Goal: Task Accomplishment & Management: Manage account settings

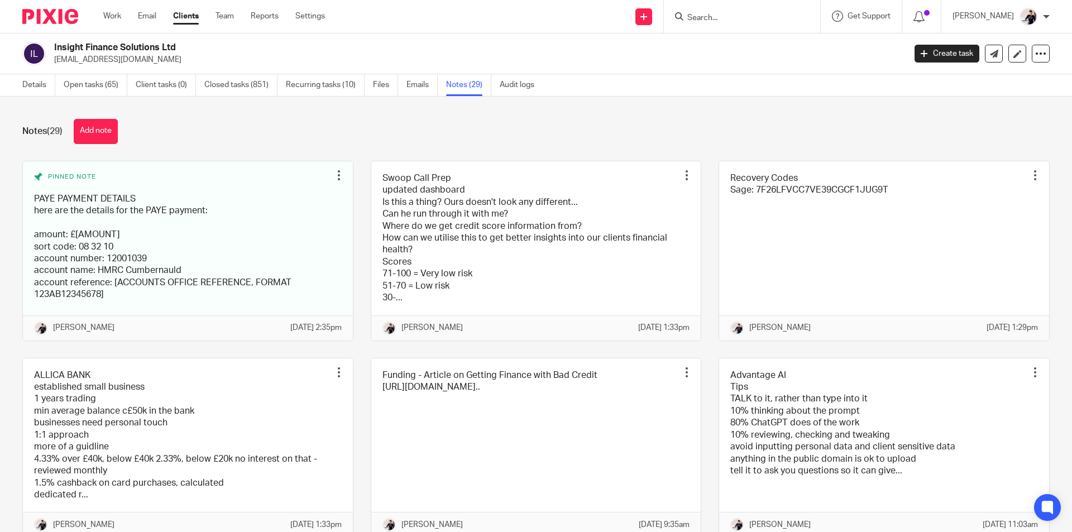
scroll to position [447, 0]
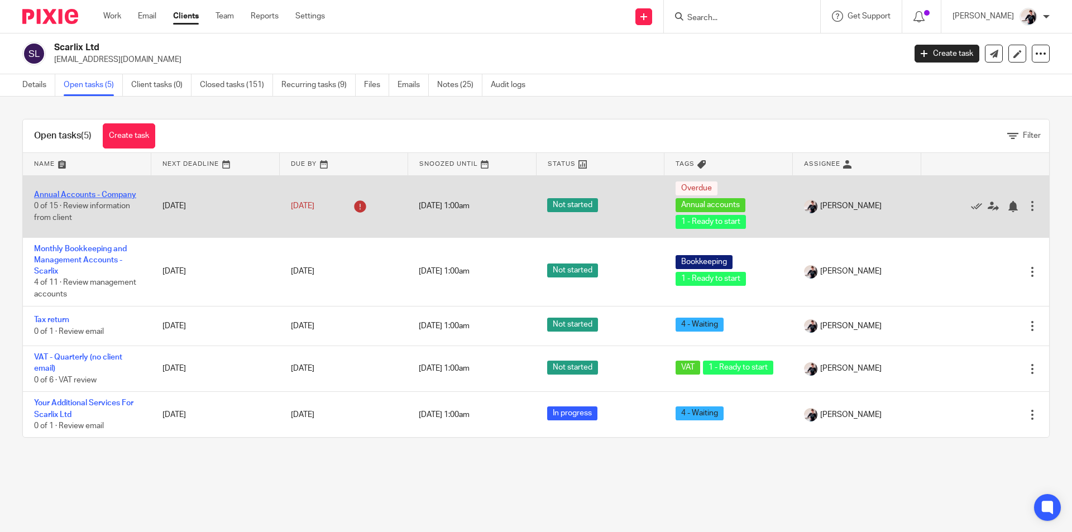
click at [114, 195] on link "Annual Accounts - Company" at bounding box center [85, 195] width 102 height 8
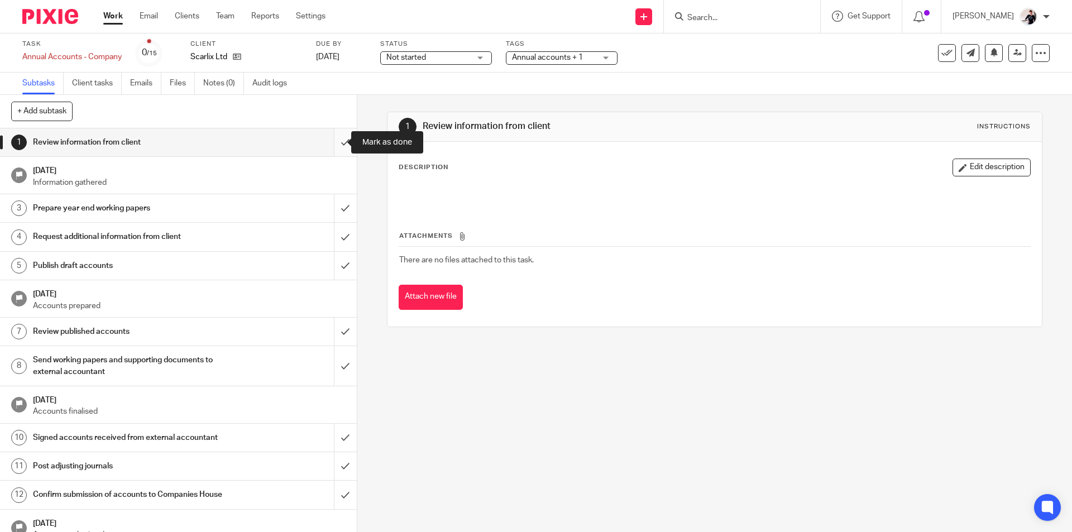
click at [341, 147] on input "submit" at bounding box center [178, 142] width 357 height 28
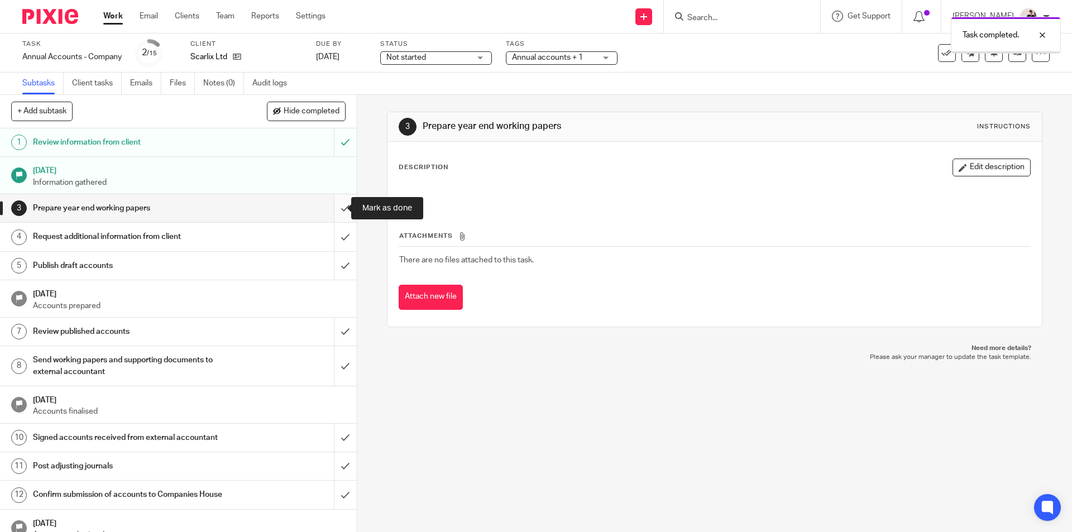
click at [334, 207] on input "submit" at bounding box center [178, 208] width 357 height 28
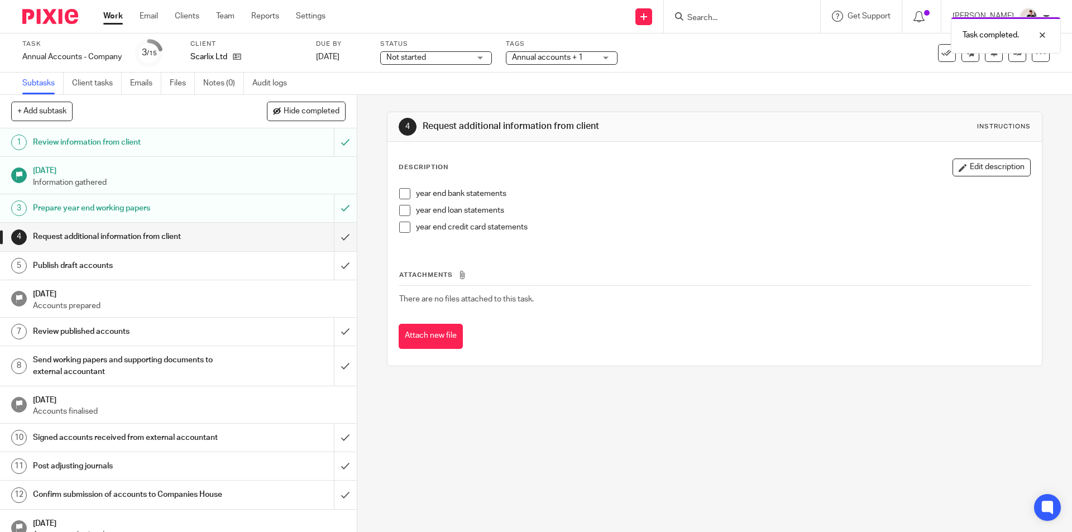
click at [406, 210] on span at bounding box center [404, 210] width 11 height 11
click at [403, 227] on span at bounding box center [404, 227] width 11 height 11
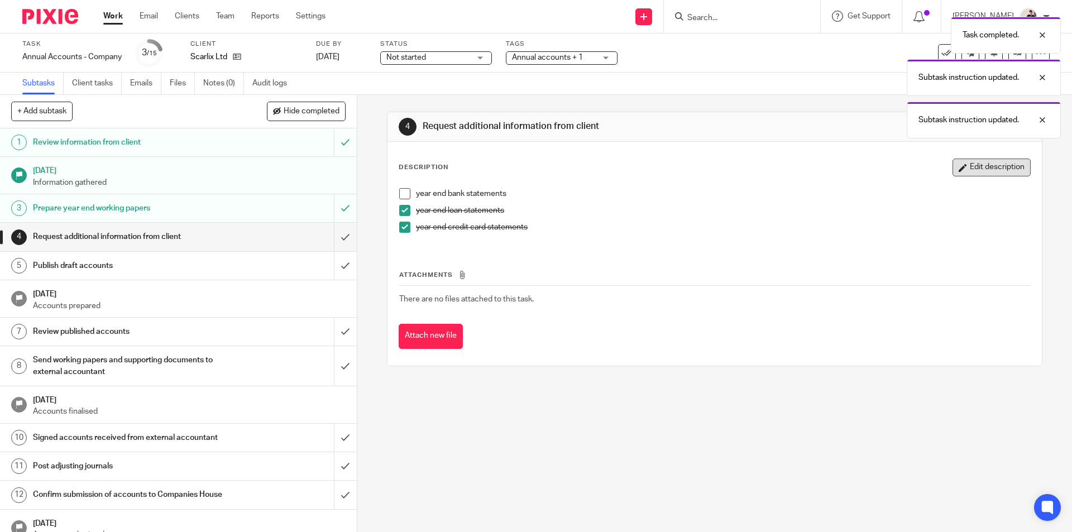
click at [960, 164] on button "Edit description" at bounding box center [991, 168] width 78 height 18
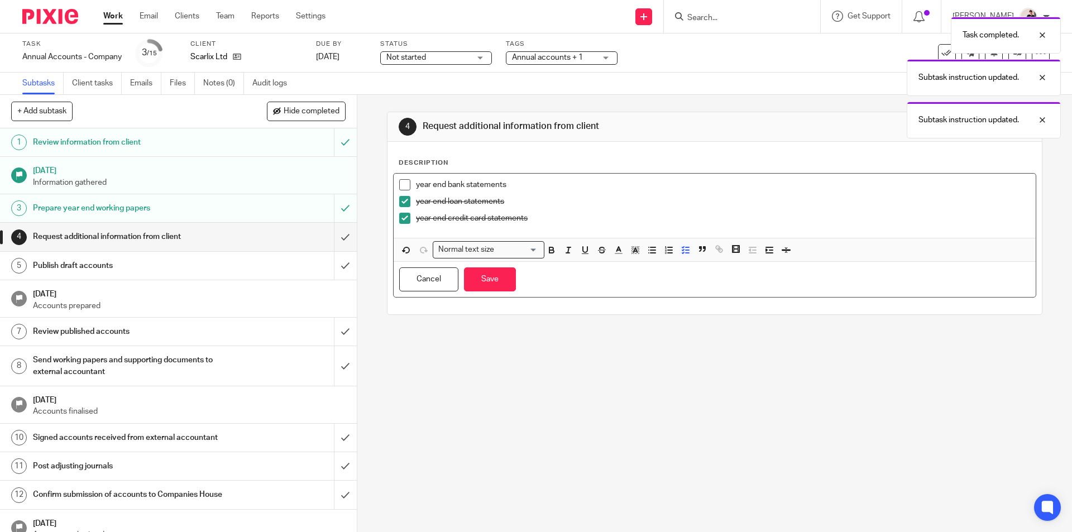
click at [574, 178] on div "year end bank statements year end loan statements year end credit card statemen…" at bounding box center [714, 206] width 641 height 64
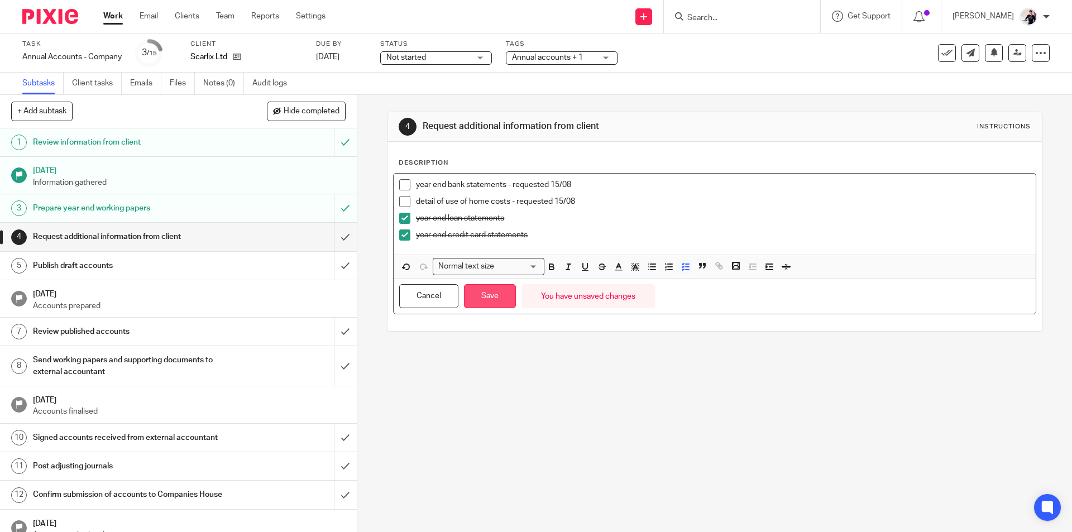
click at [473, 294] on button "Save" at bounding box center [490, 296] width 52 height 24
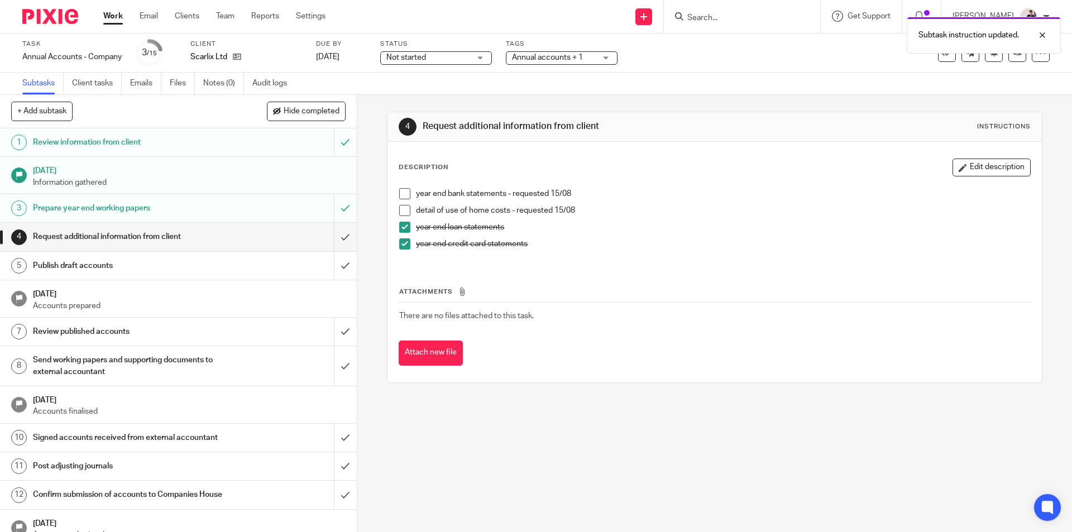
click at [425, 56] on span "Not started" at bounding box center [406, 58] width 40 height 8
click at [425, 102] on li "In progress" at bounding box center [436, 98] width 111 height 23
click at [535, 58] on span "Annual accounts + 1" at bounding box center [547, 58] width 71 height 8
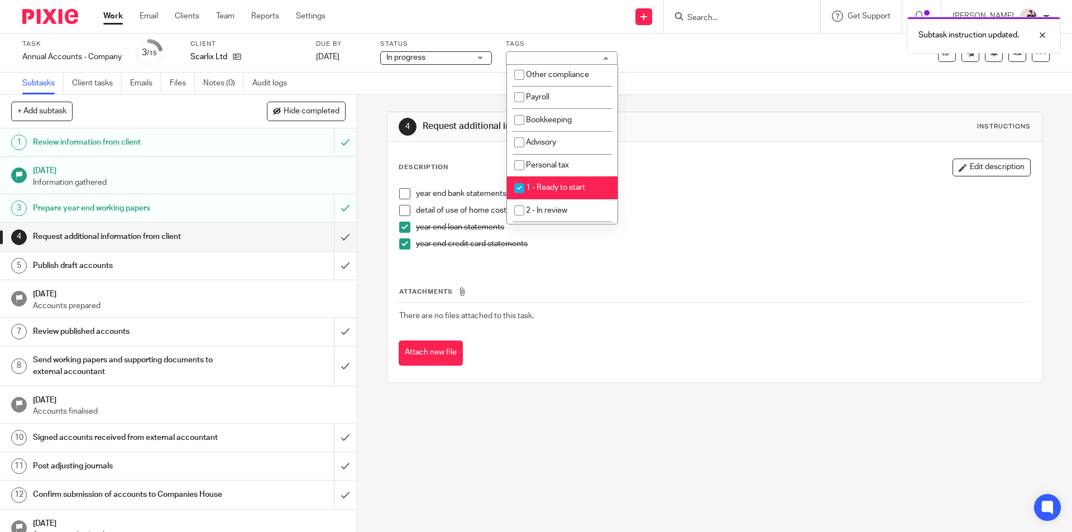
scroll to position [167, 0]
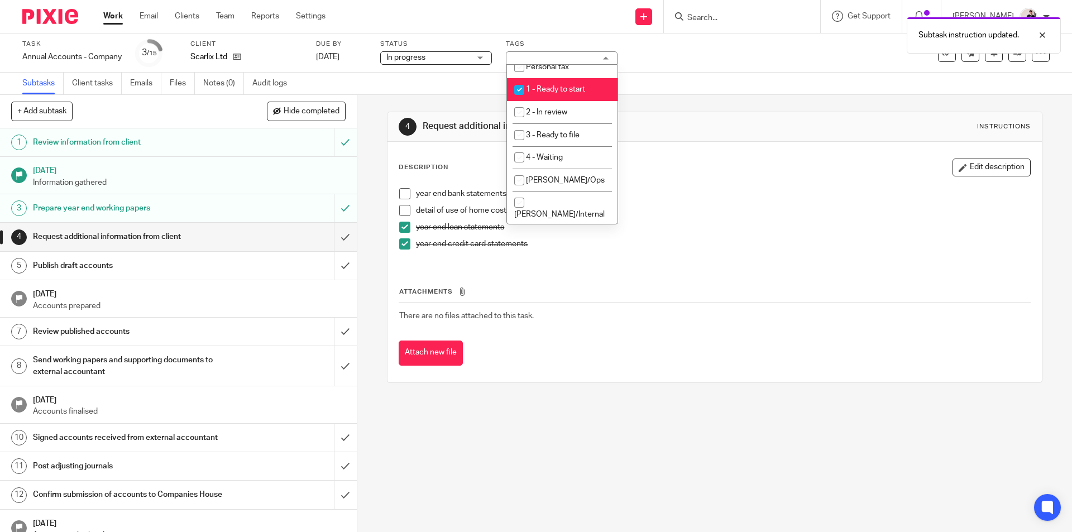
click at [582, 92] on span "1 - Ready to start" at bounding box center [555, 89] width 59 height 8
checkbox input "false"
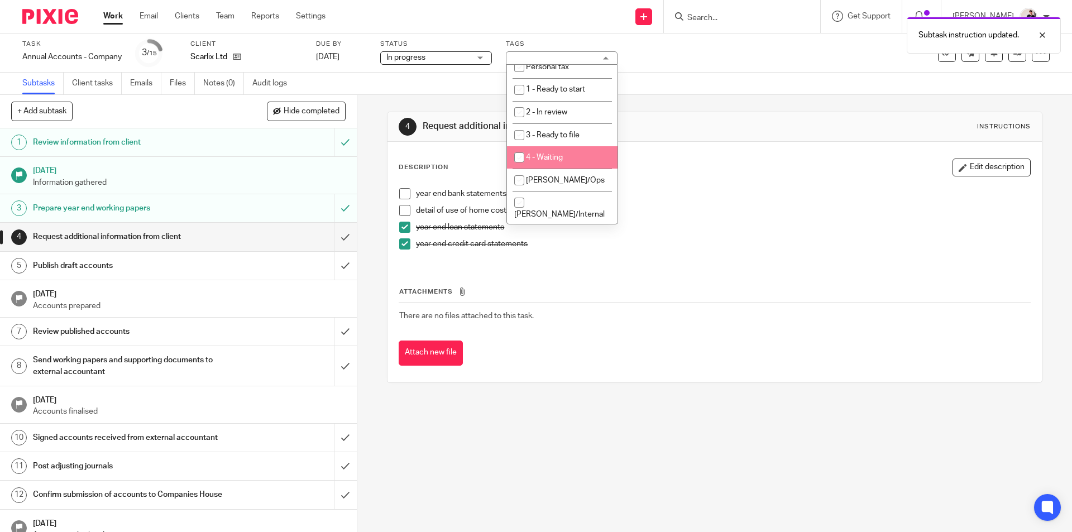
click at [592, 158] on li "4 - Waiting" at bounding box center [562, 157] width 111 height 23
checkbox input "true"
click at [334, 57] on link "[DATE]" at bounding box center [341, 57] width 50 height 12
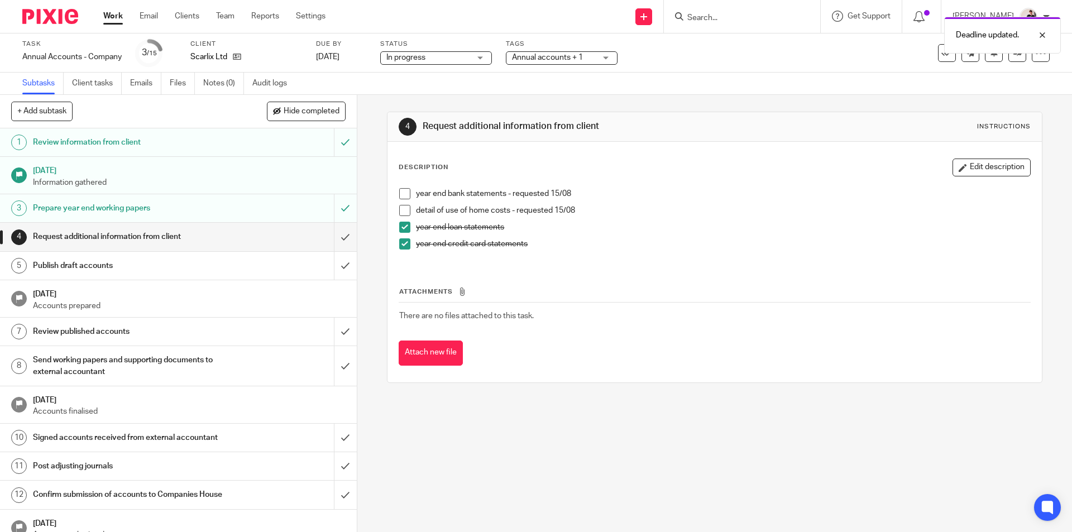
click at [111, 20] on link "Work" at bounding box center [113, 16] width 20 height 11
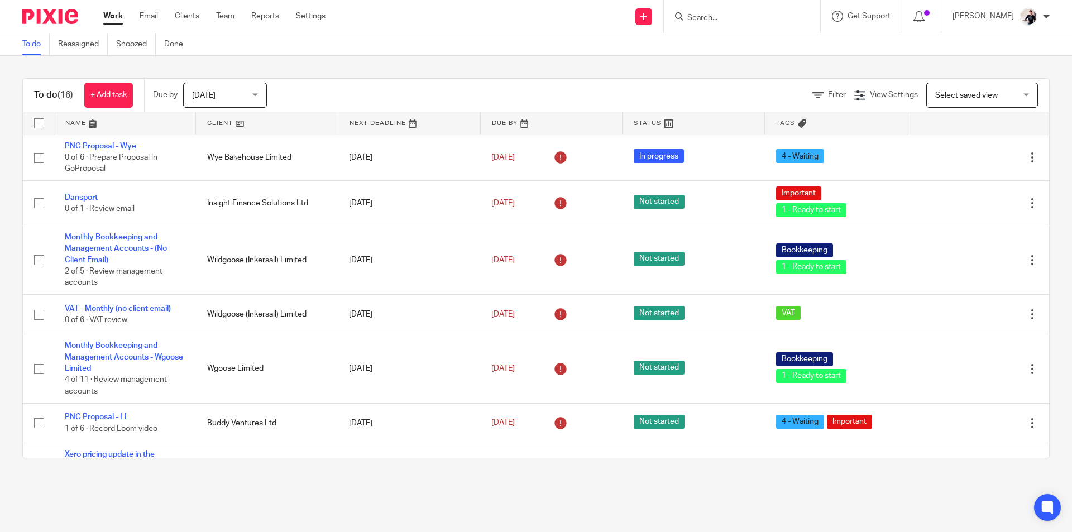
click at [210, 118] on link at bounding box center [267, 123] width 142 height 22
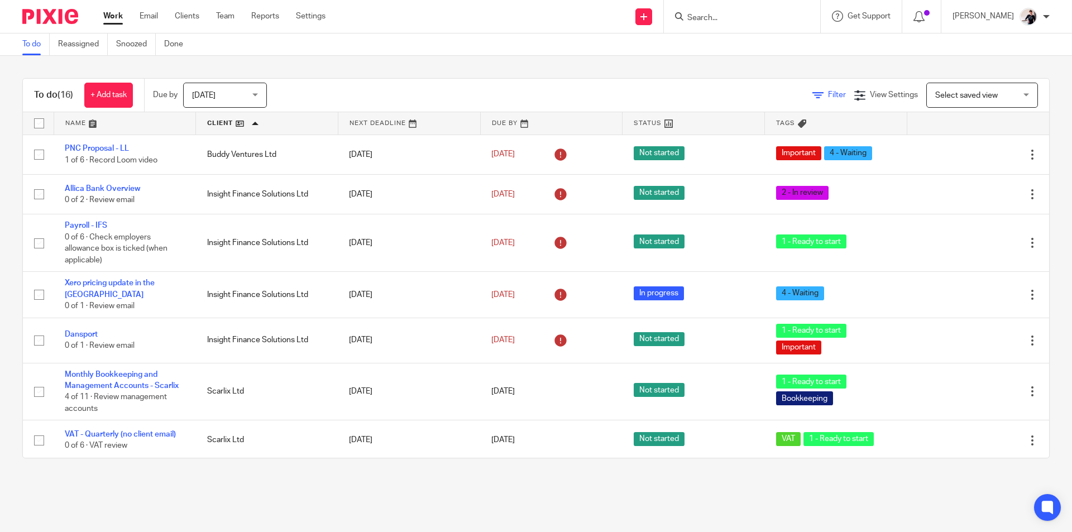
click at [812, 94] on icon at bounding box center [817, 95] width 11 height 11
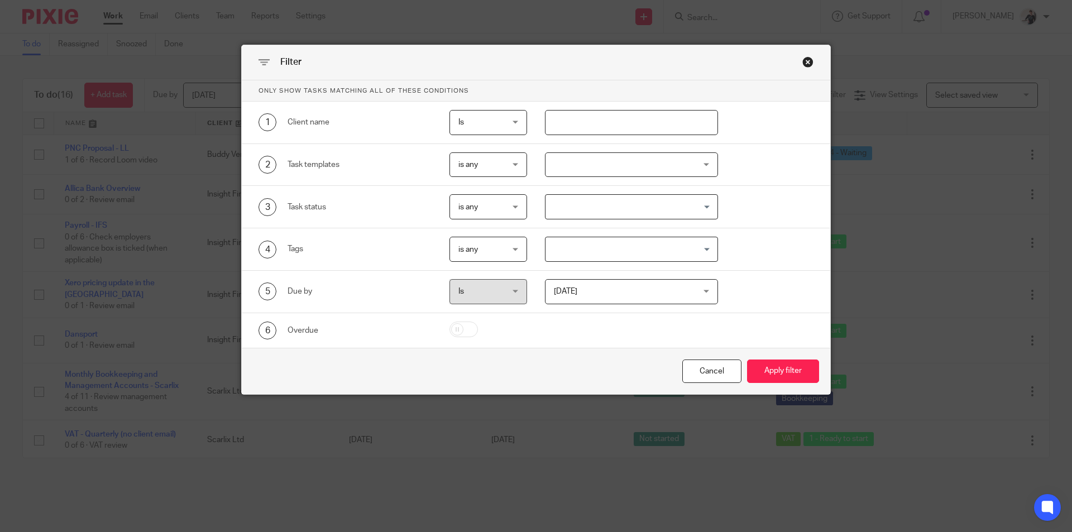
click at [612, 126] on input "text" at bounding box center [632, 122] width 174 height 25
type input "scarlix"
click at [747, 359] on button "Apply filter" at bounding box center [783, 371] width 72 height 24
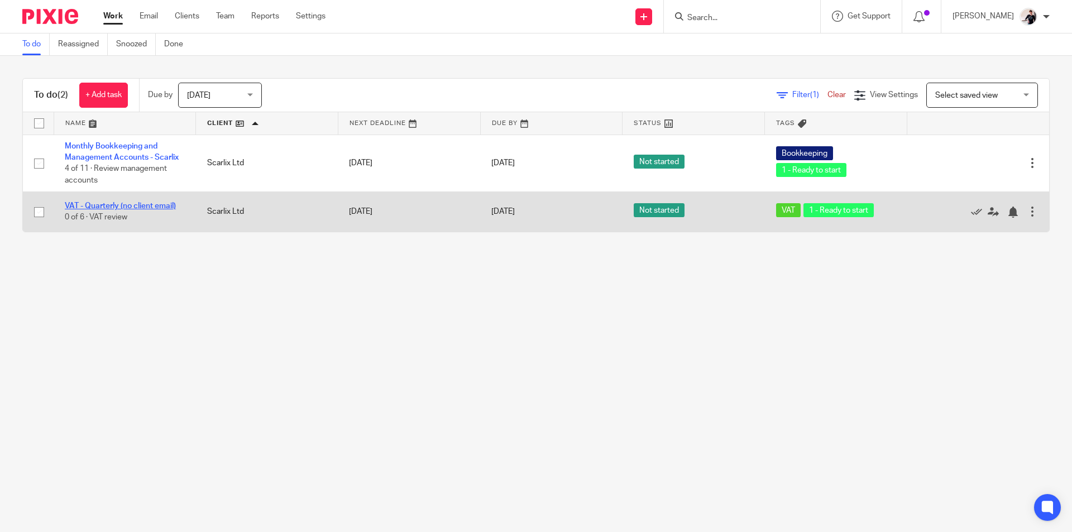
click at [146, 203] on link "VAT - Quarterly (no client email)" at bounding box center [120, 206] width 111 height 8
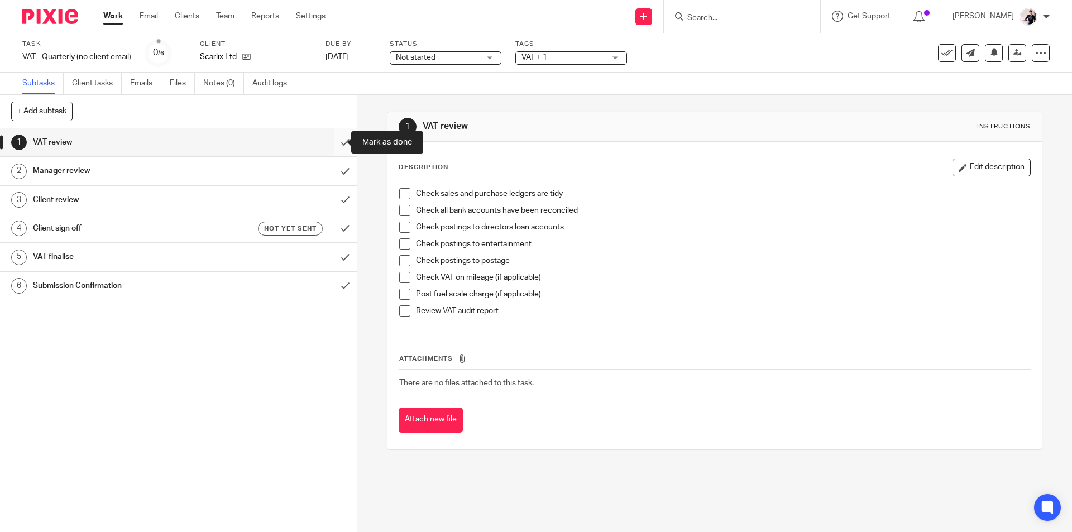
click at [333, 141] on input "submit" at bounding box center [178, 142] width 357 height 28
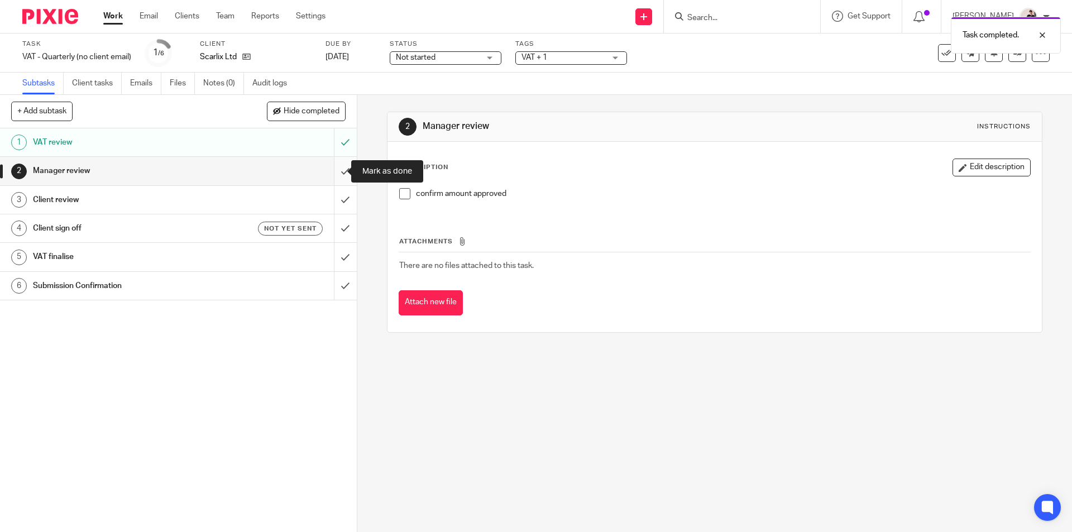
click at [332, 167] on input "submit" at bounding box center [178, 171] width 357 height 28
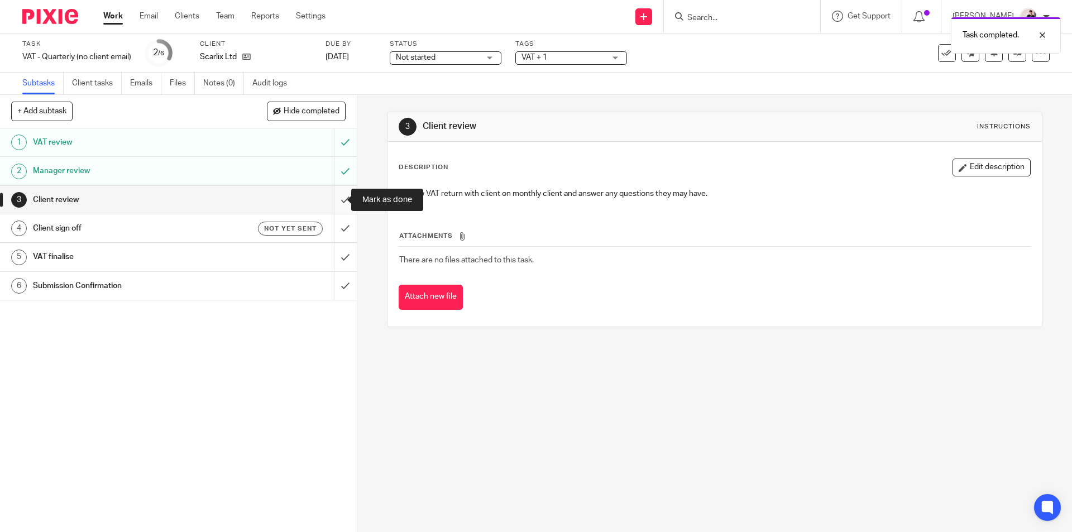
click at [340, 200] on input "submit" at bounding box center [178, 200] width 357 height 28
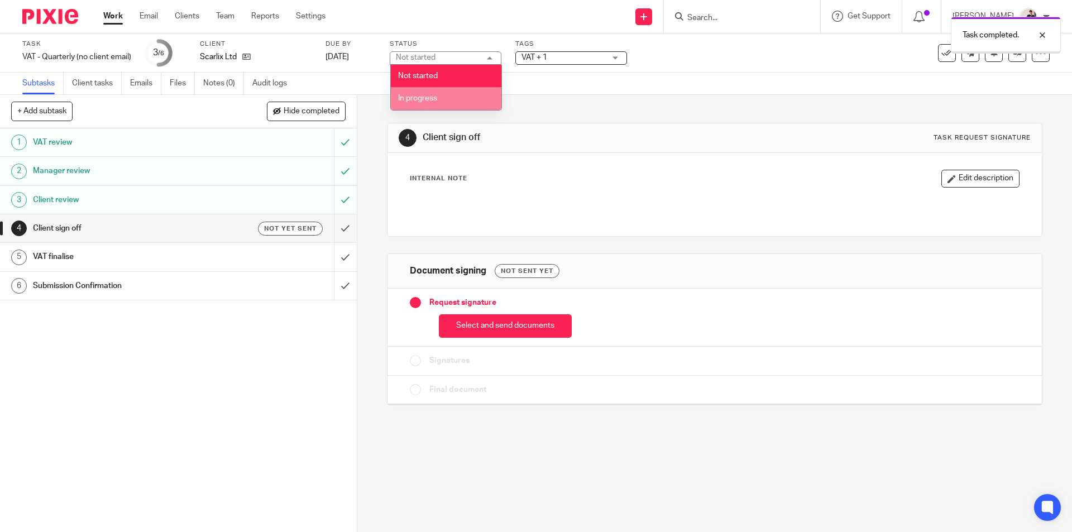
click at [432, 98] on span "In progress" at bounding box center [417, 98] width 39 height 8
click at [539, 56] on span "VAT + 1" at bounding box center [534, 58] width 26 height 8
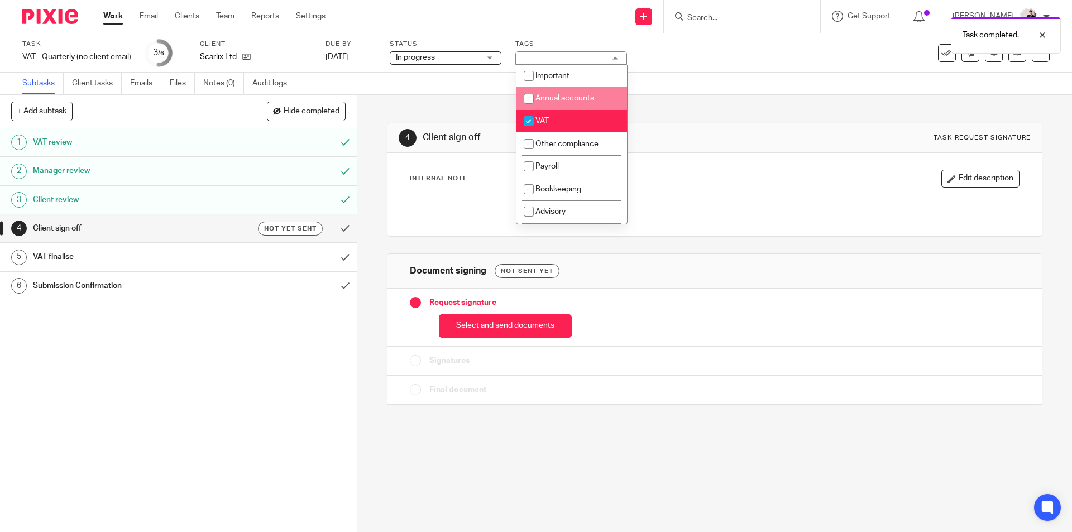
scroll to position [167, 0]
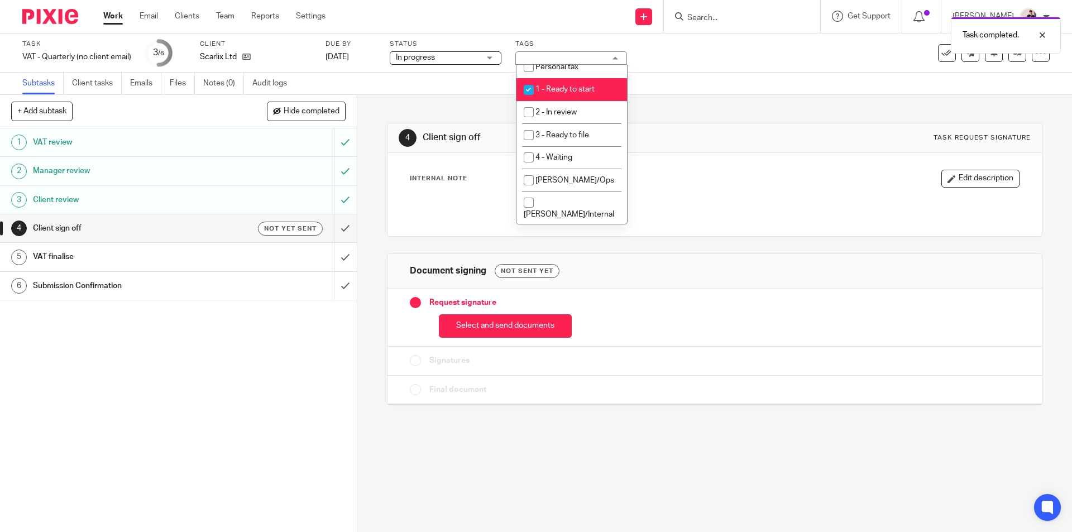
click at [586, 89] on span "1 - Ready to start" at bounding box center [564, 89] width 59 height 8
checkbox input "false"
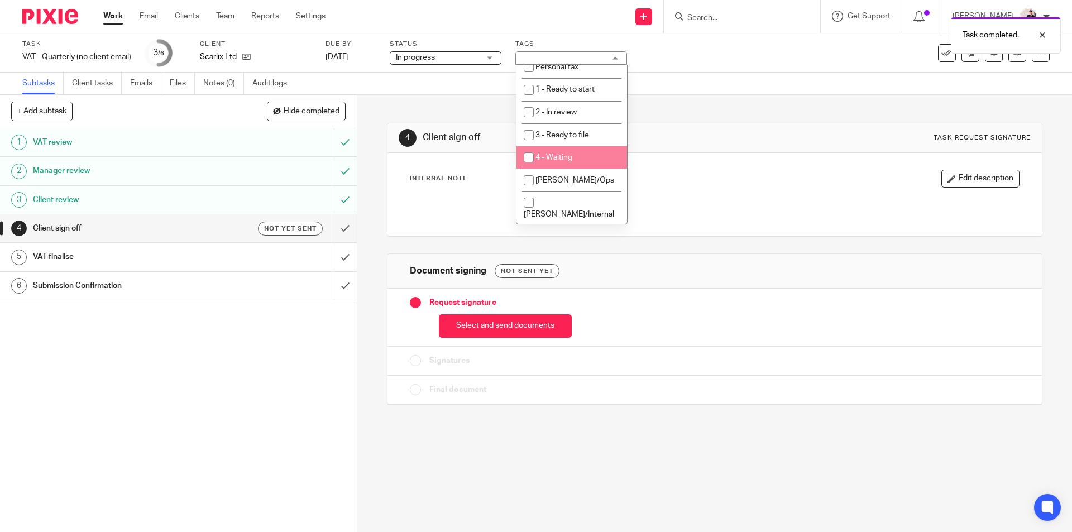
click at [586, 157] on li "4 - Waiting" at bounding box center [571, 157] width 111 height 23
checkbox input "true"
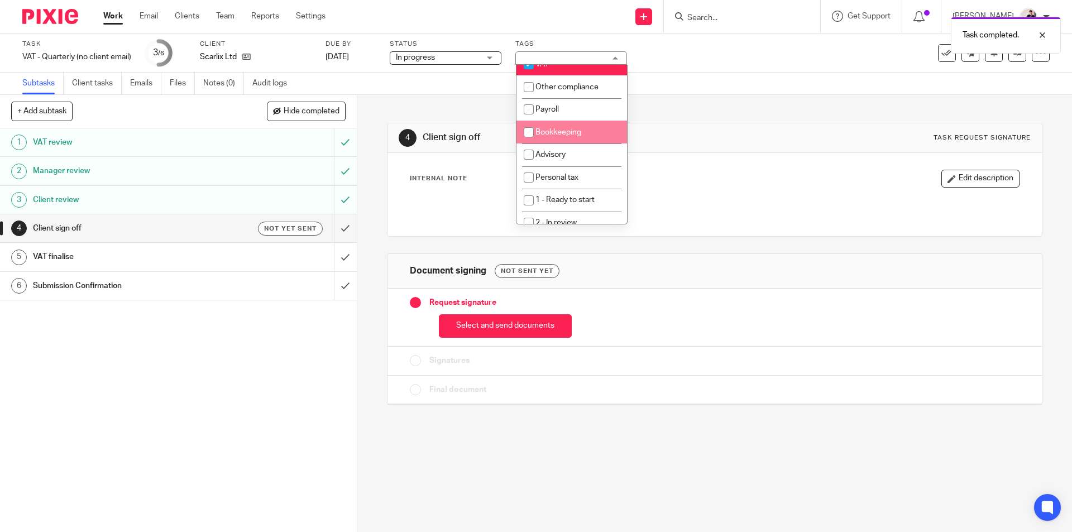
scroll to position [0, 0]
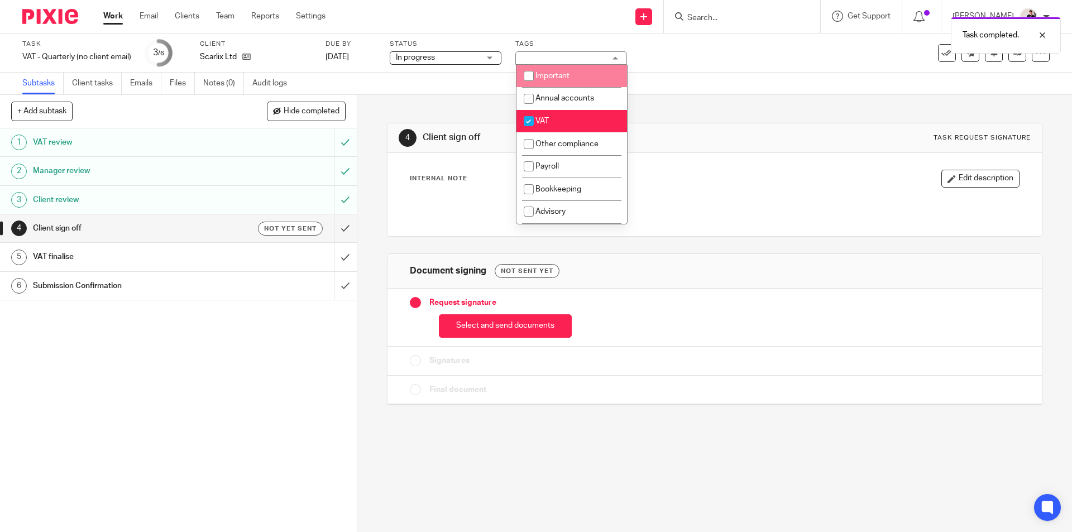
click at [526, 71] on input "checkbox" at bounding box center [528, 75] width 21 height 21
checkbox input "true"
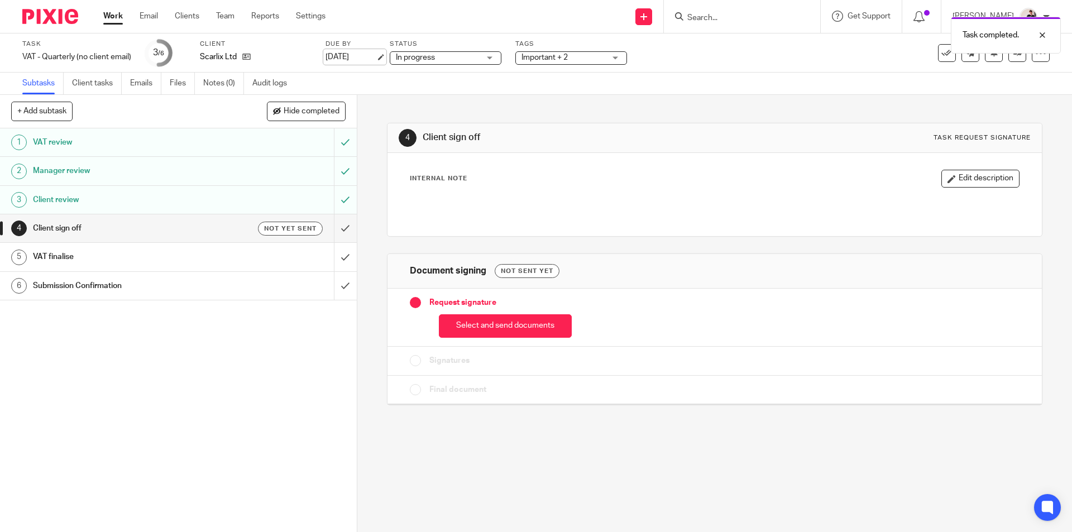
click at [336, 58] on link "[DATE]" at bounding box center [350, 57] width 50 height 12
click at [115, 17] on link "Work" at bounding box center [113, 16] width 20 height 11
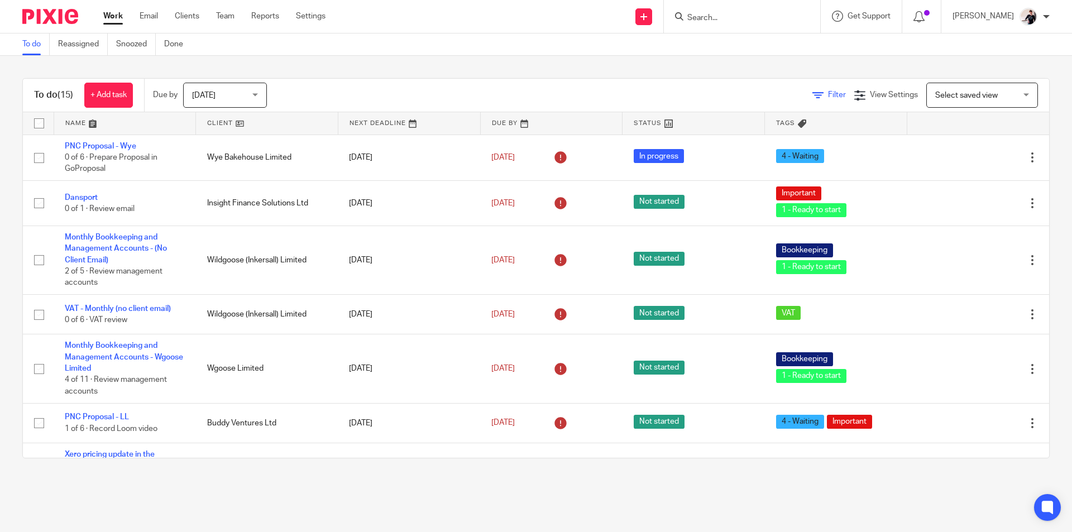
click at [812, 91] on link "Filter" at bounding box center [828, 95] width 33 height 8
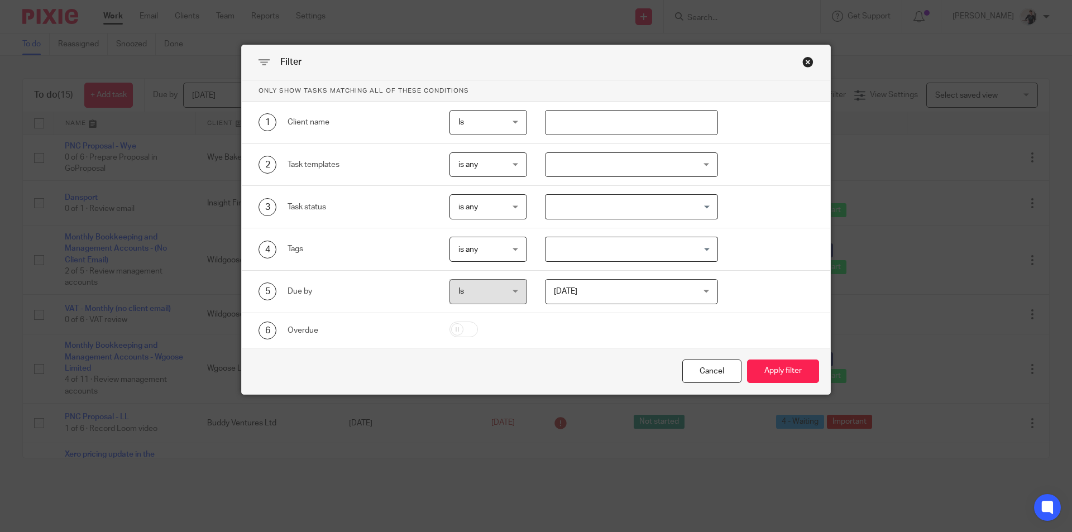
click at [637, 127] on input "text" at bounding box center [632, 122] width 174 height 25
type input "scarlix"
click at [747, 359] on button "Apply filter" at bounding box center [783, 371] width 72 height 24
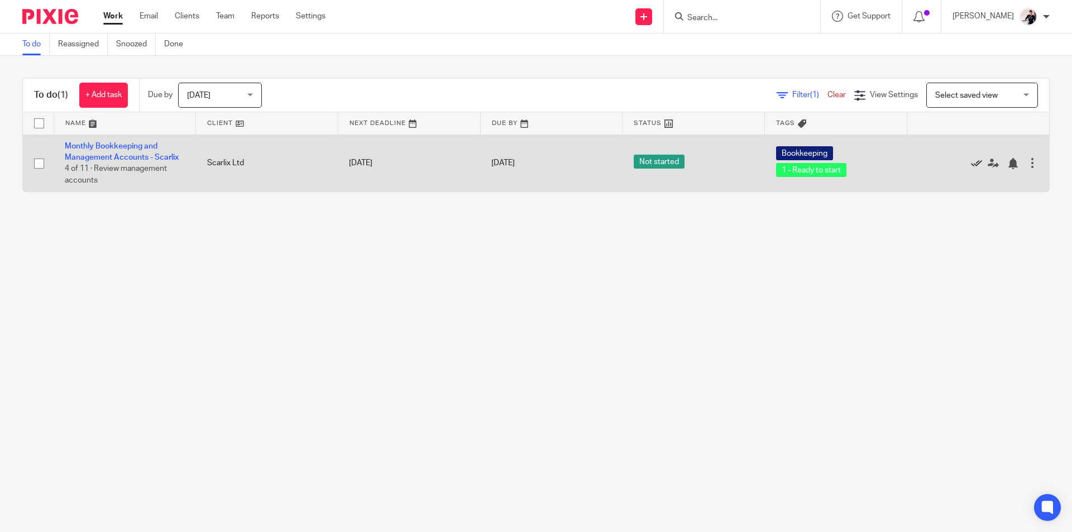
click at [971, 164] on icon at bounding box center [976, 163] width 11 height 11
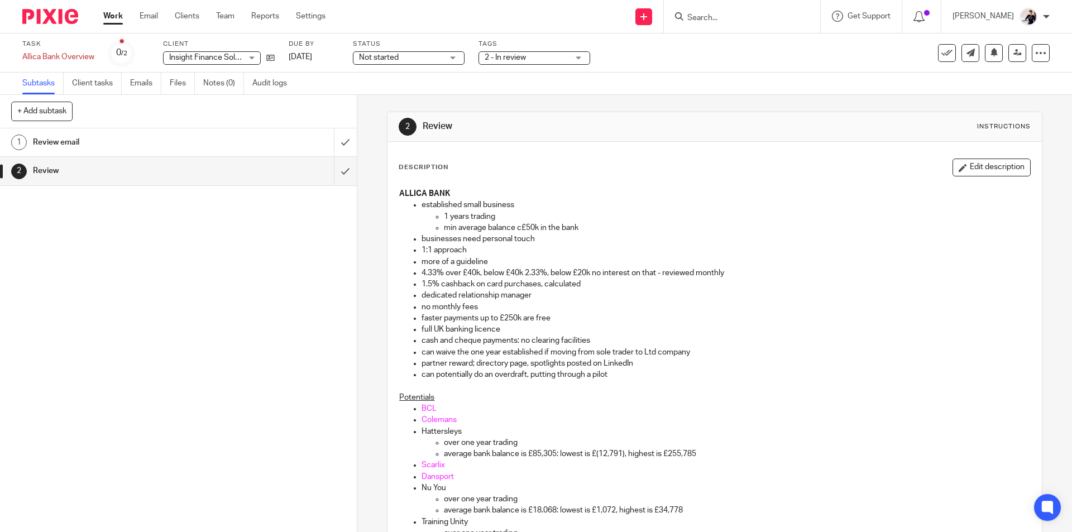
drag, startPoint x: 1003, startPoint y: 168, endPoint x: 827, endPoint y: 253, distance: 194.7
click at [1003, 168] on button "Edit description" at bounding box center [991, 168] width 78 height 18
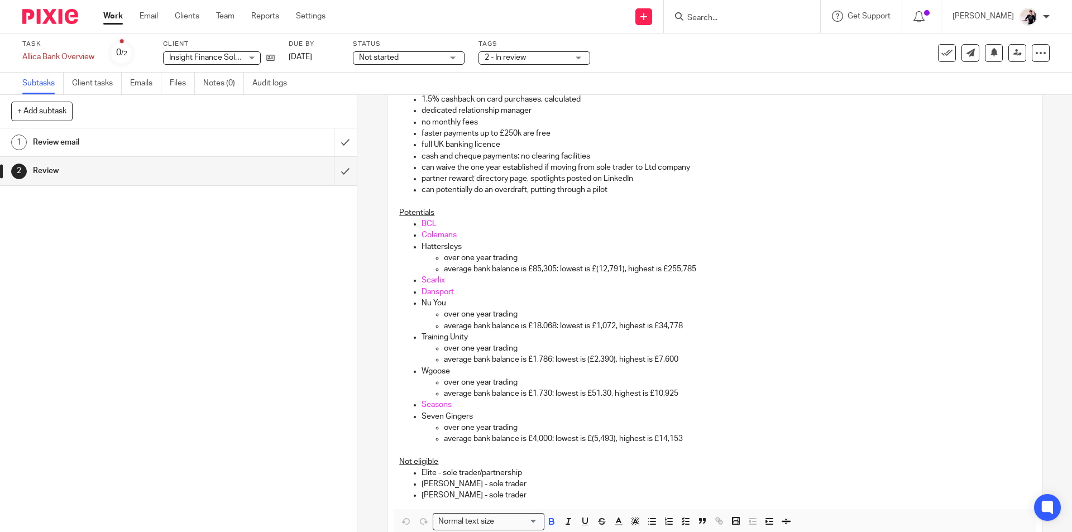
scroll to position [247, 0]
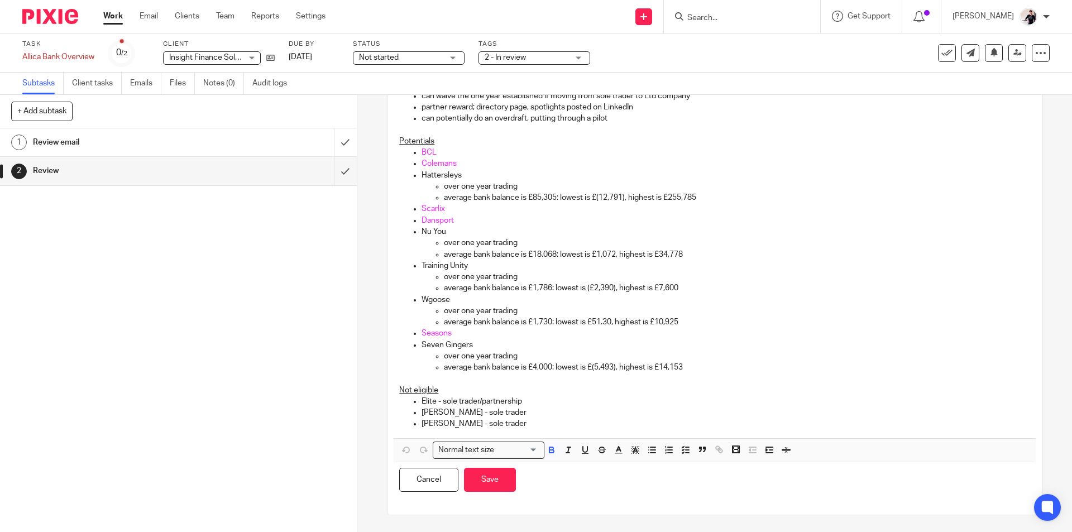
click at [452, 209] on p "Scarlix" at bounding box center [725, 208] width 608 height 11
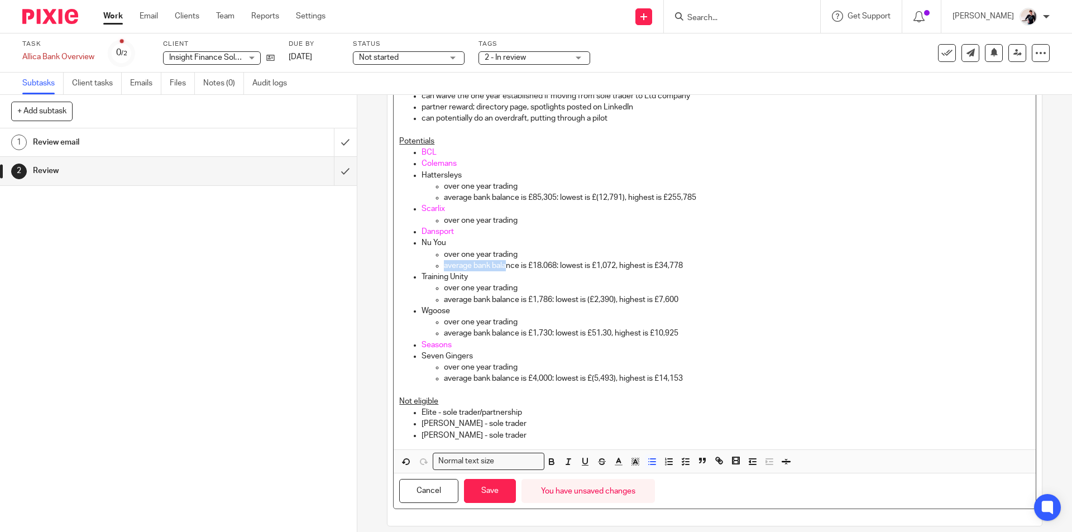
drag, startPoint x: 693, startPoint y: 259, endPoint x: 518, endPoint y: 265, distance: 174.8
click at [508, 266] on ul "over one year trading average bank balance is £18.068: lowest is £1,072, highes…" at bounding box center [725, 260] width 608 height 23
click at [698, 266] on p "average bank balance is £18.068: lowest is £1,072, highest is £34,778" at bounding box center [737, 265] width 586 height 11
drag, startPoint x: 690, startPoint y: 265, endPoint x: 441, endPoint y: 264, distance: 249.0
click at [444, 264] on p "average bank balance is £18.068: lowest is £1,072, highest is £34,778" at bounding box center [737, 265] width 586 height 11
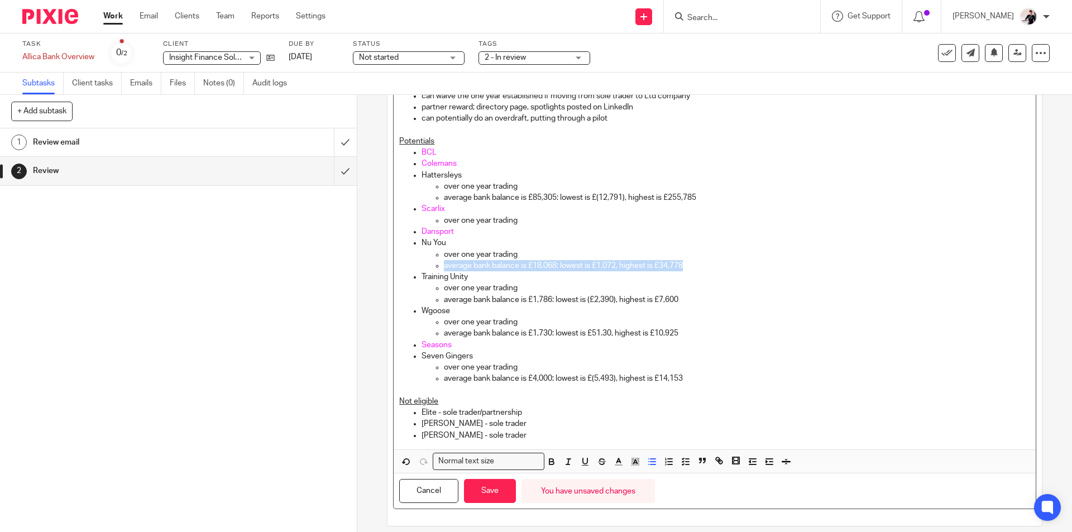
copy p "average bank balance is £18.068: lowest is £1,072, highest is £34,778"
click at [526, 219] on p "over one year trading" at bounding box center [737, 220] width 586 height 11
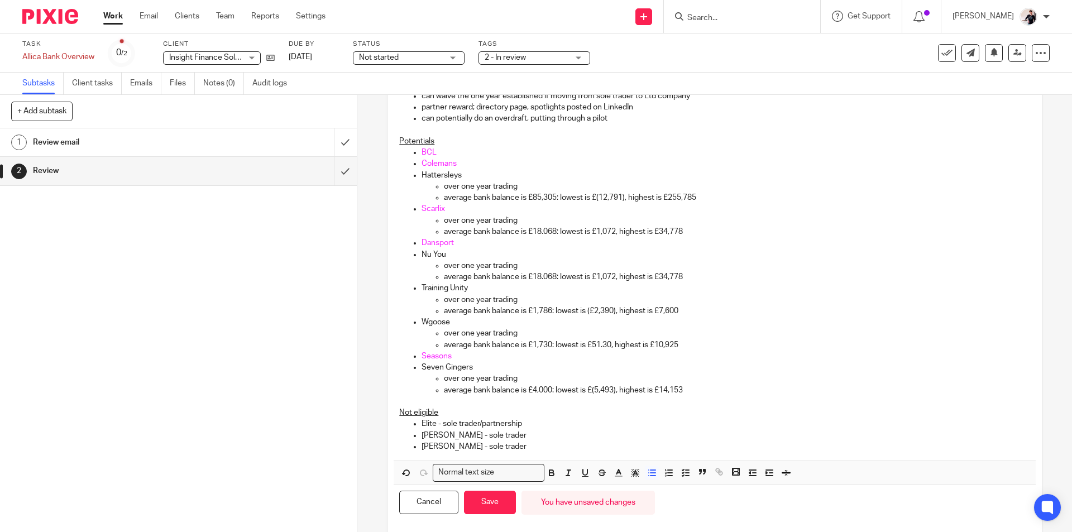
click at [556, 229] on p "average bank balance is £18.068: lowest is £1,072, highest is £34,778" at bounding box center [737, 231] width 586 height 11
click at [688, 233] on p "average bank balance is £46,587: lowest is £1,072, highest is £34,778" at bounding box center [737, 231] width 586 height 11
click at [650, 355] on p "Seasons" at bounding box center [725, 356] width 608 height 11
click at [616, 232] on p "average bank balance is £46,587: lowest is £1,072, highest is £73,215" at bounding box center [737, 231] width 586 height 11
drag, startPoint x: 444, startPoint y: 210, endPoint x: 415, endPoint y: 209, distance: 29.0
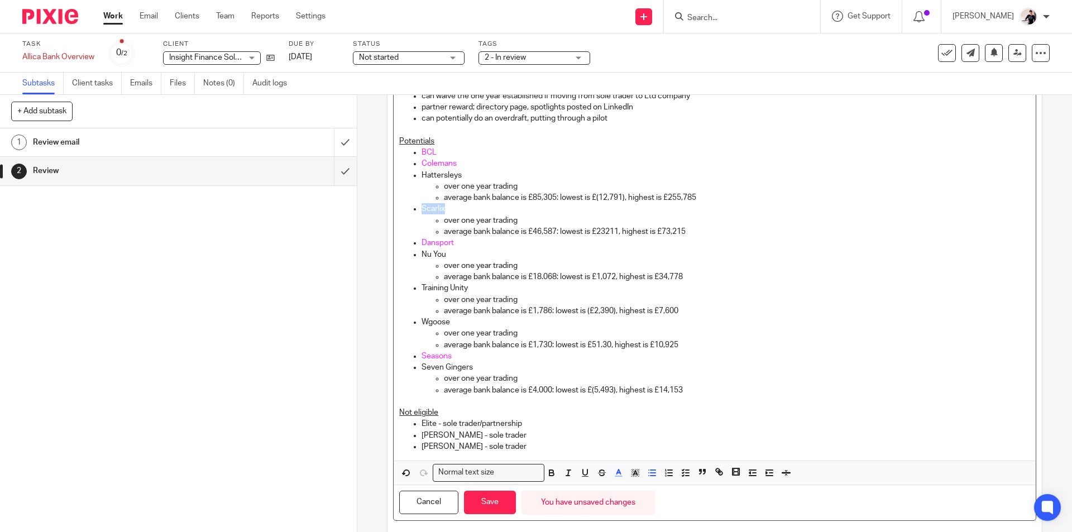
click at [415, 209] on ul "BCL Colemans Hattersleys over one year trading average bank balance is £85,305:…" at bounding box center [714, 271] width 630 height 249
click at [613, 472] on icon "button" at bounding box center [618, 473] width 10 height 10
click at [586, 510] on li "color:#000000" at bounding box center [588, 509] width 8 height 8
click at [500, 507] on button "Save" at bounding box center [490, 503] width 52 height 24
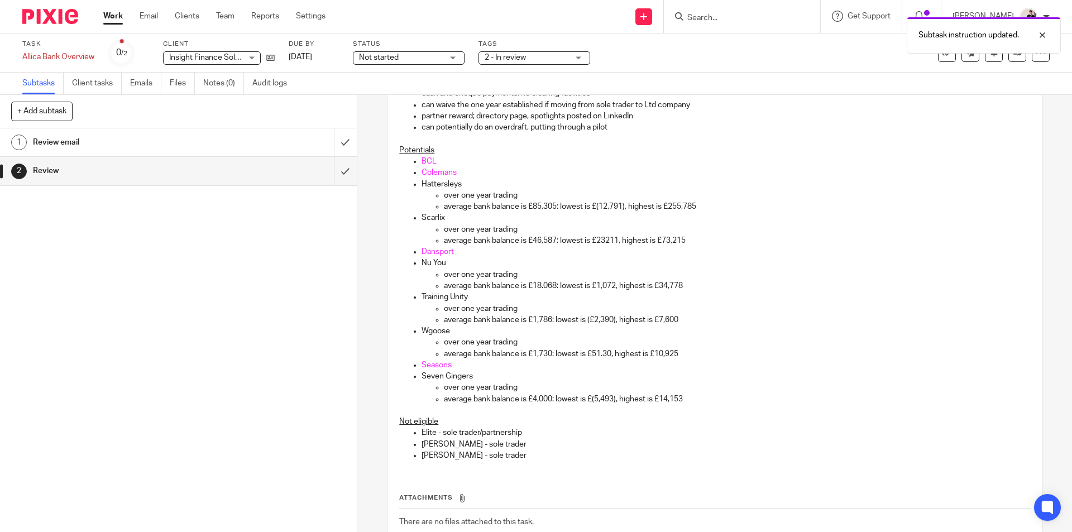
scroll to position [256, 0]
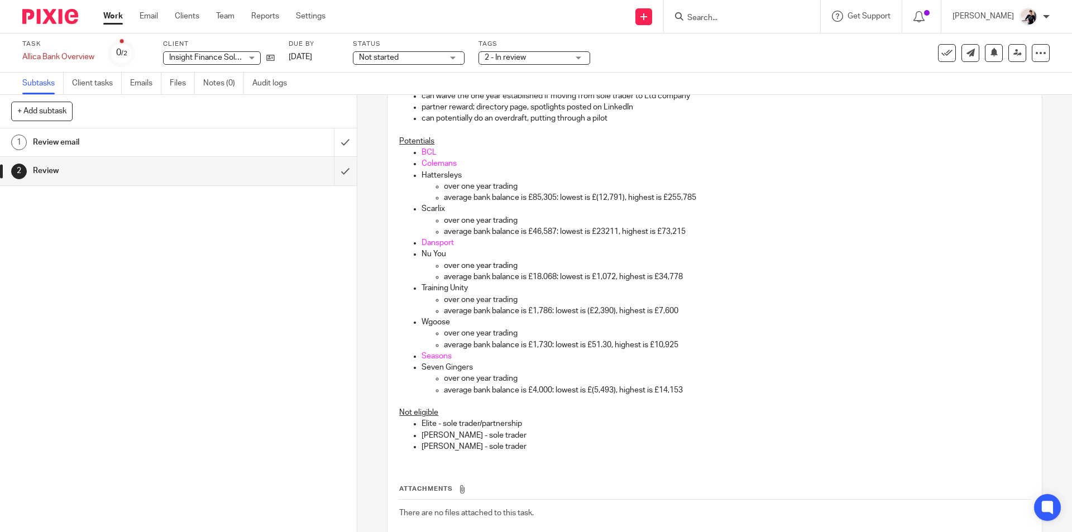
click at [702, 391] on p "average bank balance is £4,000: lowest is £(5,493), highest is £14,153" at bounding box center [737, 390] width 586 height 11
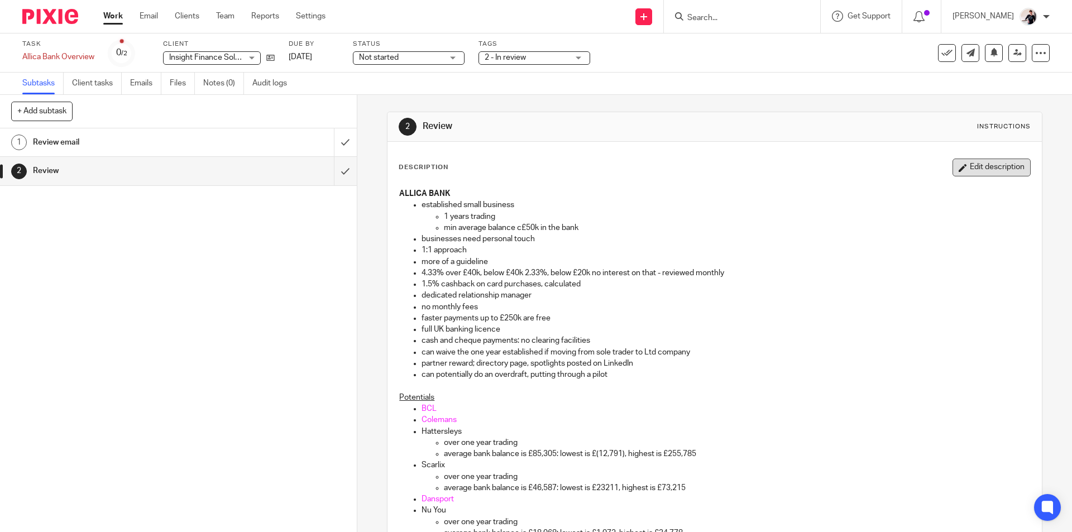
click at [978, 164] on button "Edit description" at bounding box center [991, 168] width 78 height 18
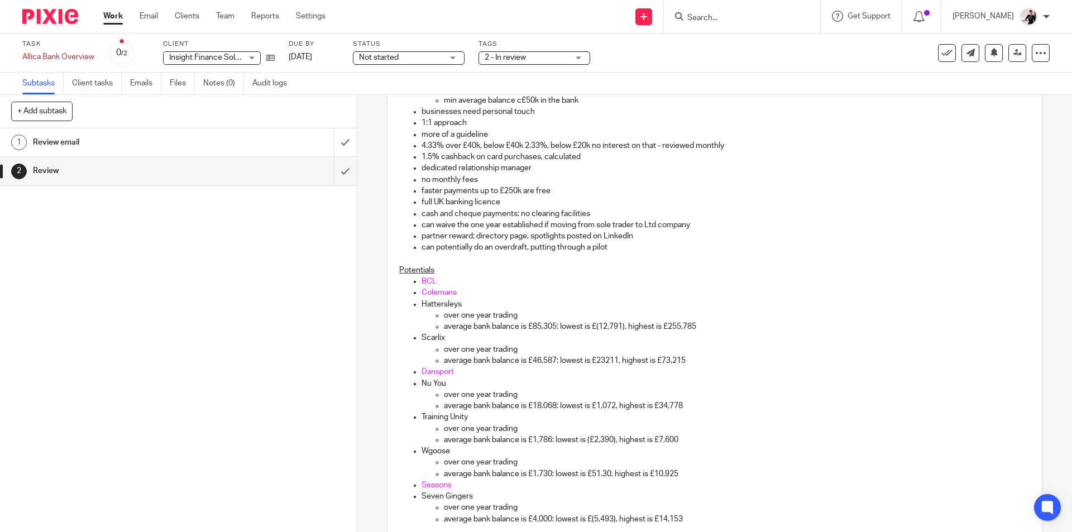
scroll to position [223, 0]
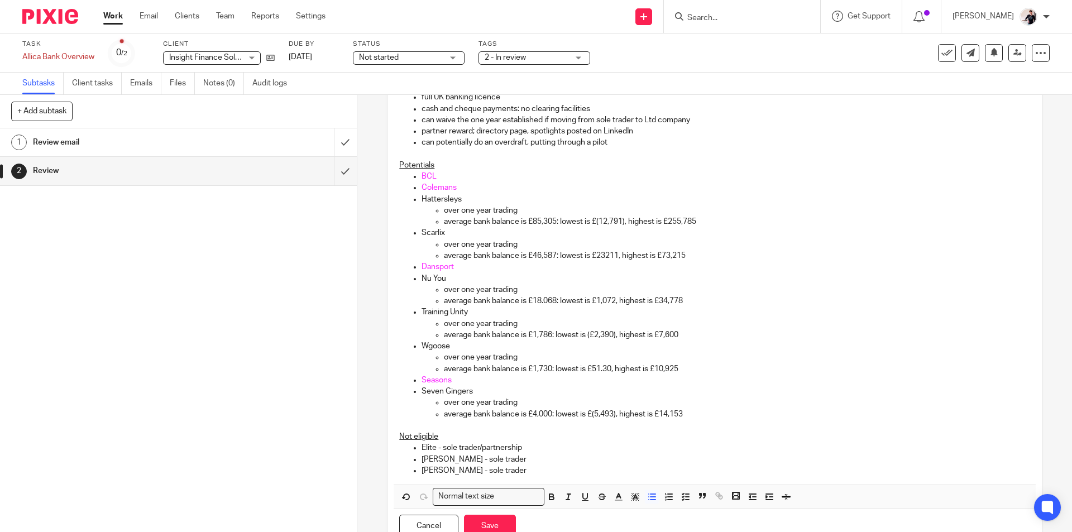
click at [462, 267] on p "Dansport" at bounding box center [725, 266] width 608 height 11
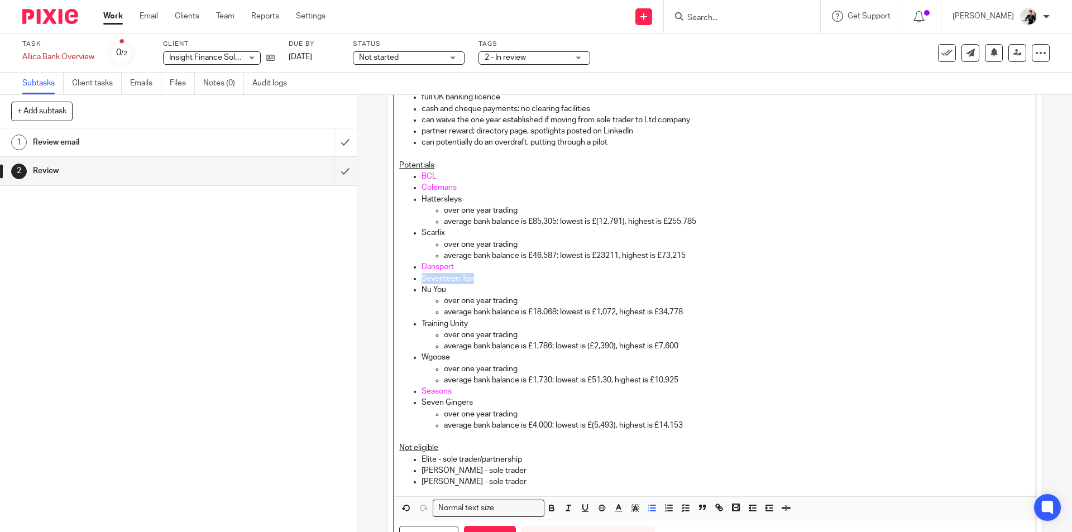
drag, startPoint x: 481, startPoint y: 277, endPoint x: 416, endPoint y: 280, distance: 65.3
click at [416, 280] on ul "BCL Colemans Hattersleys over one year trading average bank balance is £85,305:…" at bounding box center [714, 301] width 630 height 260
click at [615, 511] on line "button" at bounding box center [618, 511] width 7 height 0
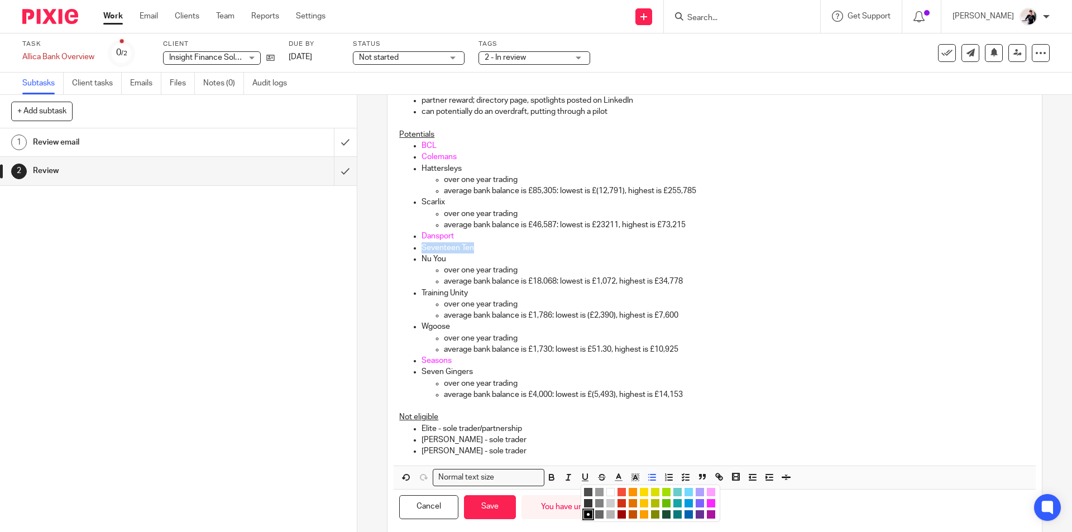
scroll to position [281, 0]
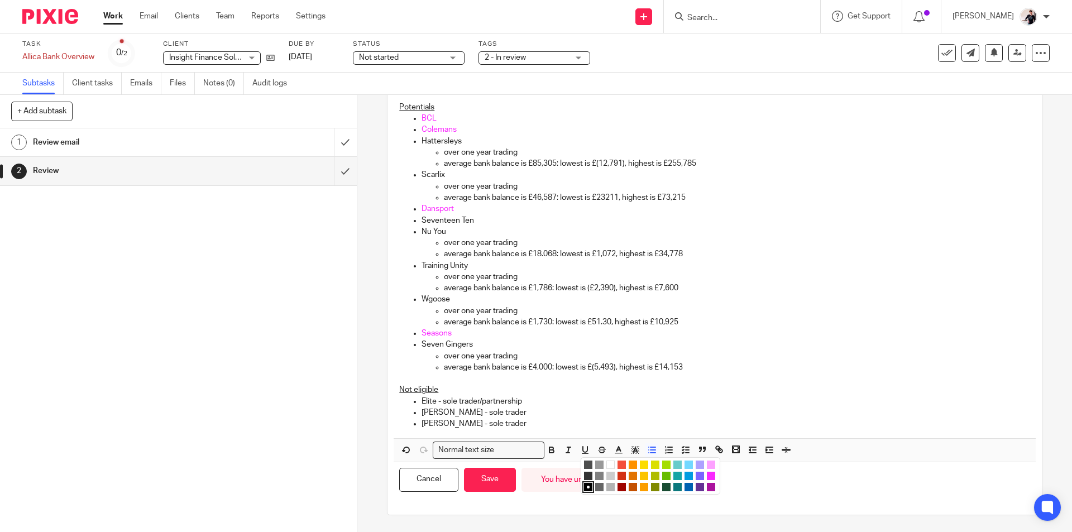
click at [709, 474] on li "color:#FA28FF" at bounding box center [711, 476] width 8 height 8
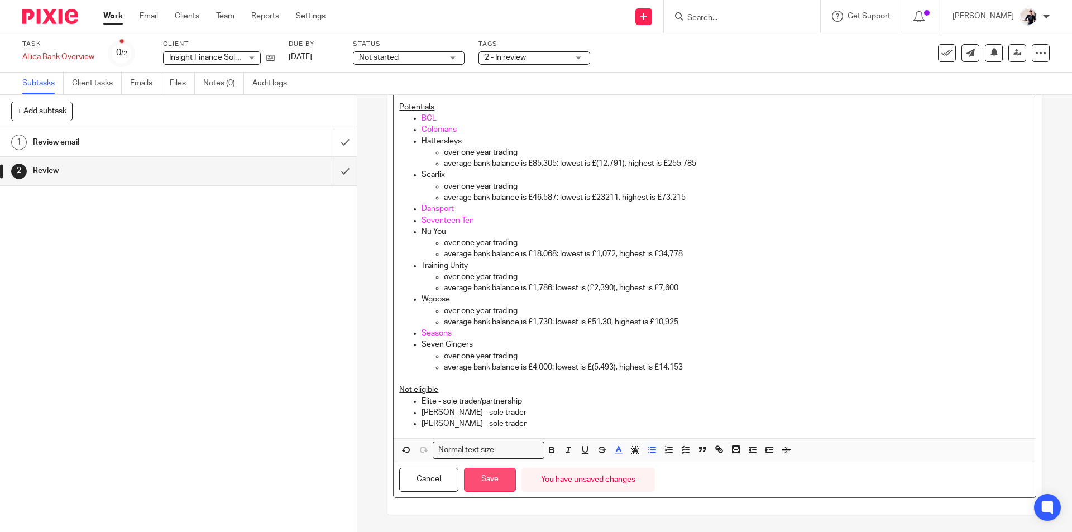
click at [486, 478] on button "Save" at bounding box center [490, 480] width 52 height 24
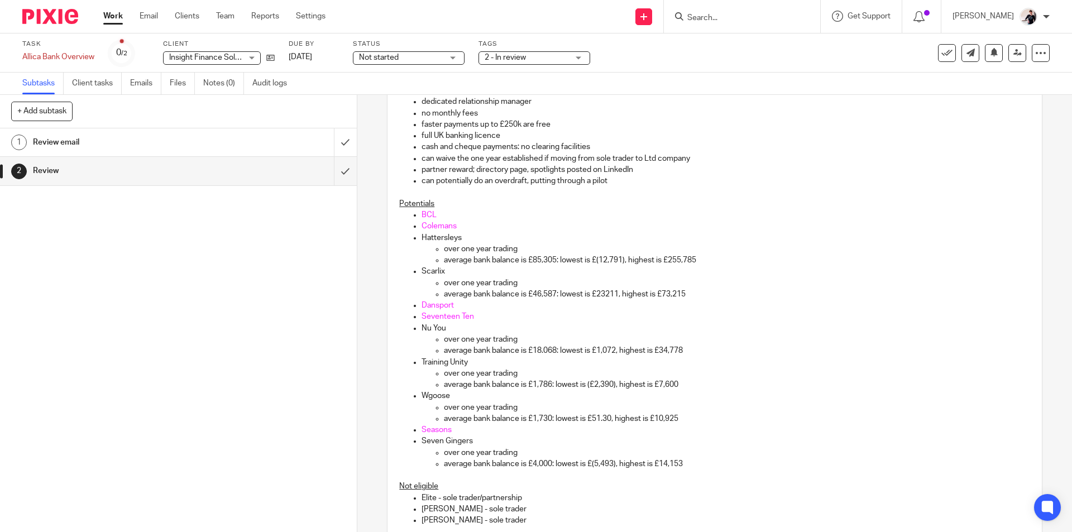
scroll to position [0, 0]
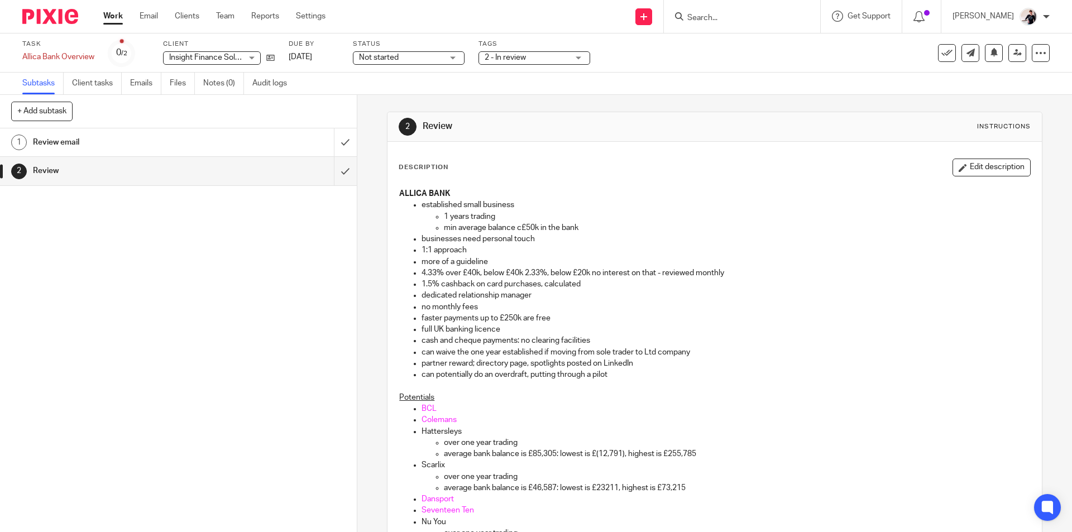
click at [966, 154] on div "Description Edit description ALLICA BANK established small business 1 years tra…" at bounding box center [714, 494] width 654 height 705
click at [965, 160] on button "Edit description" at bounding box center [991, 168] width 78 height 18
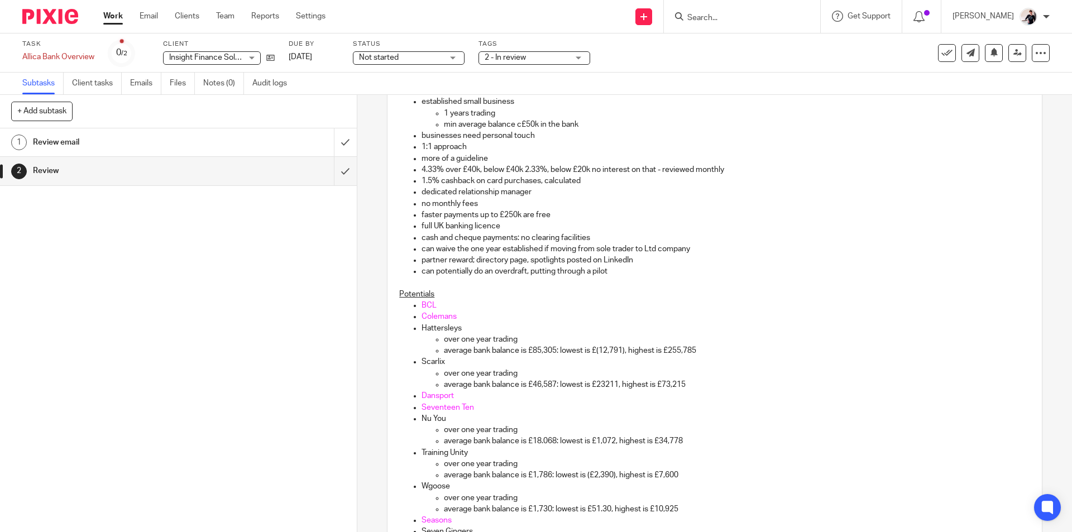
scroll to position [223, 0]
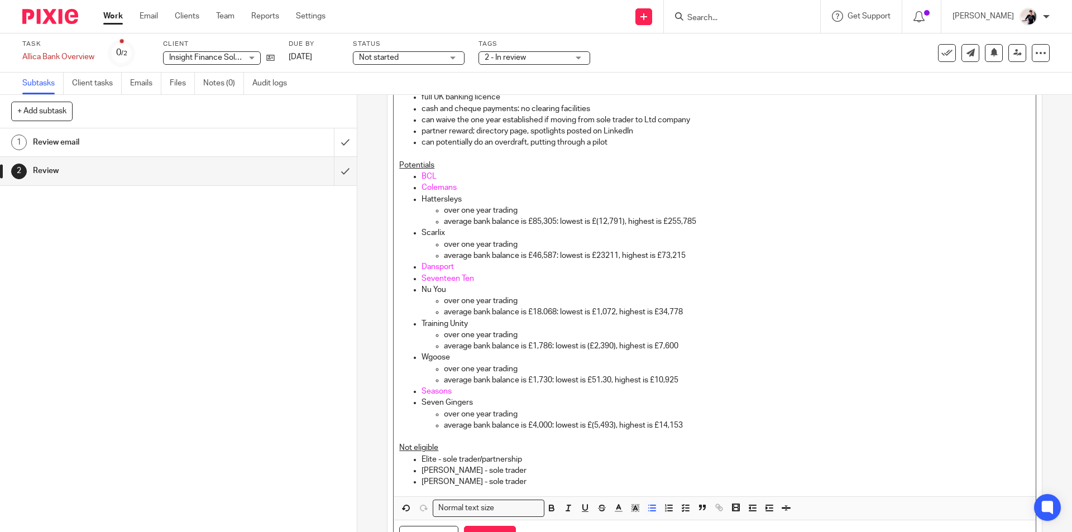
click at [683, 381] on p "average bank balance is £1,730: lowest is £51.30, highest is £10,925" at bounding box center [737, 380] width 586 height 11
drag, startPoint x: 699, startPoint y: 254, endPoint x: 440, endPoint y: 249, distance: 258.5
click at [440, 249] on ul "over one year trading average bank balance is £46,587: lowest is £23211, highes…" at bounding box center [725, 250] width 608 height 23
copy ul "over one year trading average bank balance is £46,587: lowest is £23211, highes…"
click at [454, 390] on p "Seasons" at bounding box center [725, 391] width 608 height 11
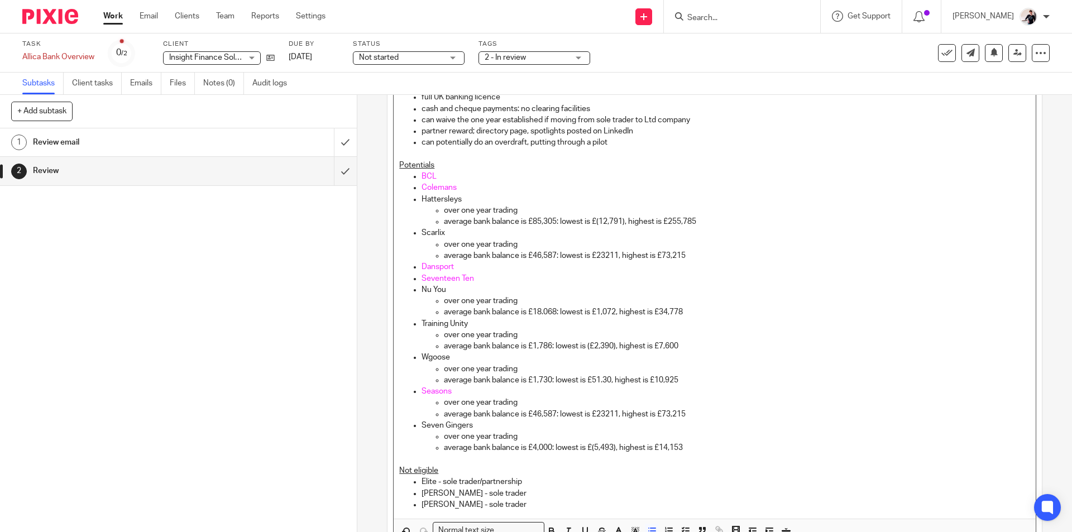
click at [555, 414] on p "average bank balance is £46,587: lowest is £23211, highest is £73,215" at bounding box center [737, 414] width 586 height 11
drag, startPoint x: 690, startPoint y: 417, endPoint x: 663, endPoint y: 415, distance: 27.4
click at [663, 415] on p "average bank balance is £45,897: lowest is £23211, highest is £73,215" at bounding box center [737, 414] width 586 height 11
click at [618, 412] on p "average bank balance is £45,897: lowest is £23211, highest is £79,855" at bounding box center [737, 414] width 586 height 11
click at [603, 258] on p "average bank balance is £46,587: lowest is £23211, highest is £73,215" at bounding box center [737, 255] width 586 height 11
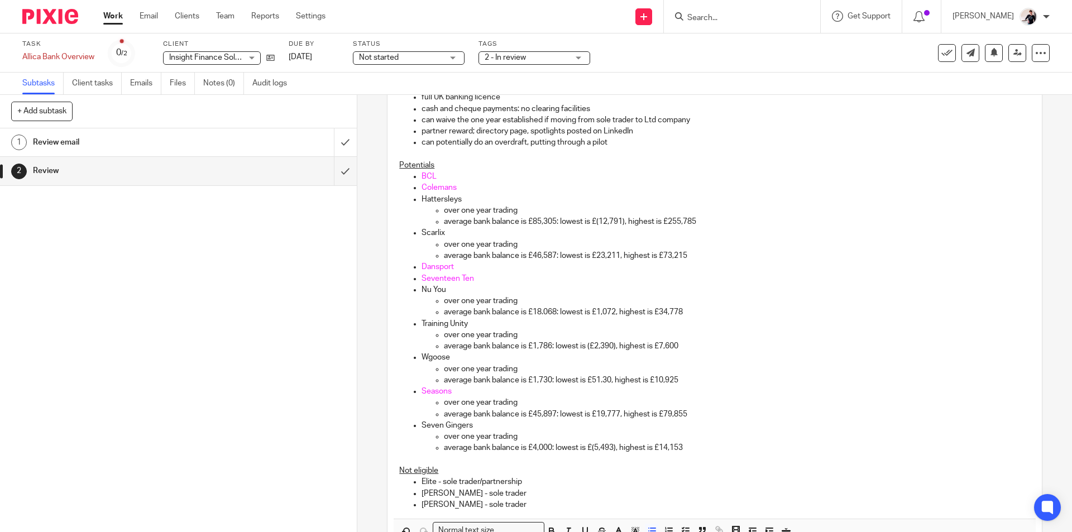
click at [440, 415] on ul "over one year trading average bank balance is £45,897: lowest is £19,777, highe…" at bounding box center [725, 408] width 608 height 23
click at [726, 415] on p "current: average bank balance is £45,897: lowest is £19,777, highest is £79,855" at bounding box center [737, 414] width 586 height 11
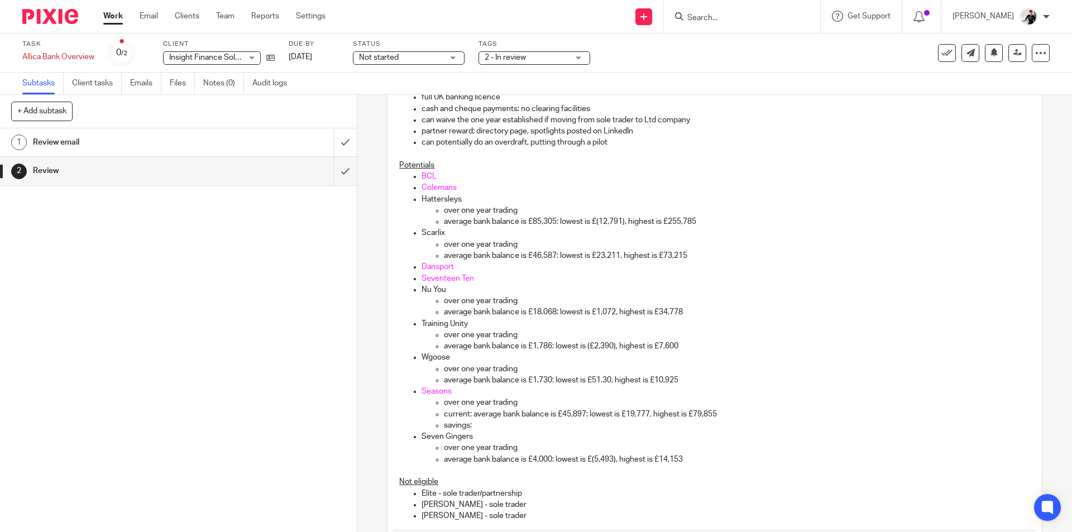
click at [460, 419] on p "current: average bank balance is £45,897: lowest is £19,777, highest is £79,855" at bounding box center [737, 414] width 586 height 11
drag, startPoint x: 584, startPoint y: 415, endPoint x: 561, endPoint y: 415, distance: 23.4
click at [561, 415] on p "current: average bank balance is £45,897: lowest is £19,777, highest is £79,855" at bounding box center [737, 414] width 586 height 11
click at [501, 424] on p "savings:" at bounding box center [737, 425] width 586 height 11
click at [481, 428] on p "savings:" at bounding box center [737, 425] width 586 height 11
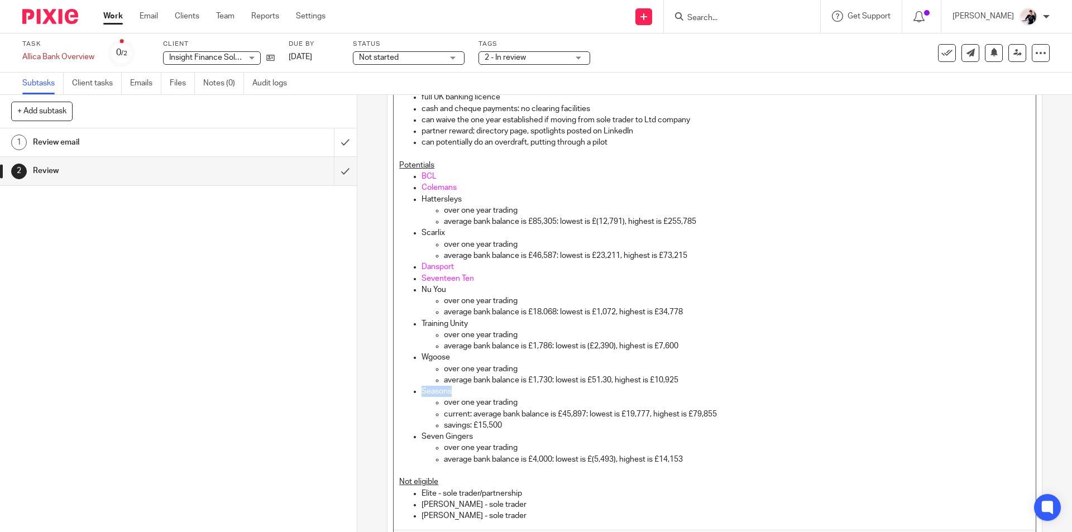
drag, startPoint x: 462, startPoint y: 393, endPoint x: 406, endPoint y: 390, distance: 55.9
click at [406, 390] on ul "BCL Colemans Hattersleys over one year trading average bank balance is £85,305:…" at bounding box center [714, 318] width 630 height 294
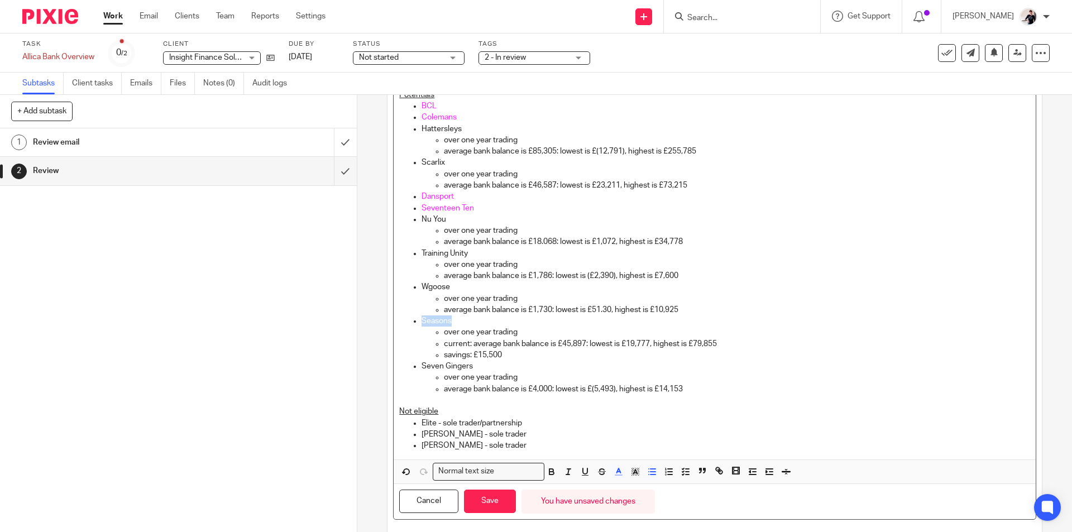
scroll to position [315, 0]
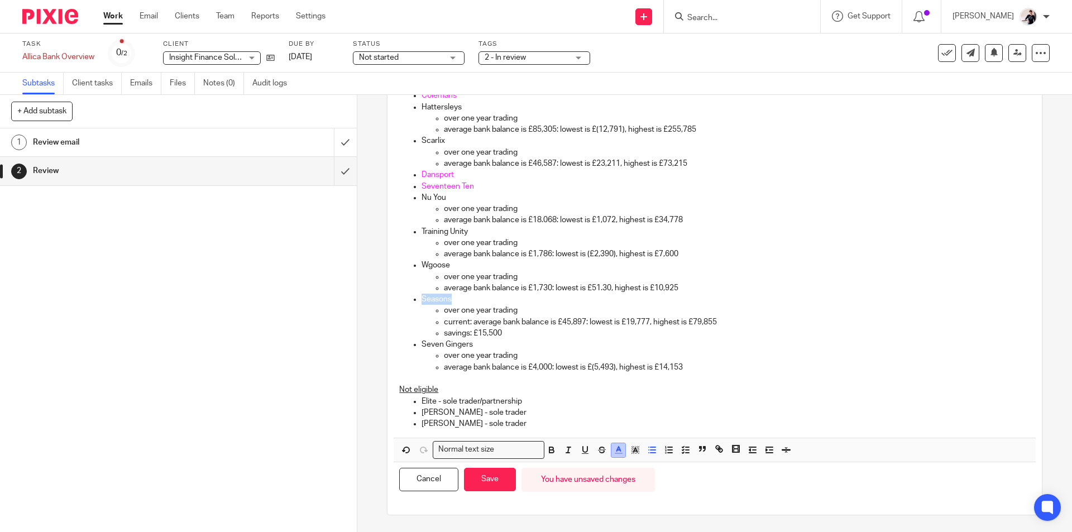
click at [617, 453] on icon "button" at bounding box center [618, 450] width 10 height 10
click at [586, 488] on li "color:#000000" at bounding box center [588, 487] width 8 height 8
click at [490, 474] on button "Save" at bounding box center [490, 480] width 52 height 24
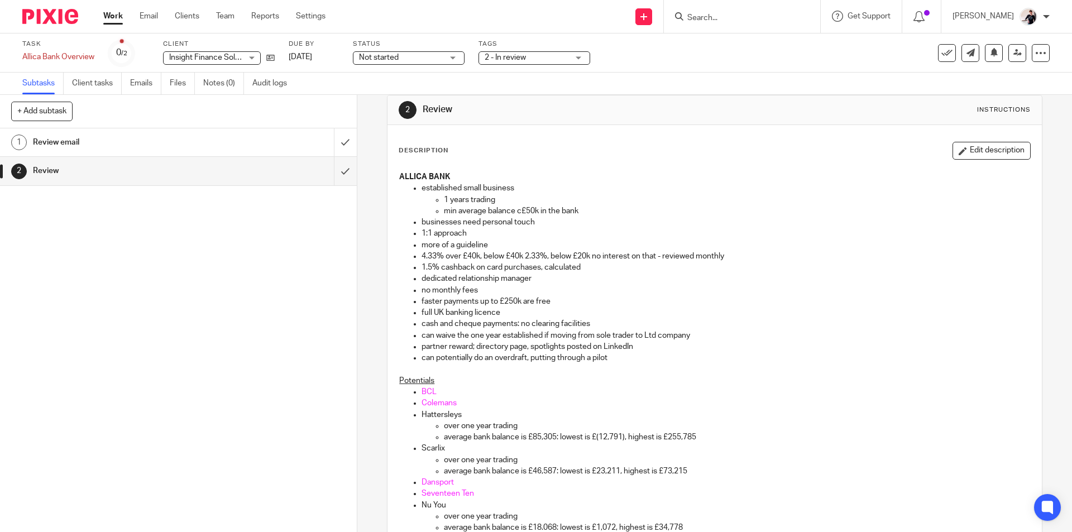
scroll to position [0, 0]
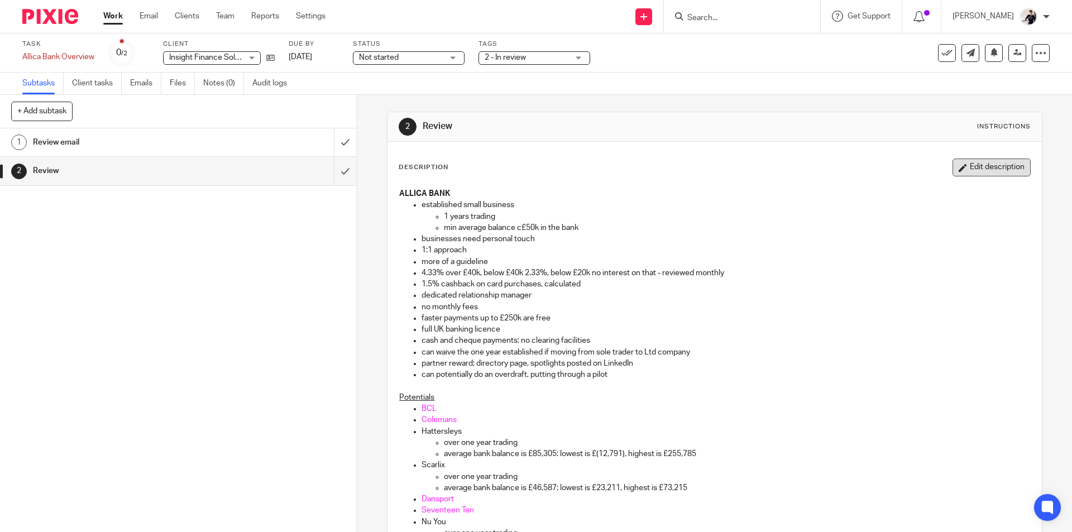
click at [964, 170] on button "Edit description" at bounding box center [991, 168] width 78 height 18
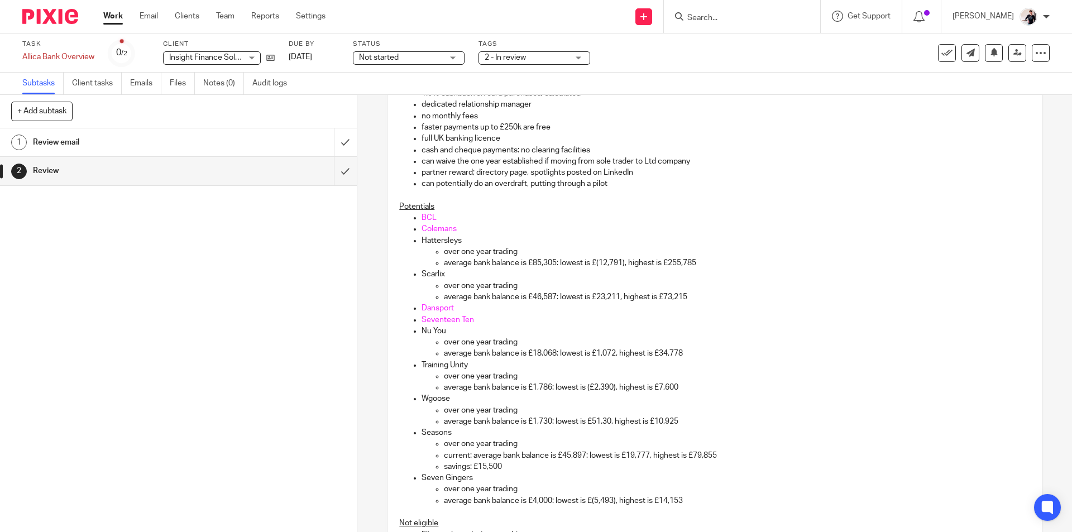
scroll to position [279, 0]
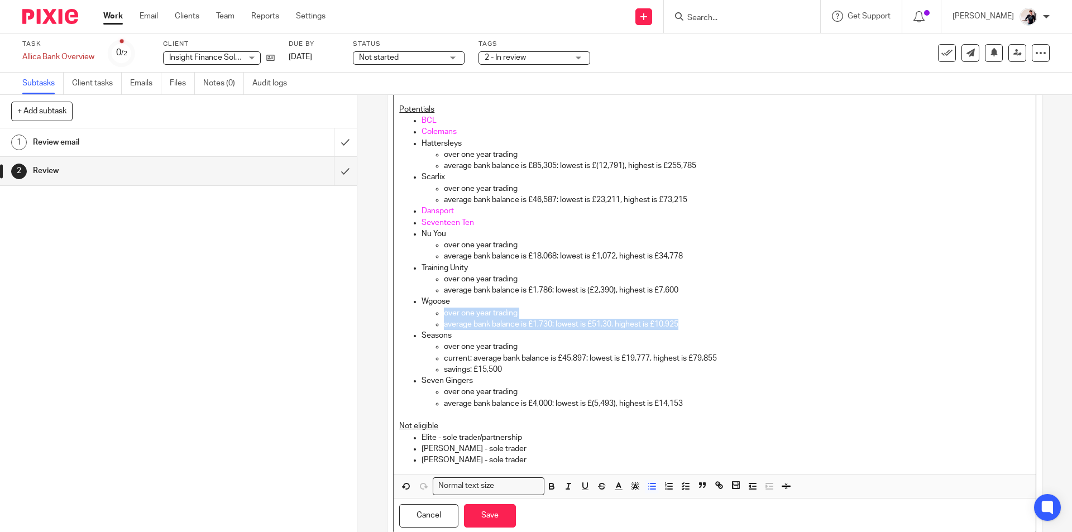
drag, startPoint x: 688, startPoint y: 319, endPoint x: 438, endPoint y: 314, distance: 249.6
click at [438, 314] on ul "over one year trading average bank balance is £1,730: lowest is £51.30, highest…" at bounding box center [725, 319] width 608 height 23
copy ul "over one year trading average bank balance is £1,730: lowest is £51.30, highest…"
click at [475, 214] on p "Dansport" at bounding box center [725, 210] width 608 height 11
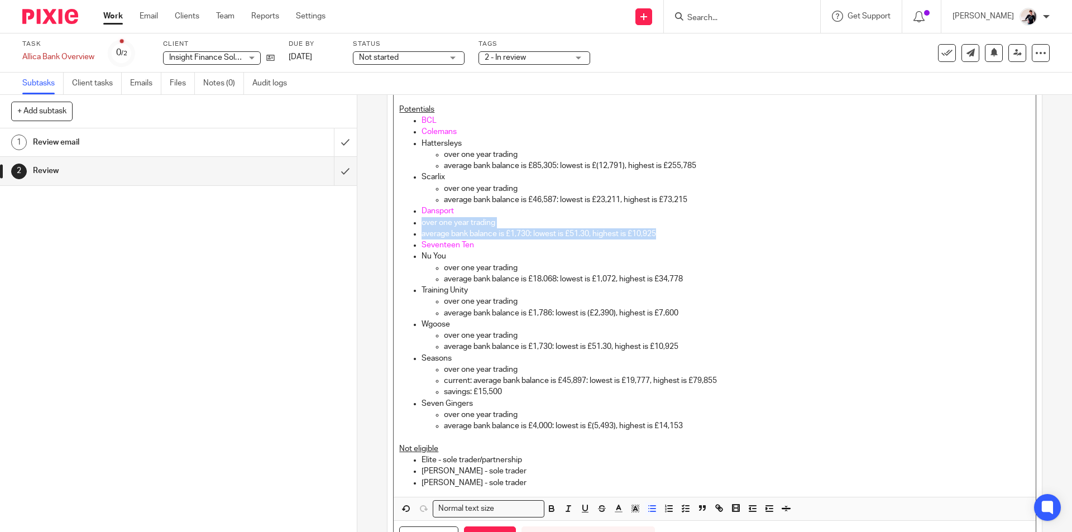
drag, startPoint x: 665, startPoint y: 237, endPoint x: 415, endPoint y: 222, distance: 250.5
click at [415, 222] on ul "BCL Colemans Hattersleys over one year trading average bank balance is £85,305:…" at bounding box center [714, 273] width 630 height 316
click at [551, 232] on p "average bank balance is £1,730: lowest is £51.30, highest is £10,925" at bounding box center [737, 233] width 586 height 11
click at [593, 345] on p "average bank balance is £1,730: lowest is £51.30, highest is £10,925" at bounding box center [737, 346] width 586 height 11
click at [530, 236] on p "average bank balance is £40,303: lowest is £51.30, highest is £10,925" at bounding box center [737, 233] width 586 height 11
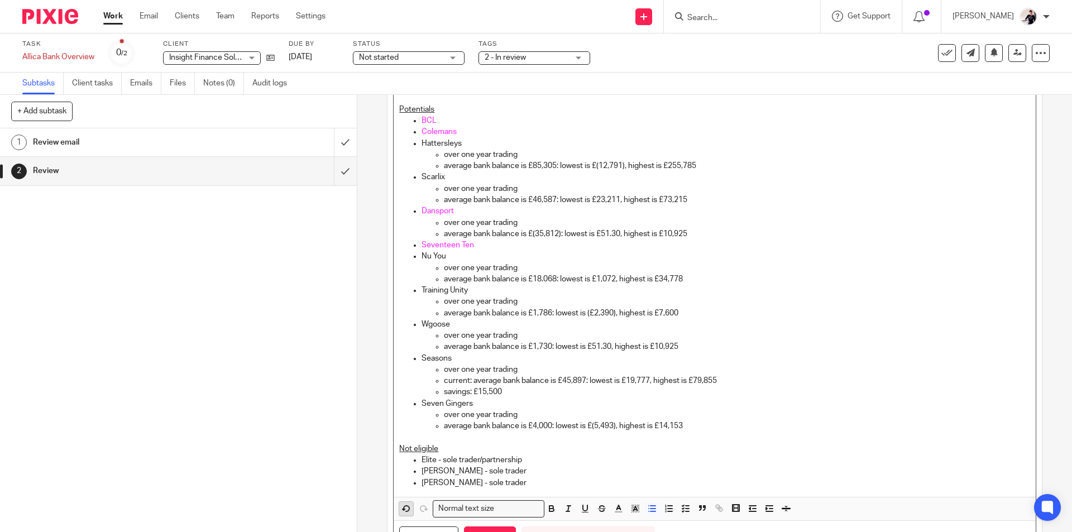
click at [401, 511] on icon "button" at bounding box center [406, 508] width 10 height 10
drag, startPoint x: 615, startPoint y: 233, endPoint x: 600, endPoint y: 233, distance: 14.5
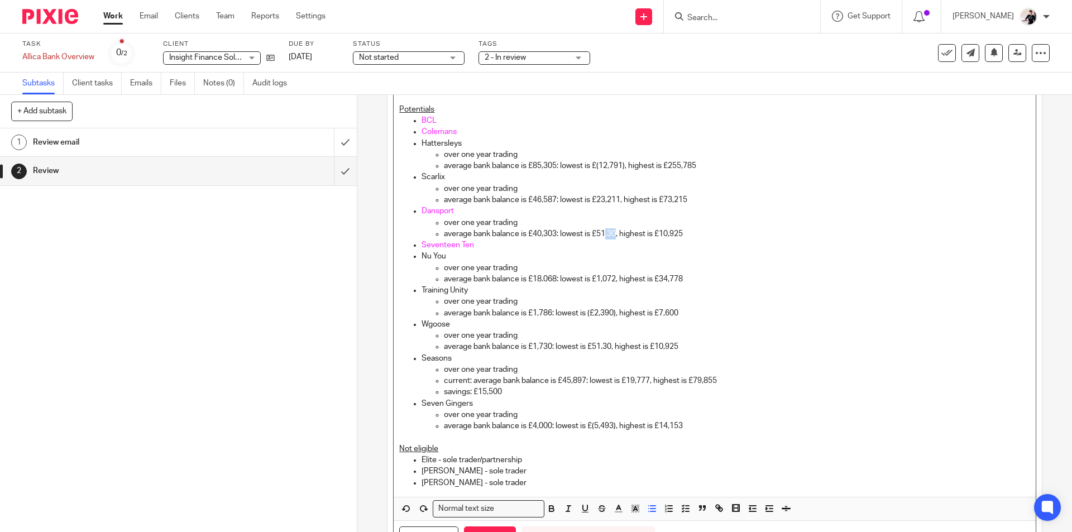
click at [601, 233] on p "average bank balance is £40,303: lowest is £51.30, highest is £10,925" at bounding box center [737, 233] width 586 height 11
drag, startPoint x: 697, startPoint y: 235, endPoint x: 672, endPoint y: 235, distance: 25.1
click at [672, 235] on p "average bank balance is £40,303: lowest is £(35,812), highest is £10,925" at bounding box center [737, 233] width 586 height 11
click at [457, 213] on p "Dansport" at bounding box center [725, 210] width 608 height 11
drag, startPoint x: 457, startPoint y: 209, endPoint x: 418, endPoint y: 209, distance: 39.1
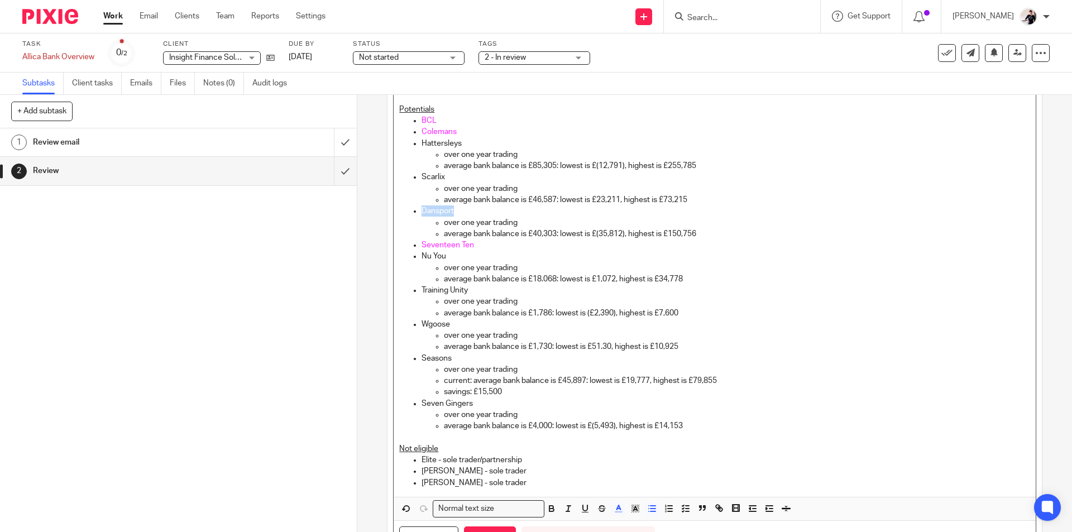
click at [421, 209] on p "Dansport" at bounding box center [725, 210] width 608 height 11
click at [617, 512] on line "button" at bounding box center [618, 512] width 7 height 0
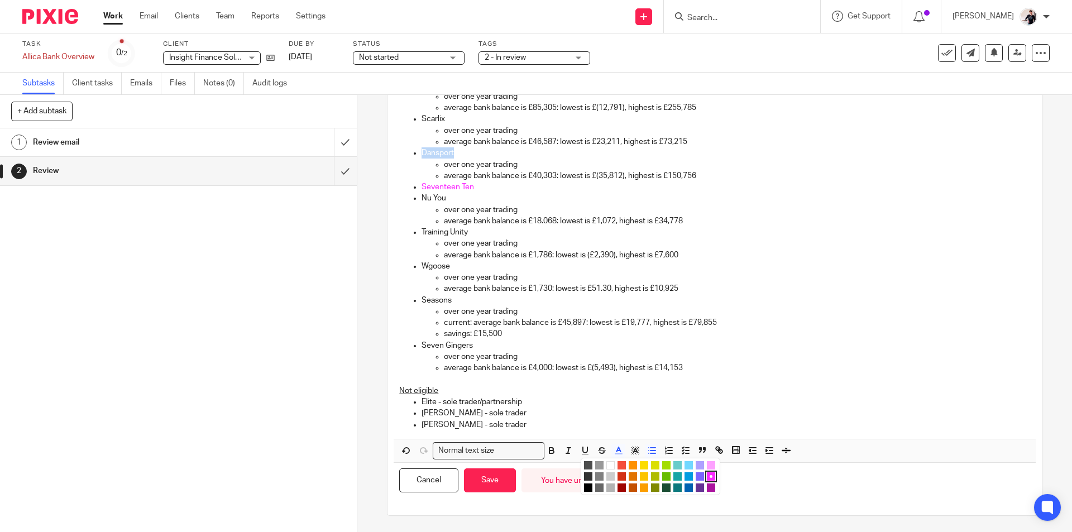
scroll to position [338, 0]
click at [588, 491] on li "color:#000000" at bounding box center [588, 487] width 8 height 8
click at [505, 482] on button "Save" at bounding box center [490, 480] width 52 height 24
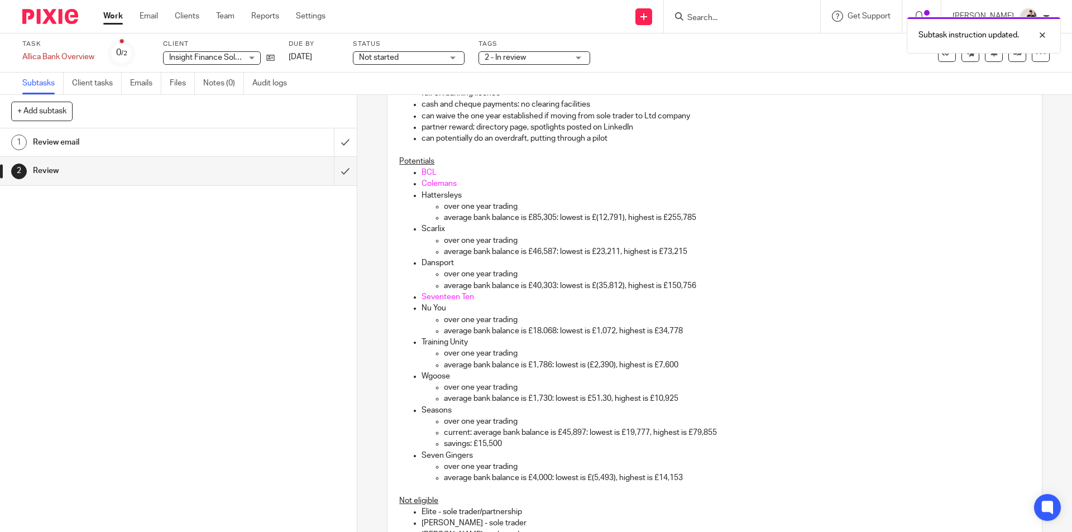
scroll to position [235, 0]
click at [316, 56] on link "[DATE]" at bounding box center [314, 57] width 50 height 12
click at [393, 57] on span "Not started" at bounding box center [379, 58] width 40 height 8
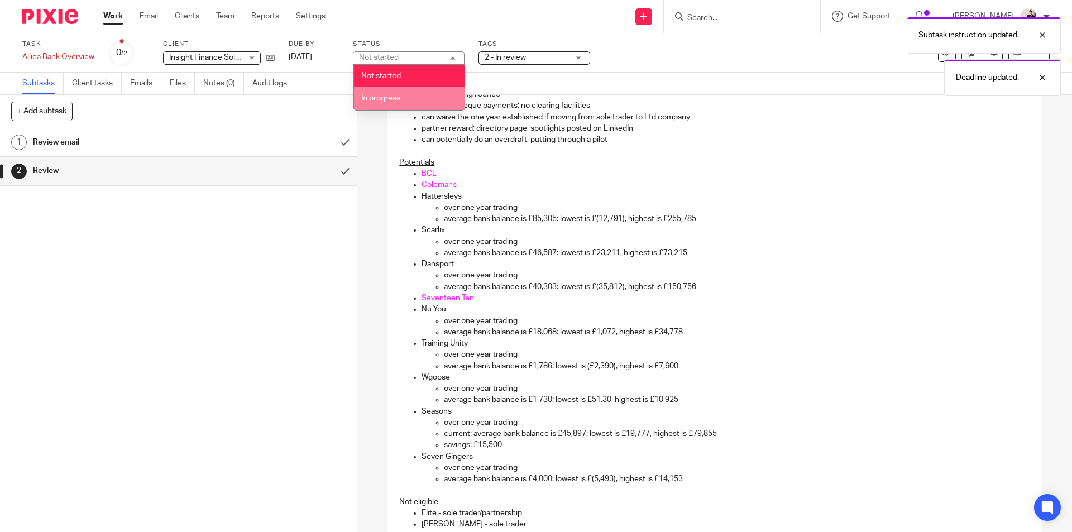
click at [394, 97] on span "In progress" at bounding box center [380, 98] width 39 height 8
click at [538, 57] on div "Subtask instruction updated. Deadline updated." at bounding box center [798, 53] width 525 height 85
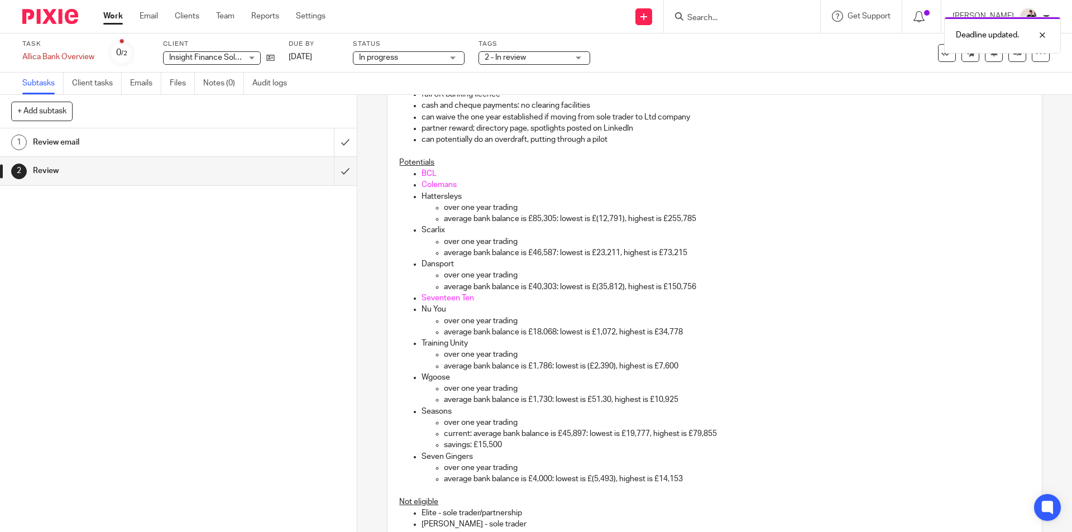
click at [573, 57] on div "2 - In review" at bounding box center [534, 57] width 112 height 13
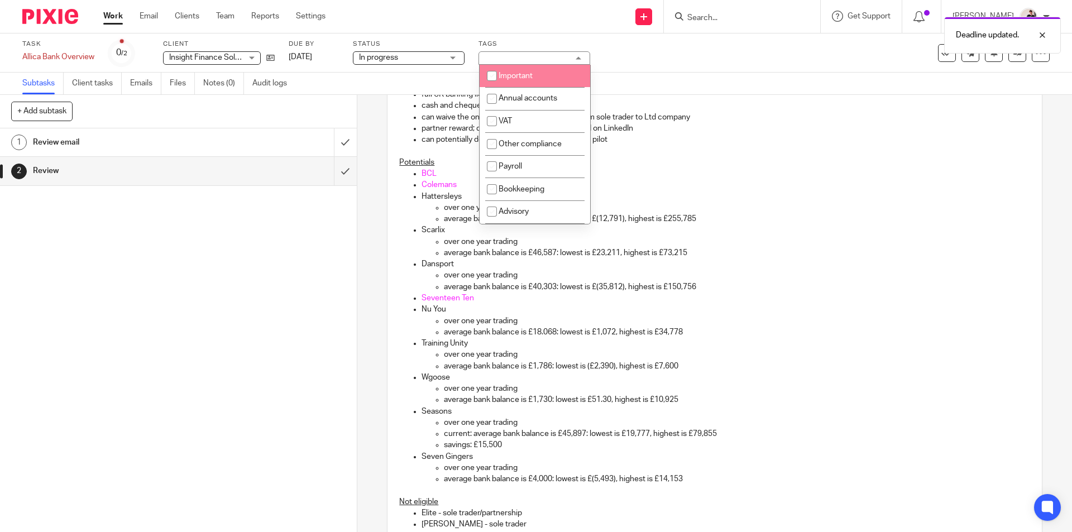
click at [558, 74] on li "Important" at bounding box center [534, 76] width 111 height 23
checkbox input "false"
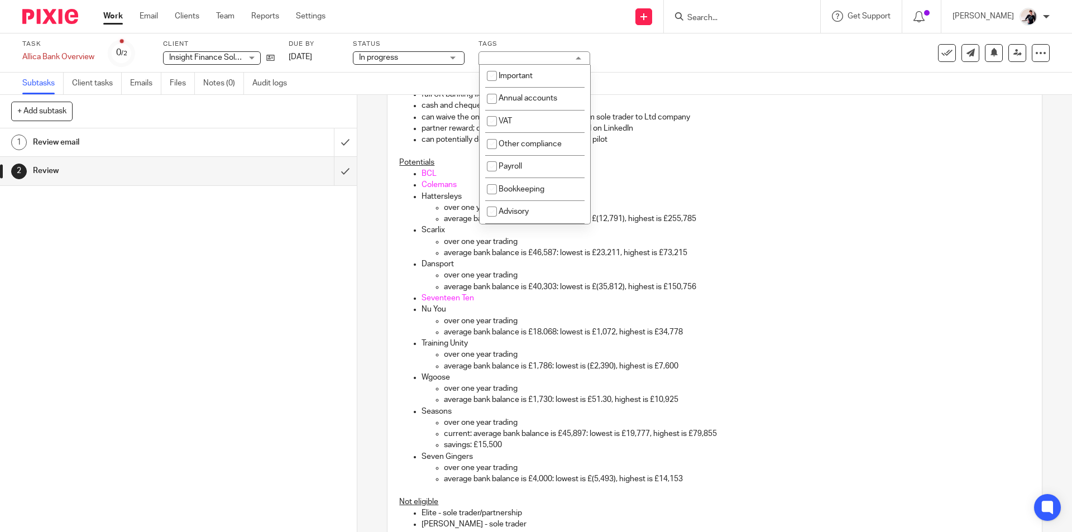
click at [117, 20] on link "Work" at bounding box center [113, 16] width 20 height 11
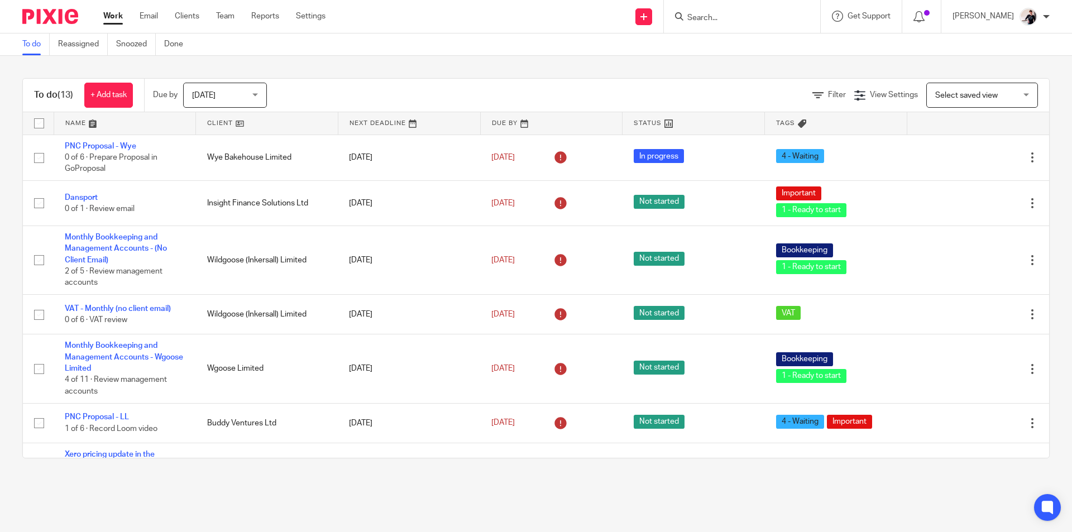
click at [212, 118] on link at bounding box center [267, 123] width 142 height 22
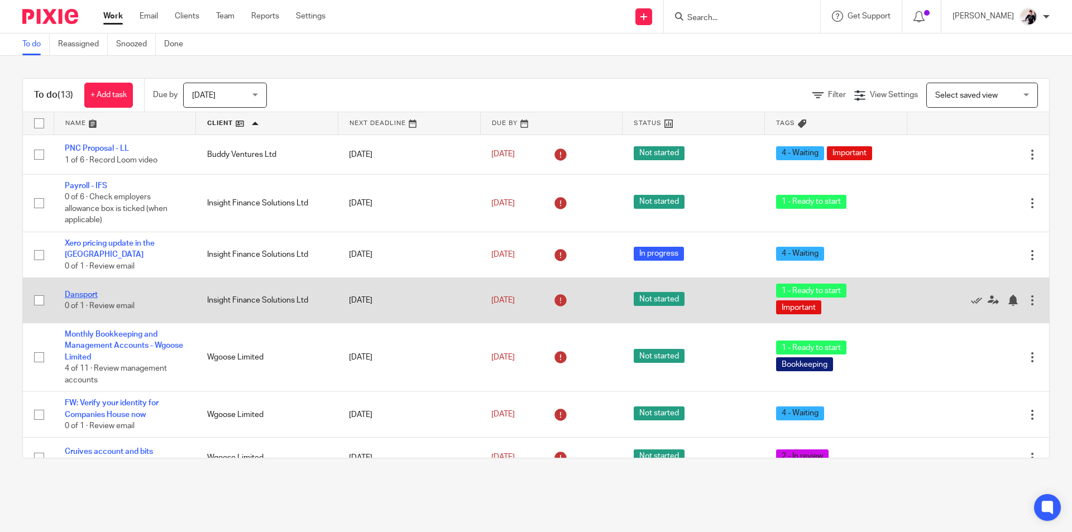
click at [88, 291] on link "Dansport" at bounding box center [81, 295] width 33 height 8
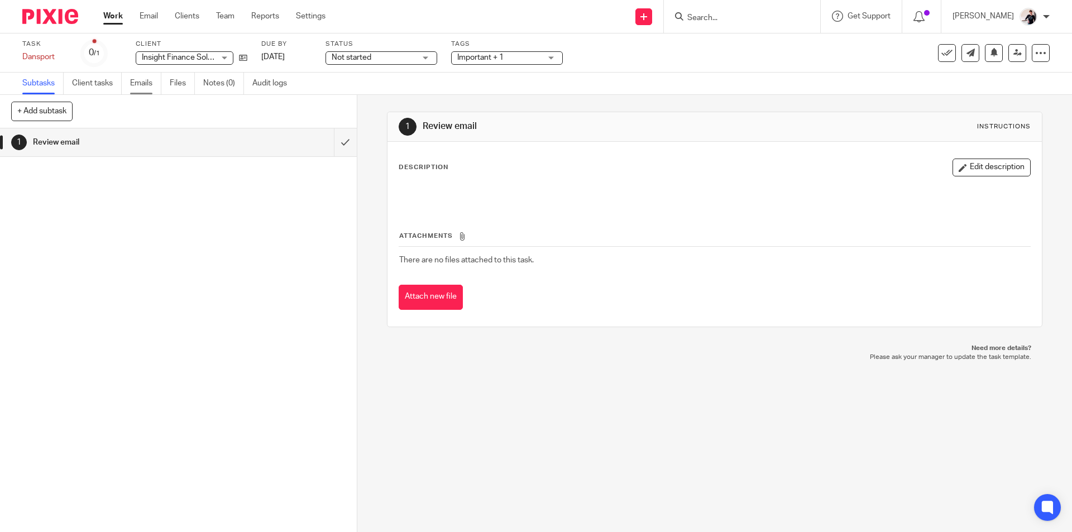
click at [143, 86] on link "Emails" at bounding box center [145, 84] width 31 height 22
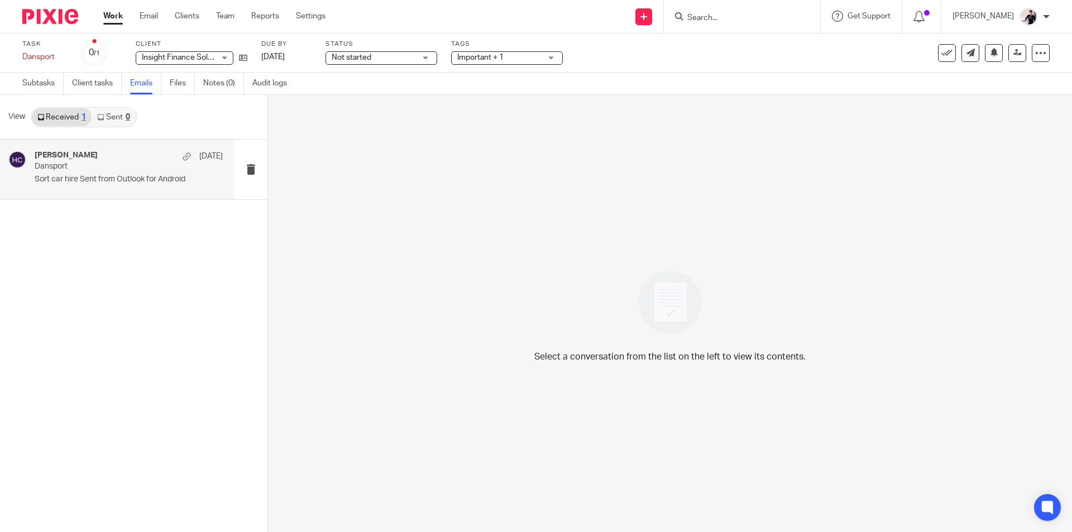
click at [131, 162] on p "Dansport" at bounding box center [110, 166] width 151 height 9
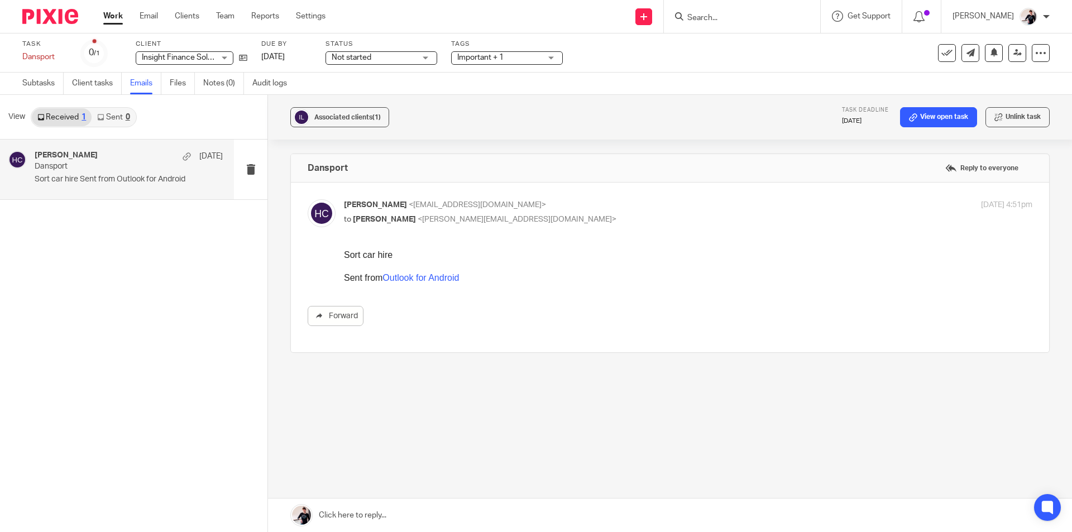
click at [944, 55] on button at bounding box center [947, 53] width 18 height 18
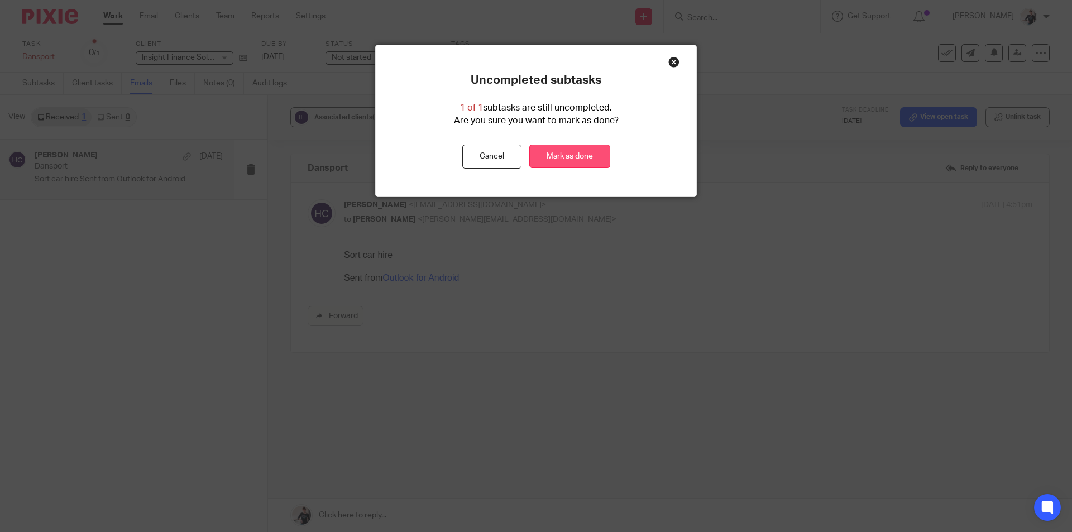
click at [563, 158] on link "Mark as done" at bounding box center [569, 157] width 81 height 24
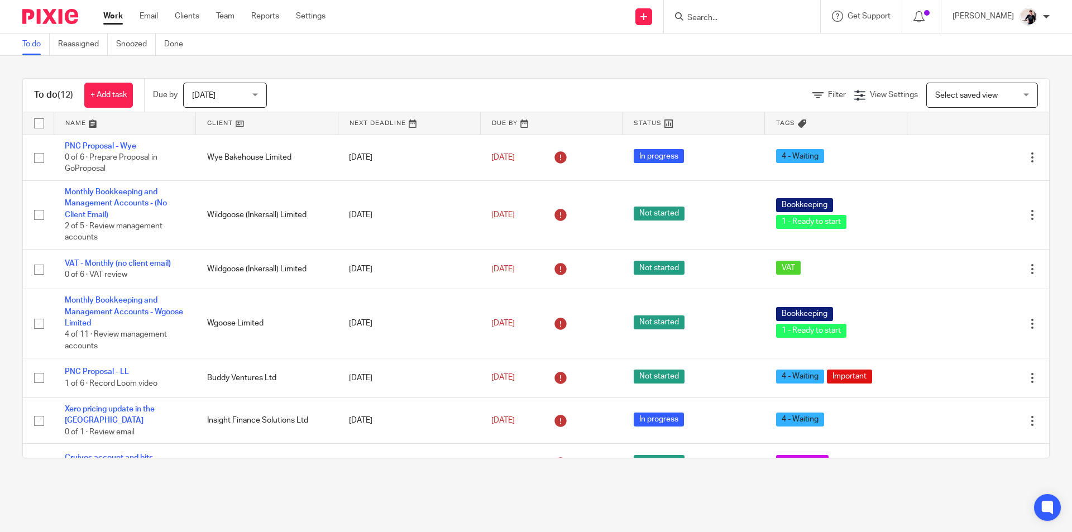
click at [208, 122] on link at bounding box center [267, 123] width 142 height 22
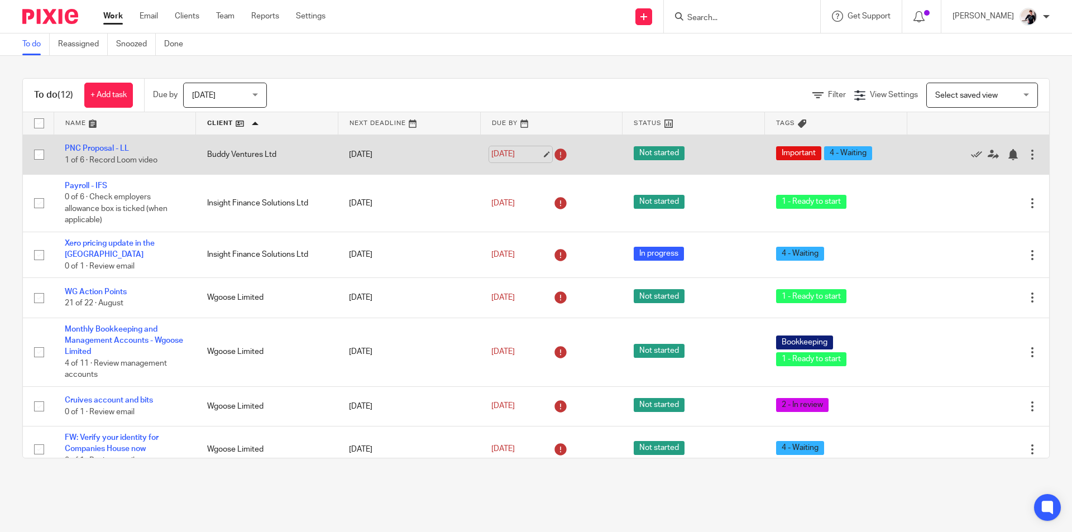
click at [522, 160] on link "[DATE]" at bounding box center [516, 154] width 50 height 12
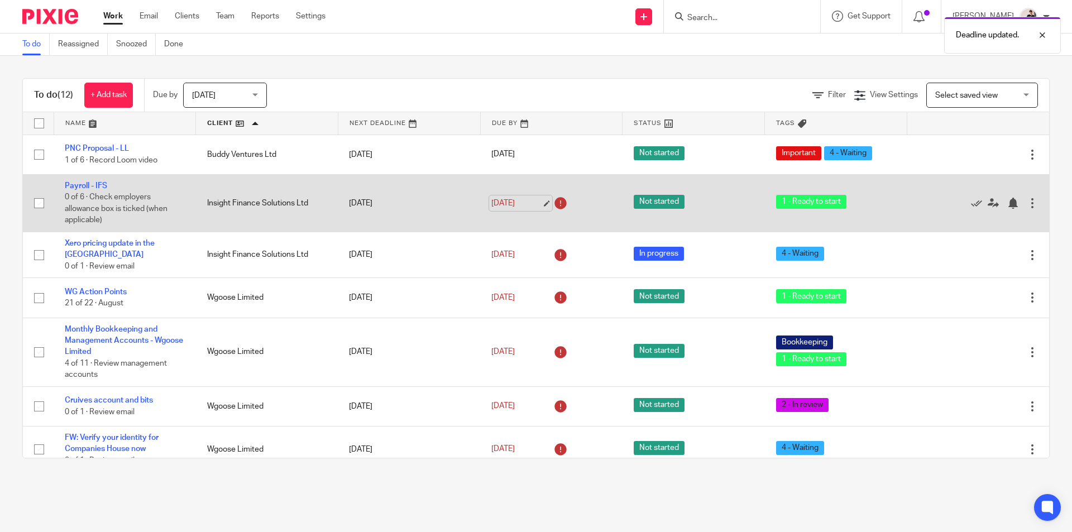
click at [506, 204] on link "[DATE]" at bounding box center [516, 204] width 50 height 12
click at [99, 182] on link "Payroll - IFS" at bounding box center [86, 186] width 42 height 8
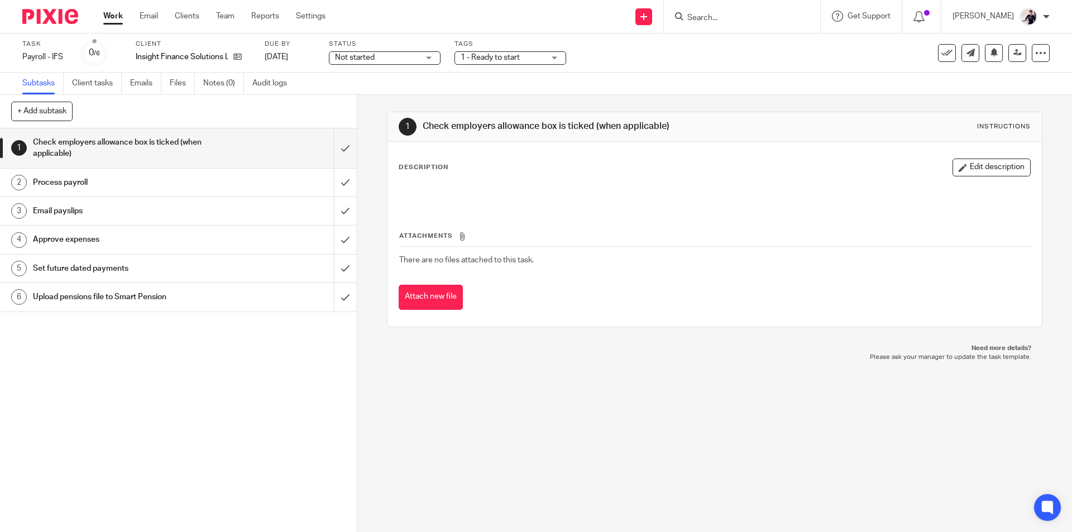
click at [476, 56] on span "1 - Ready to start" at bounding box center [490, 58] width 59 height 8
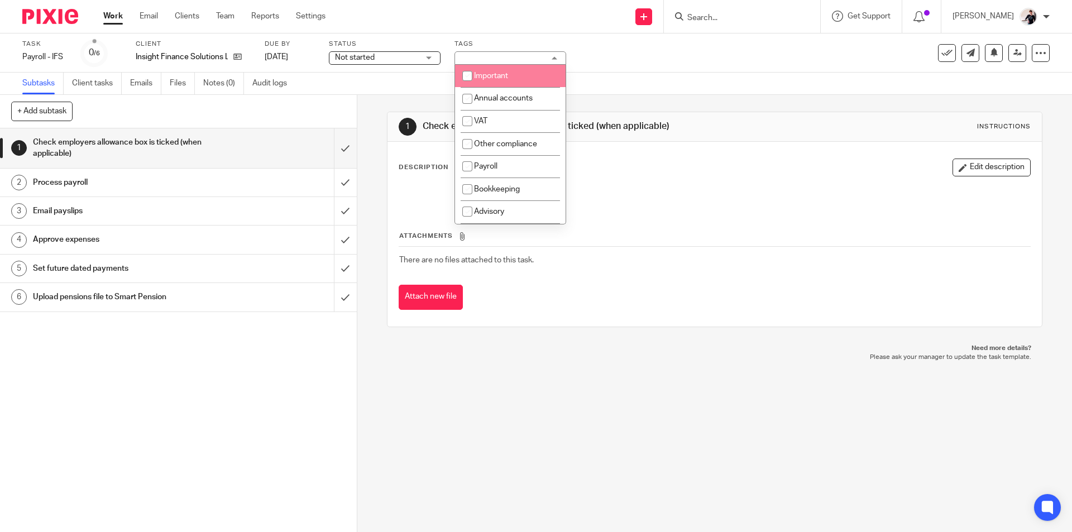
click at [486, 73] on span "Important" at bounding box center [491, 76] width 34 height 8
checkbox input "true"
click at [114, 20] on link "Work" at bounding box center [113, 16] width 20 height 11
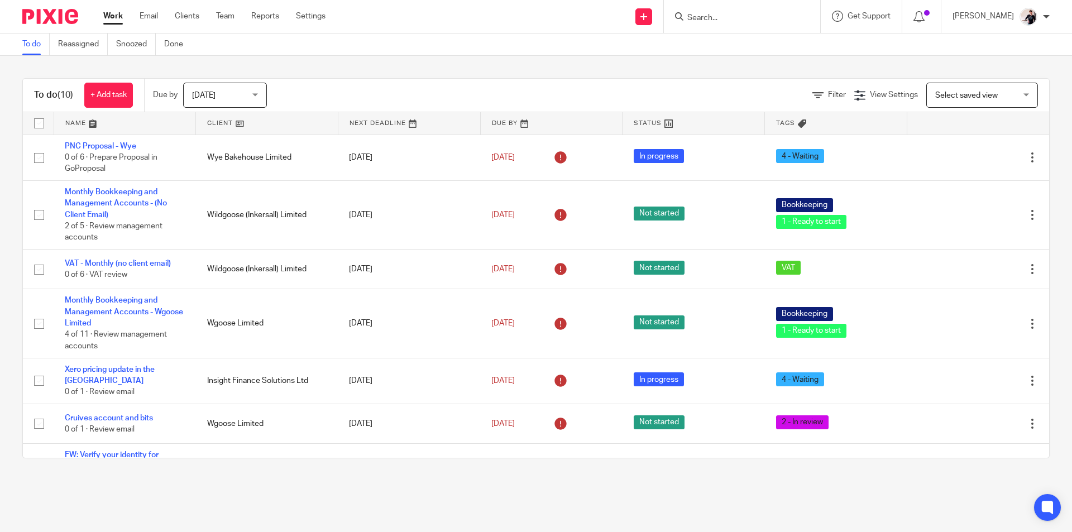
click at [219, 123] on link at bounding box center [267, 123] width 142 height 22
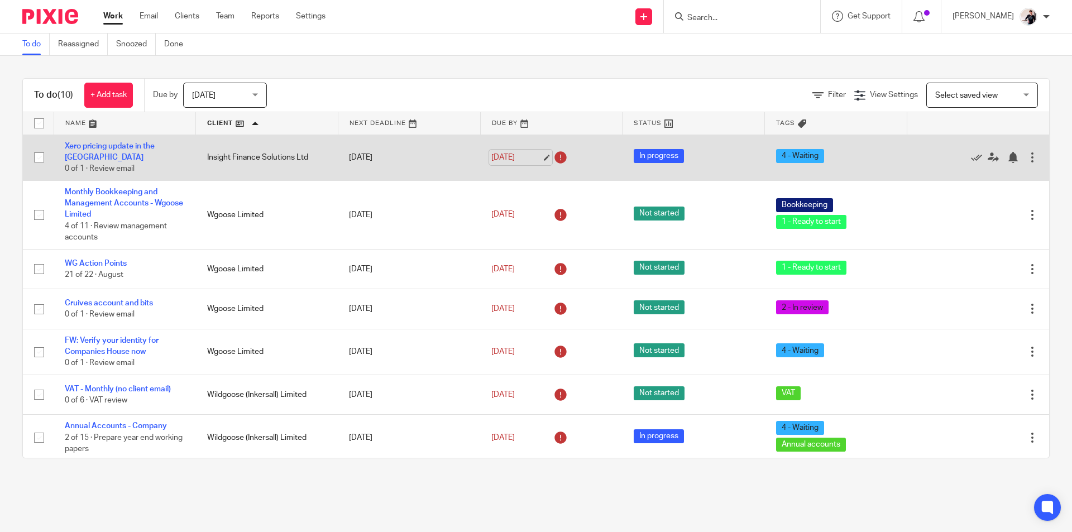
click at [509, 152] on link "[DATE]" at bounding box center [516, 158] width 50 height 12
click at [100, 150] on link "Xero pricing update in the UK" at bounding box center [110, 151] width 90 height 19
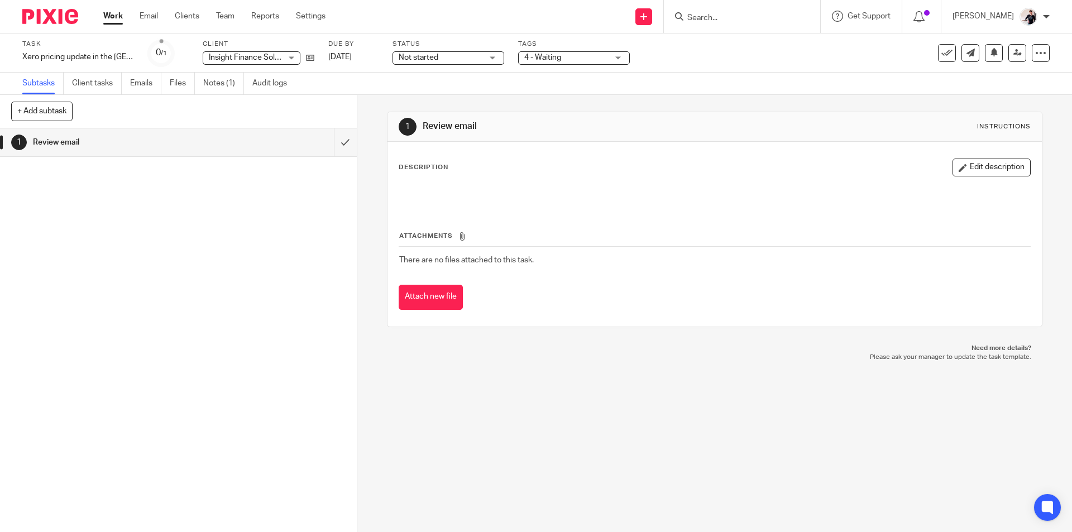
click at [443, 53] on span "Not started" at bounding box center [441, 58] width 84 height 12
click at [441, 105] on li "In progress" at bounding box center [438, 98] width 111 height 23
click at [556, 57] on span "4 - Waiting" at bounding box center [566, 58] width 84 height 12
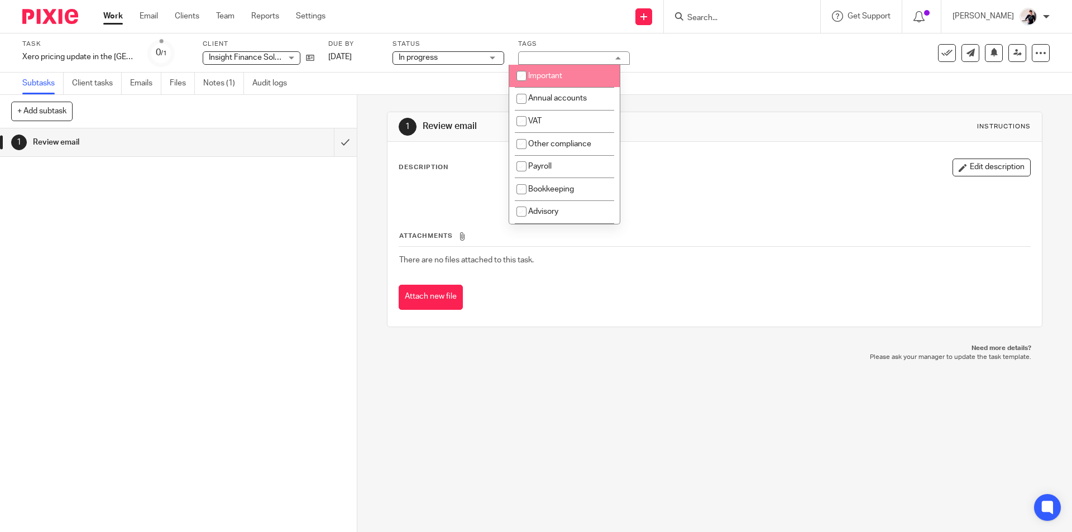
click at [559, 72] on span "Important" at bounding box center [545, 76] width 34 height 8
checkbox input "true"
click at [116, 18] on link "Work" at bounding box center [113, 16] width 20 height 11
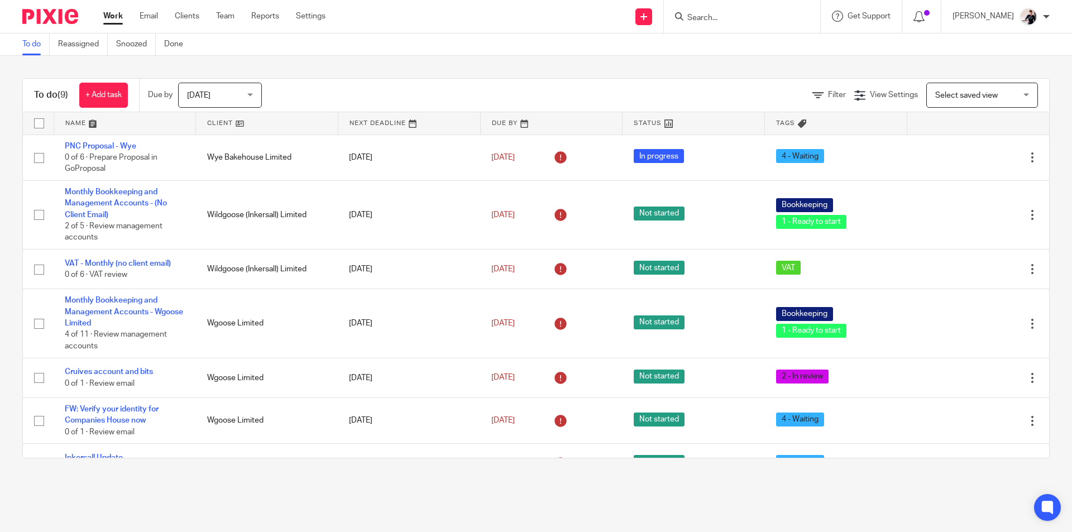
click at [112, 13] on link "Work" at bounding box center [113, 16] width 20 height 11
click at [214, 122] on link at bounding box center [267, 123] width 142 height 22
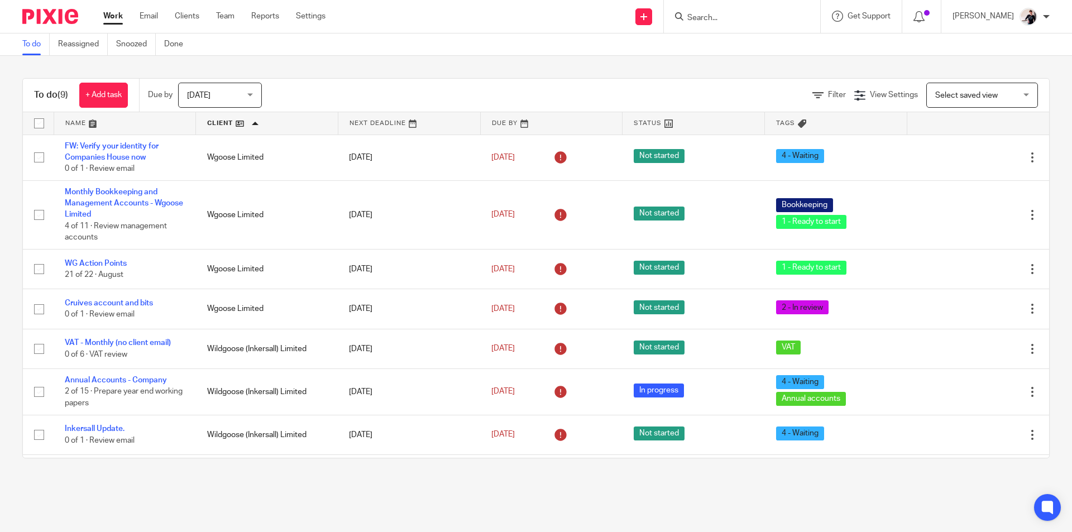
click at [759, 11] on form at bounding box center [745, 16] width 119 height 14
click at [701, 19] on input "Search" at bounding box center [736, 18] width 100 height 10
type input "scarlix"
click at [807, 63] on link at bounding box center [778, 52] width 189 height 35
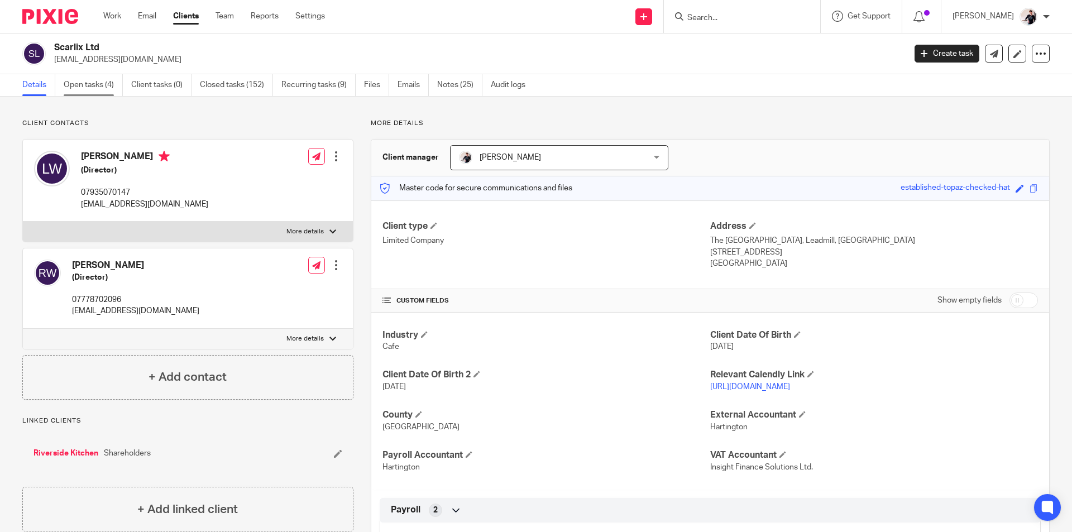
click at [100, 90] on link "Open tasks (4)" at bounding box center [93, 85] width 59 height 22
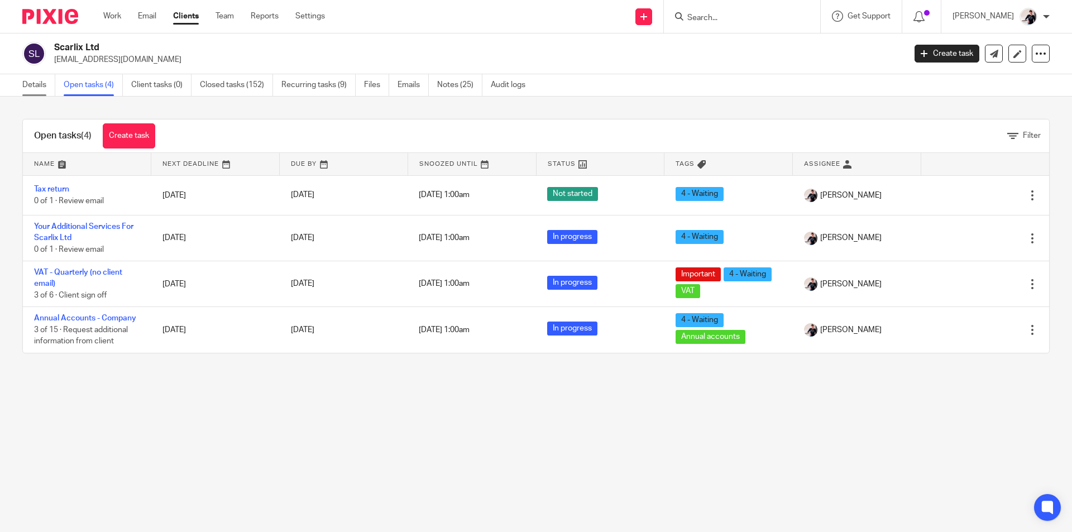
click at [35, 83] on link "Details" at bounding box center [38, 85] width 33 height 22
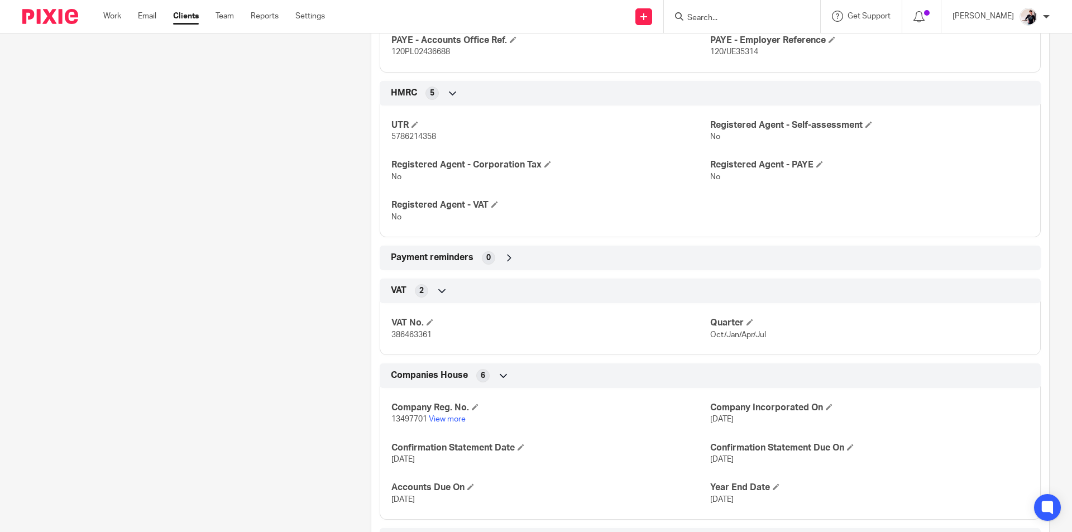
scroll to position [502, 0]
click at [116, 20] on link "Work" at bounding box center [112, 16] width 18 height 11
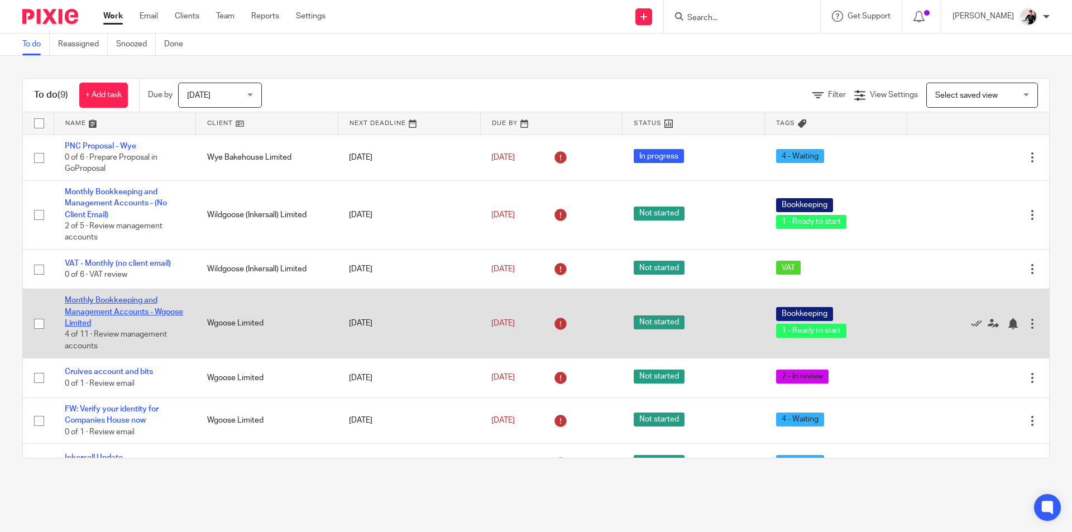
click at [122, 315] on link "Monthly Bookkeeping and Management Accounts - Wgoose Limited" at bounding box center [124, 311] width 118 height 31
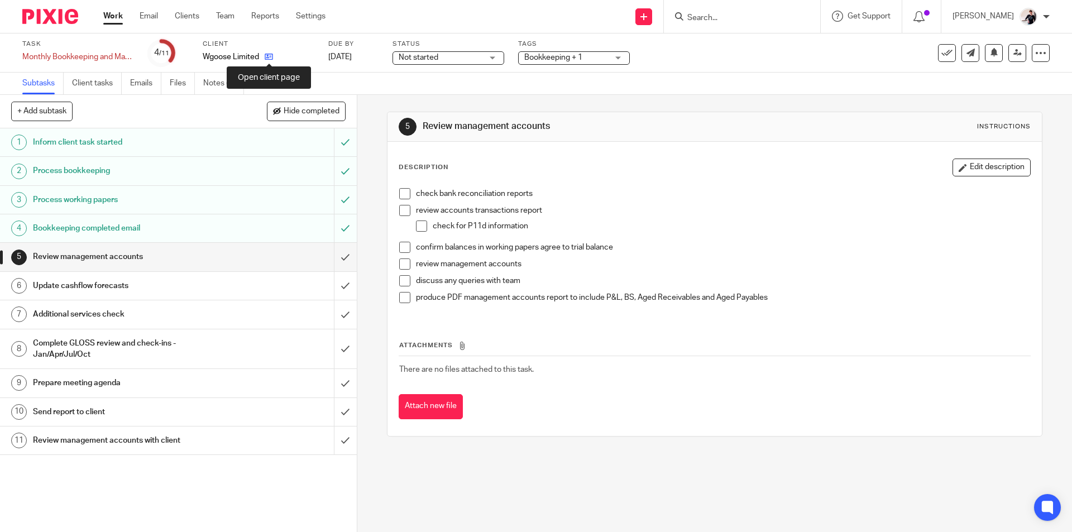
click at [268, 57] on icon at bounding box center [269, 56] width 8 height 8
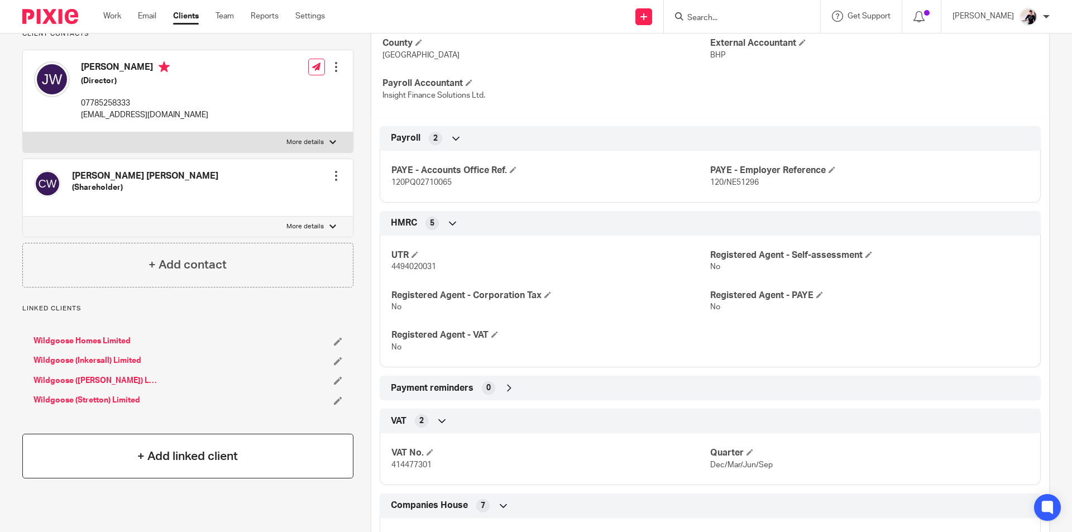
scroll to position [502, 0]
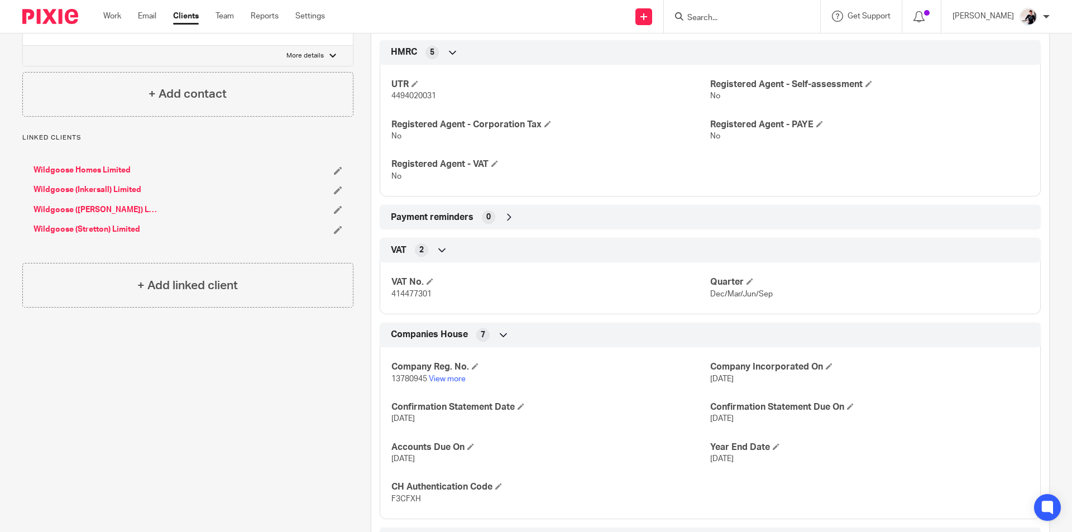
click at [100, 195] on link "Wildgoose (Inkersall) Limited" at bounding box center [87, 189] width 108 height 11
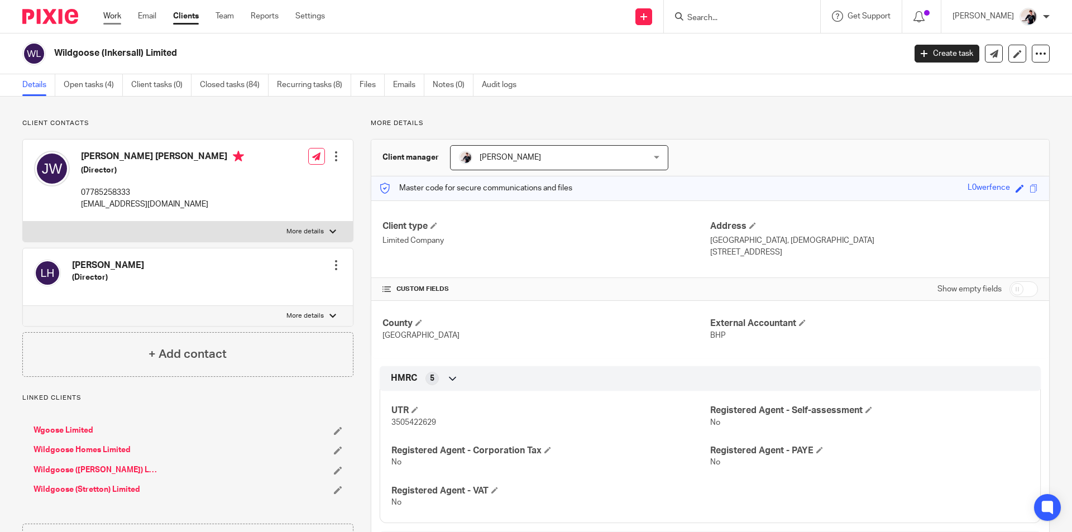
click at [116, 13] on link "Work" at bounding box center [112, 16] width 18 height 11
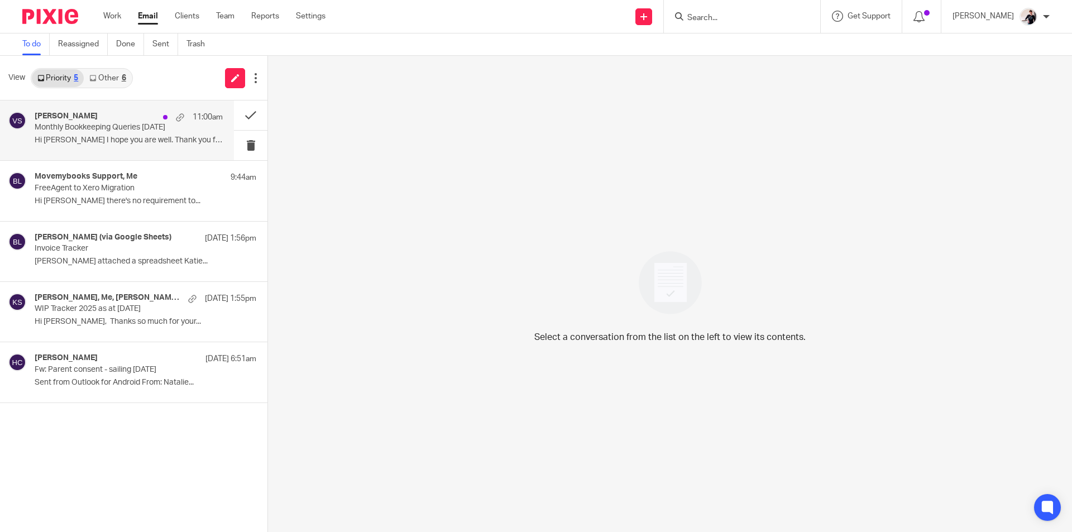
click at [117, 141] on p "Hi [PERSON_NAME] I hope you are well. Thank you for..." at bounding box center [129, 140] width 188 height 9
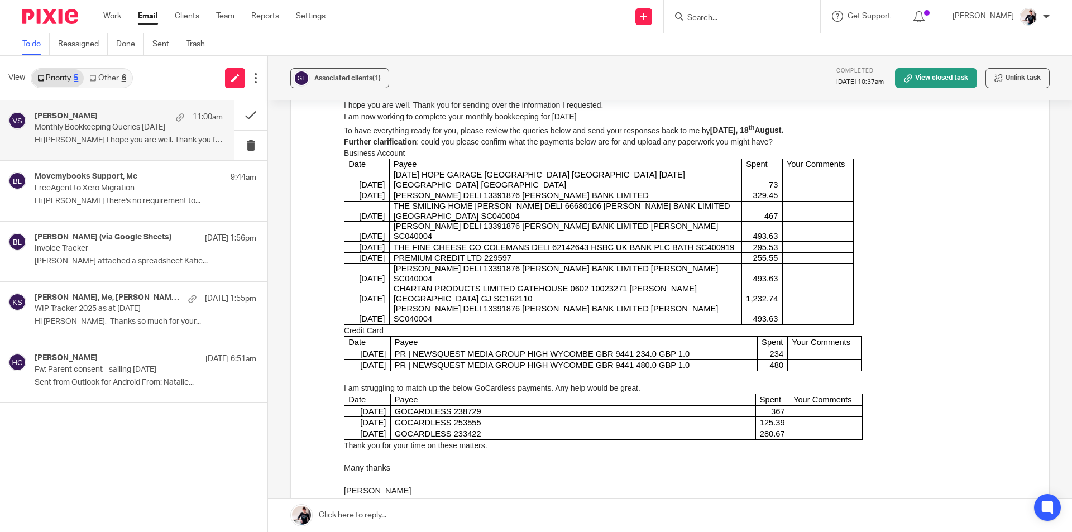
scroll to position [223, 0]
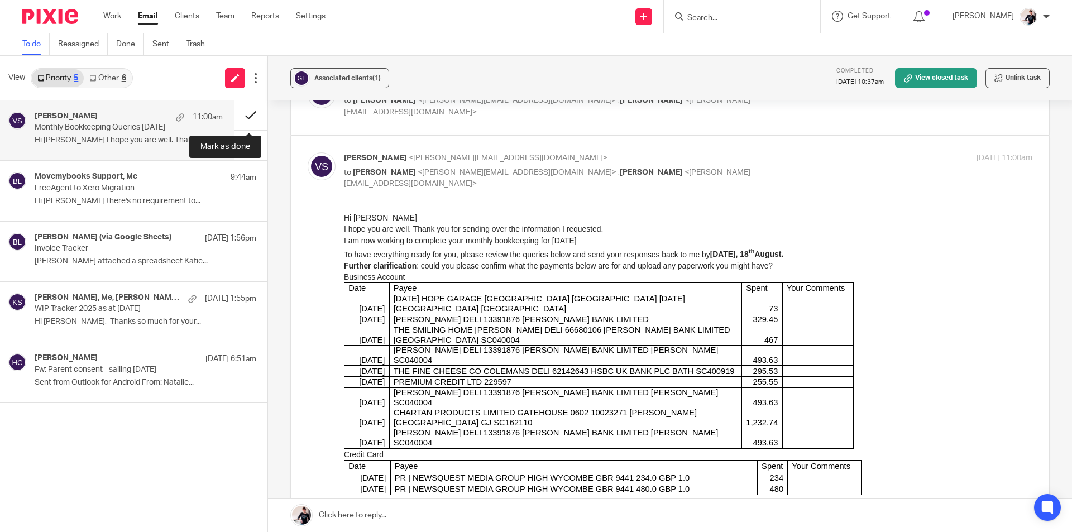
click at [246, 114] on button at bounding box center [250, 115] width 33 height 30
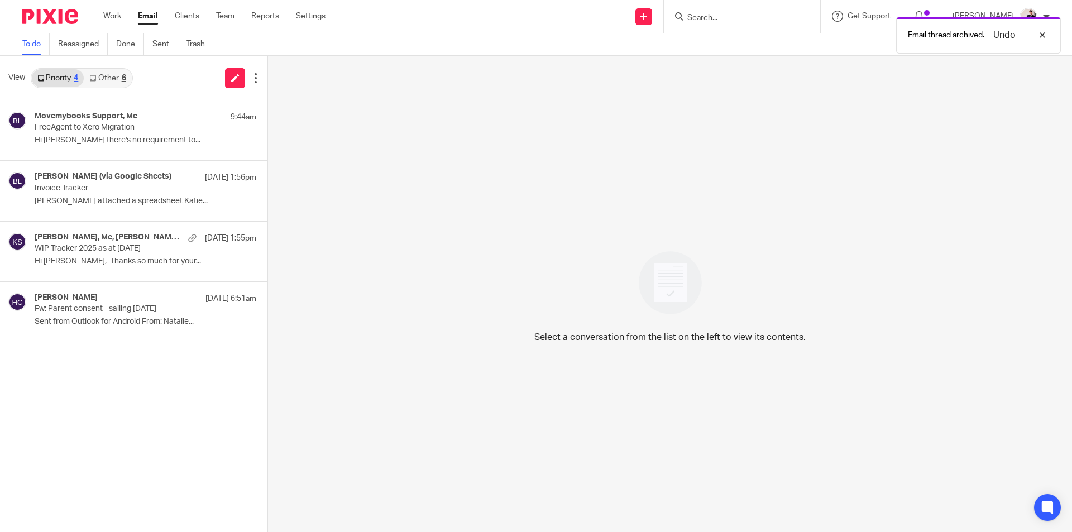
click at [103, 74] on link "Other 6" at bounding box center [107, 78] width 47 height 18
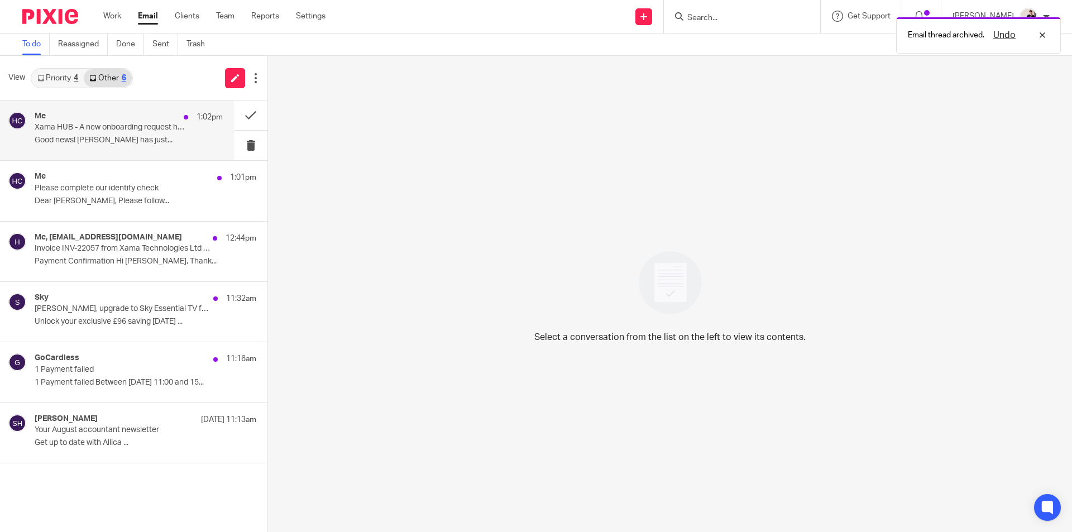
click at [116, 126] on p "Xama HUB - A new onboarding request has been returned" at bounding box center [110, 127] width 151 height 9
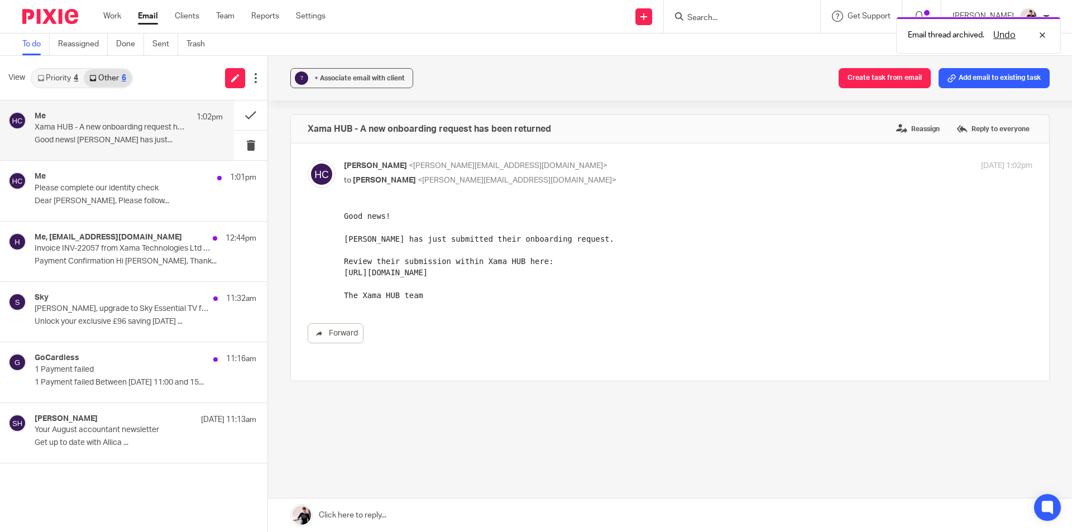
scroll to position [0, 0]
click at [241, 117] on button at bounding box center [250, 115] width 33 height 30
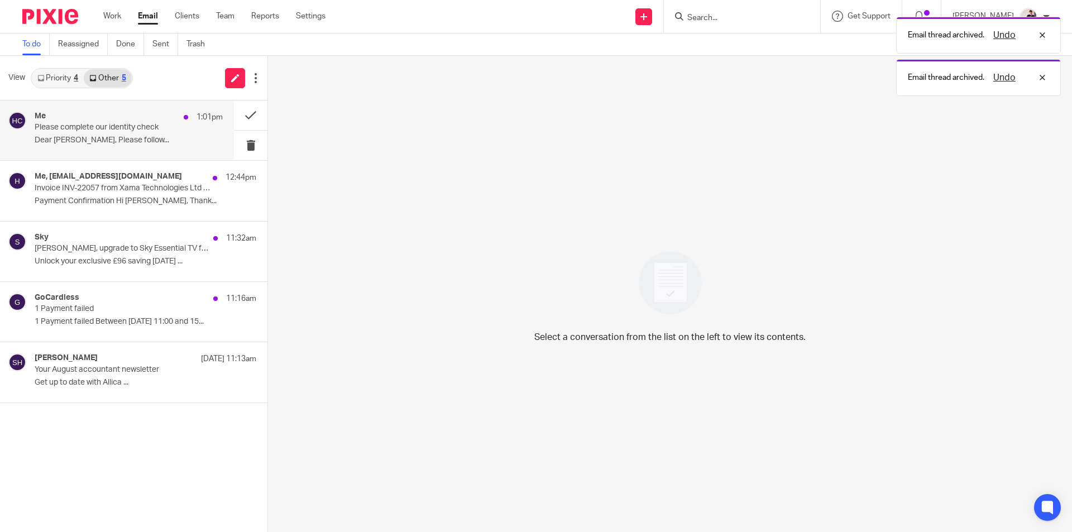
click at [111, 135] on div "Me 1:01pm Please complete our identity check Dear [PERSON_NAME], Please follow.…" at bounding box center [129, 130] width 188 height 37
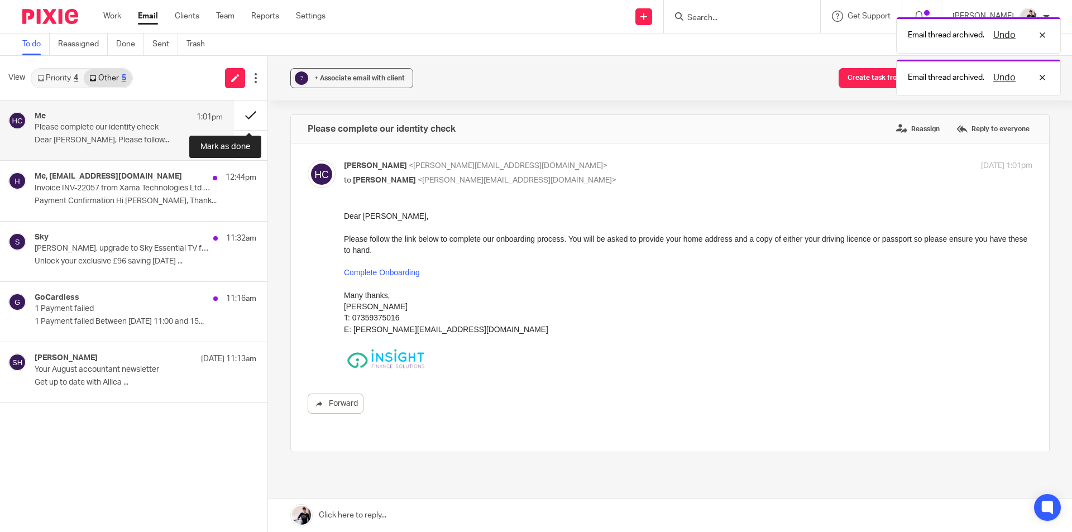
click at [258, 119] on button at bounding box center [250, 115] width 33 height 30
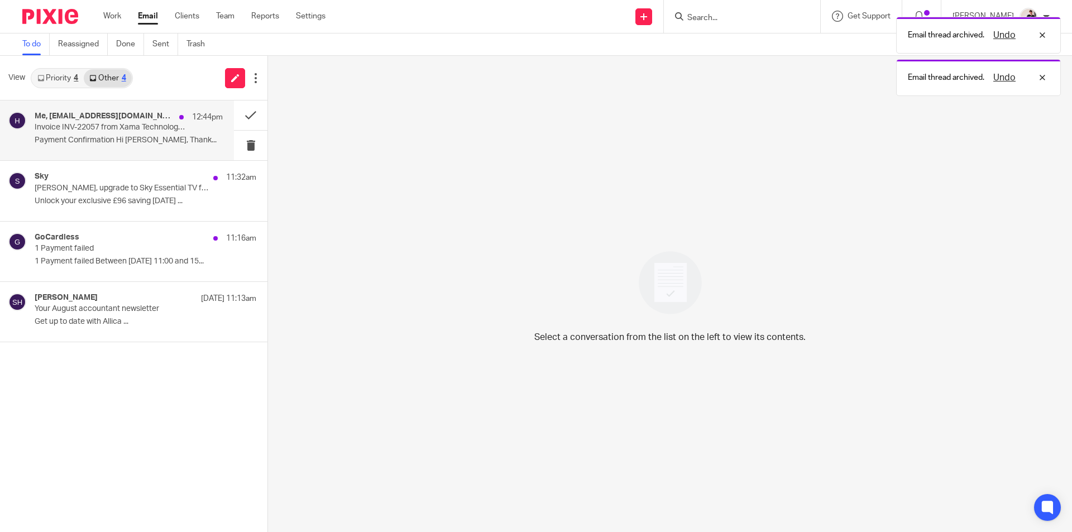
click at [75, 122] on div "Me, [EMAIL_ADDRESS][DOMAIN_NAME] 12:44pm" at bounding box center [129, 117] width 188 height 11
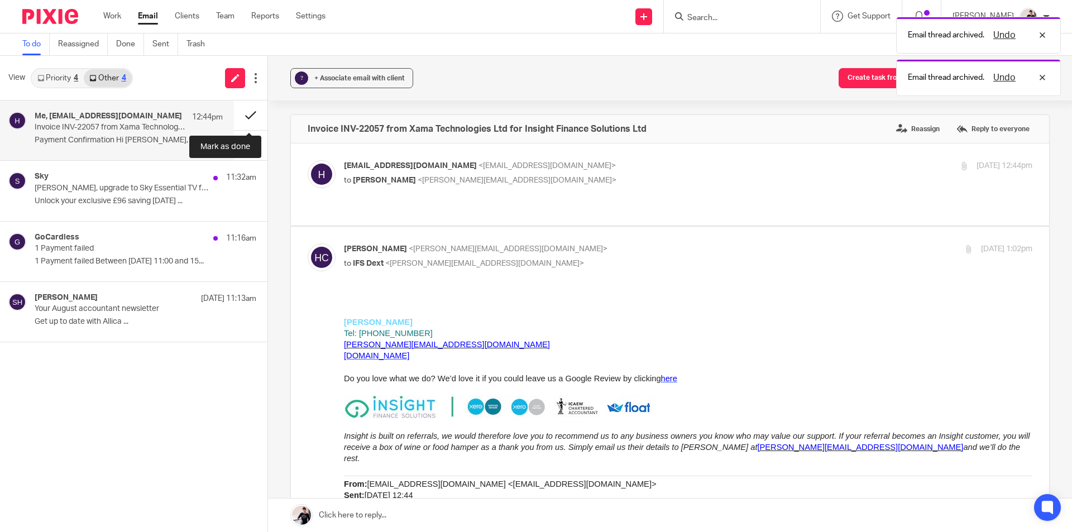
click at [248, 111] on button at bounding box center [250, 115] width 33 height 30
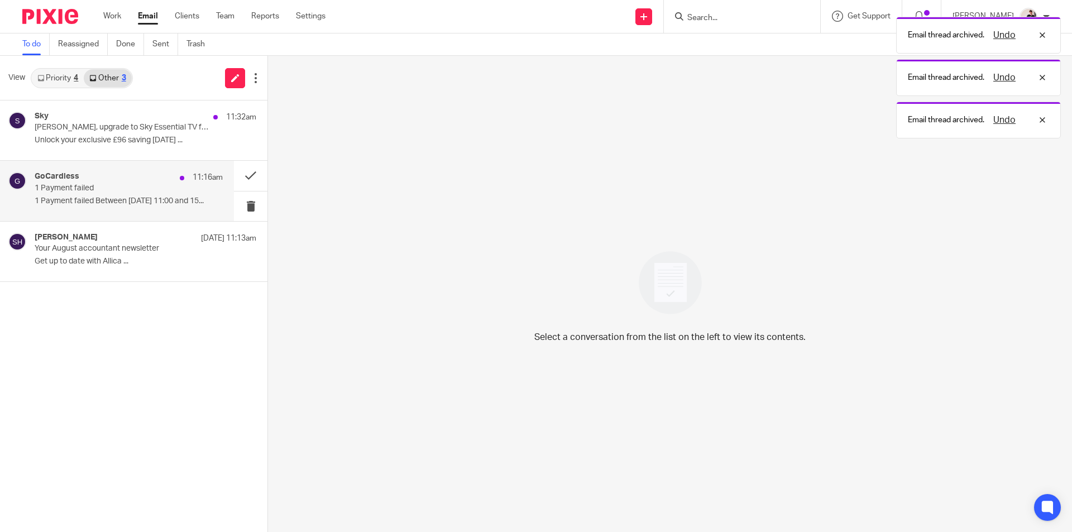
click at [92, 197] on p "1 Payment failed Between 14 Aug, 11:00 and 15..." at bounding box center [129, 200] width 188 height 9
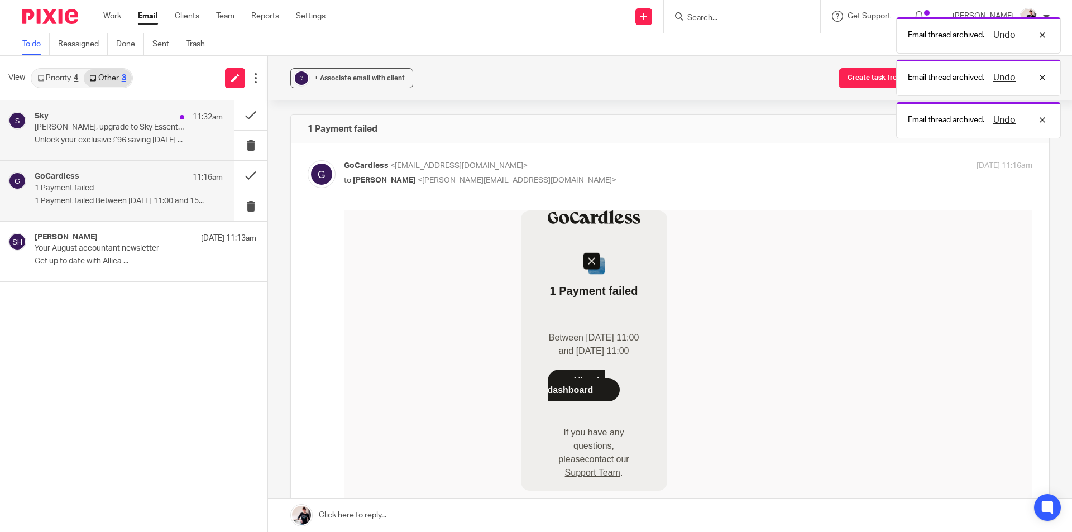
click at [132, 137] on p "Unlock your exclusive £96 saving today ..." at bounding box center [129, 140] width 188 height 9
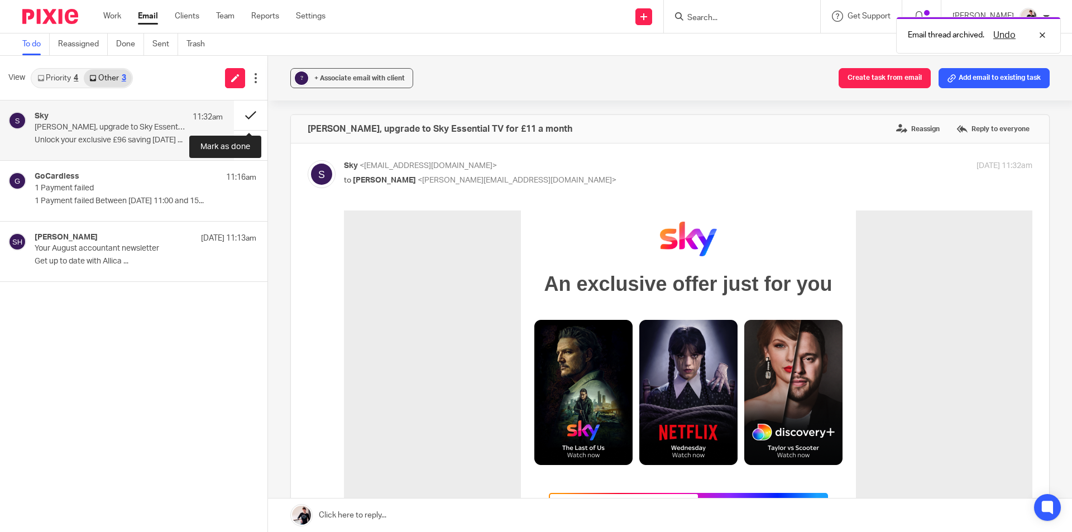
click at [252, 122] on button at bounding box center [250, 115] width 33 height 30
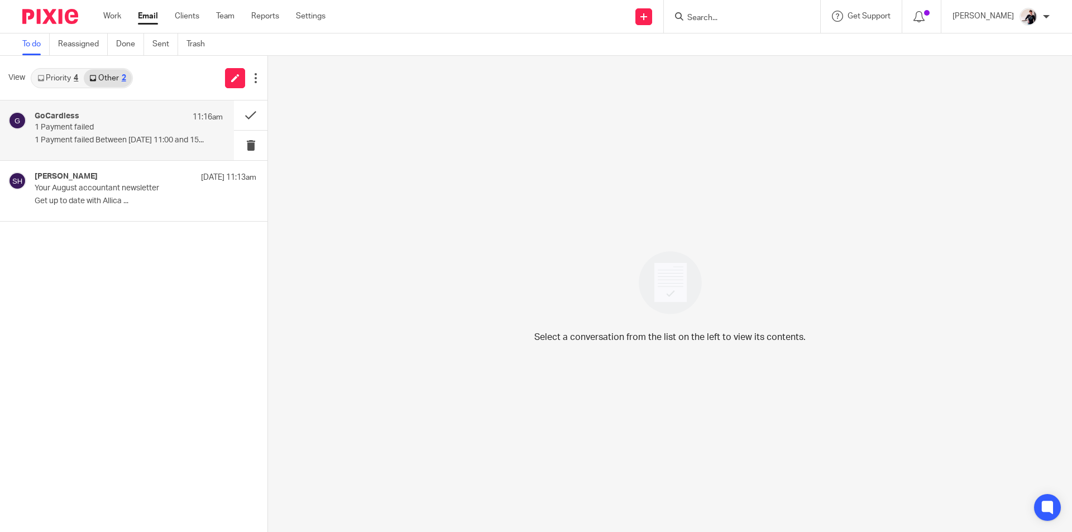
click at [109, 121] on div "GoCardless 11:16am" at bounding box center [129, 117] width 188 height 11
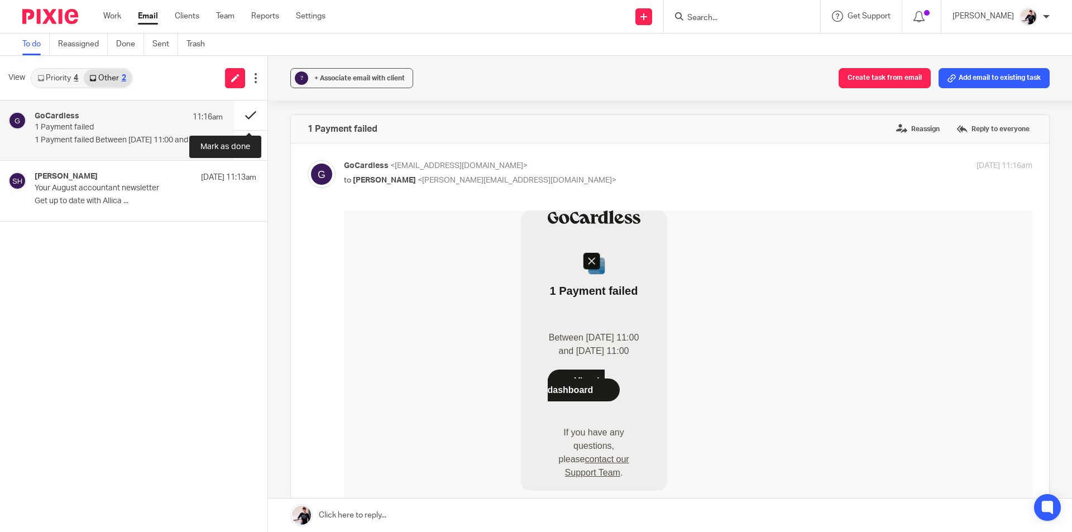
click at [248, 116] on button at bounding box center [250, 115] width 33 height 30
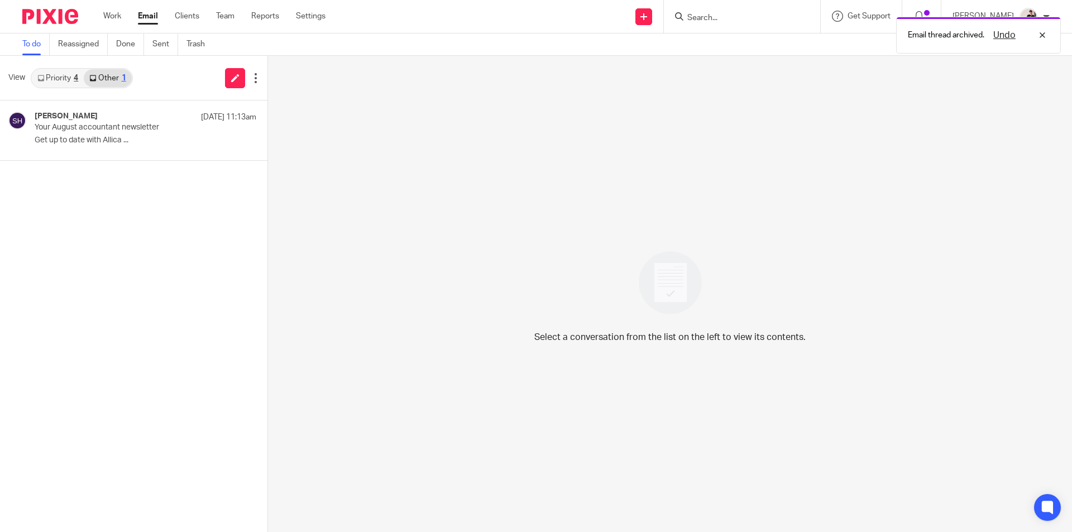
click at [53, 74] on link "Priority 4" at bounding box center [58, 78] width 52 height 18
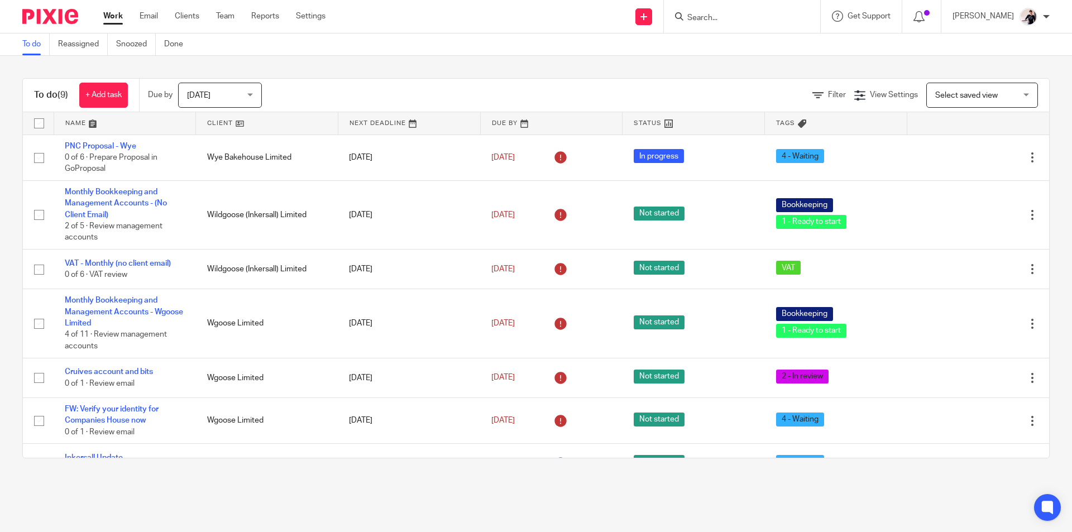
click at [219, 118] on link at bounding box center [267, 123] width 142 height 22
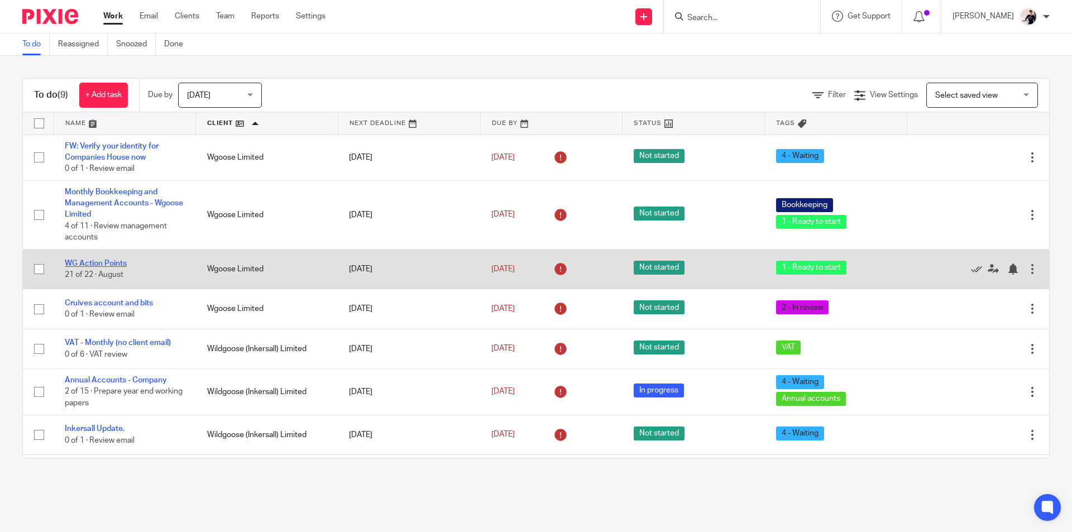
click at [119, 262] on link "WG Action Points" at bounding box center [96, 264] width 62 height 8
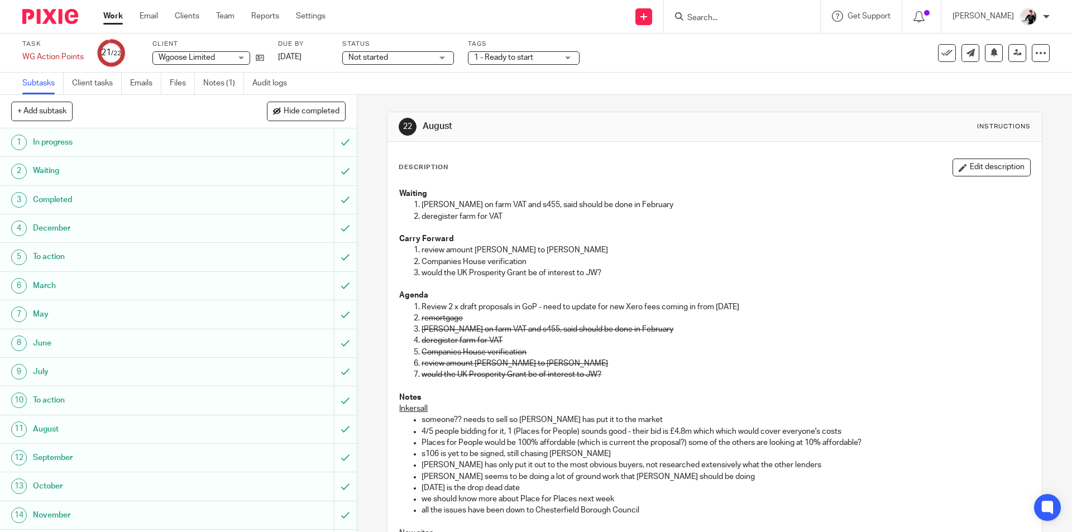
scroll to position [227, 0]
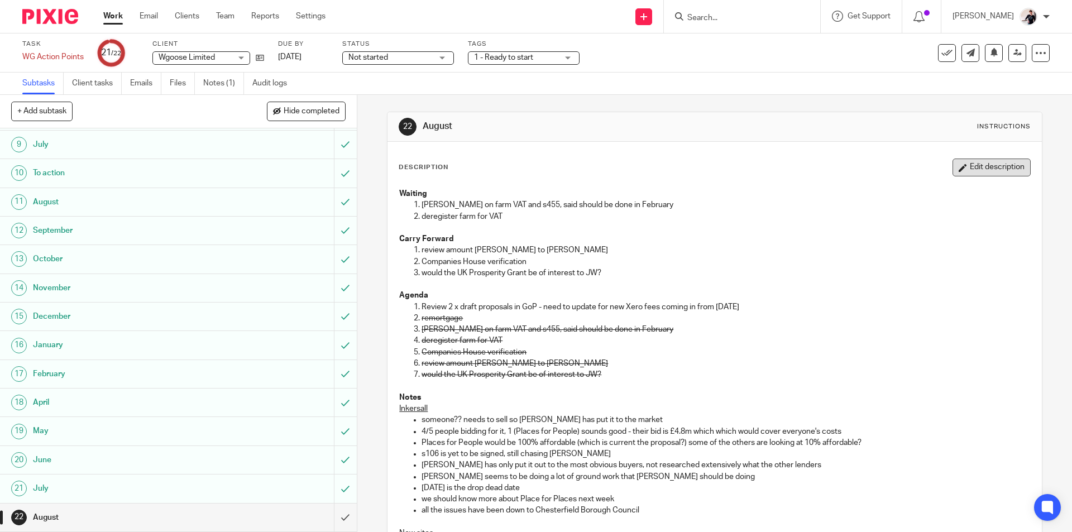
click at [978, 165] on button "Edit description" at bounding box center [991, 168] width 78 height 18
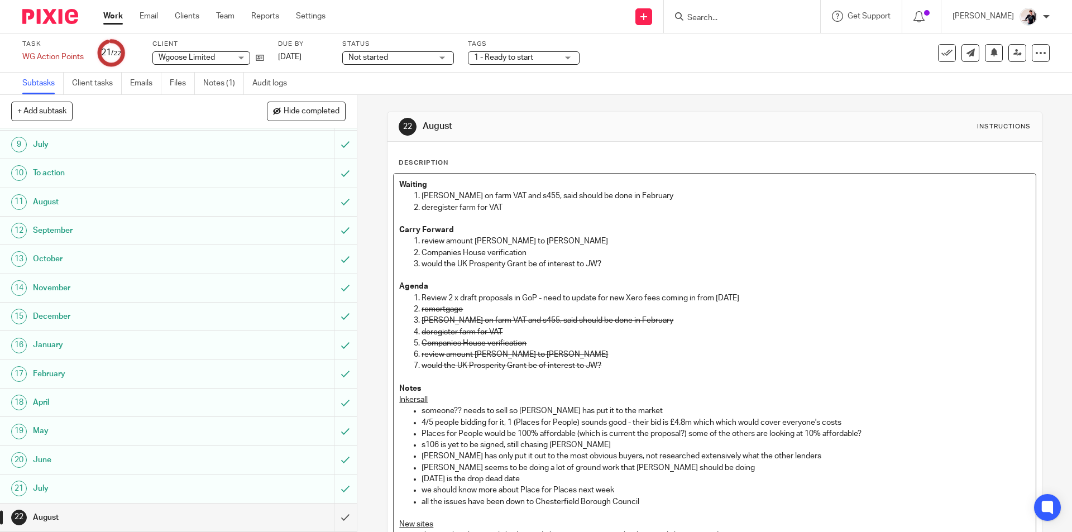
click at [636, 265] on p "would the UK Prosperity Grant be of interest to JW?" at bounding box center [725, 263] width 608 height 11
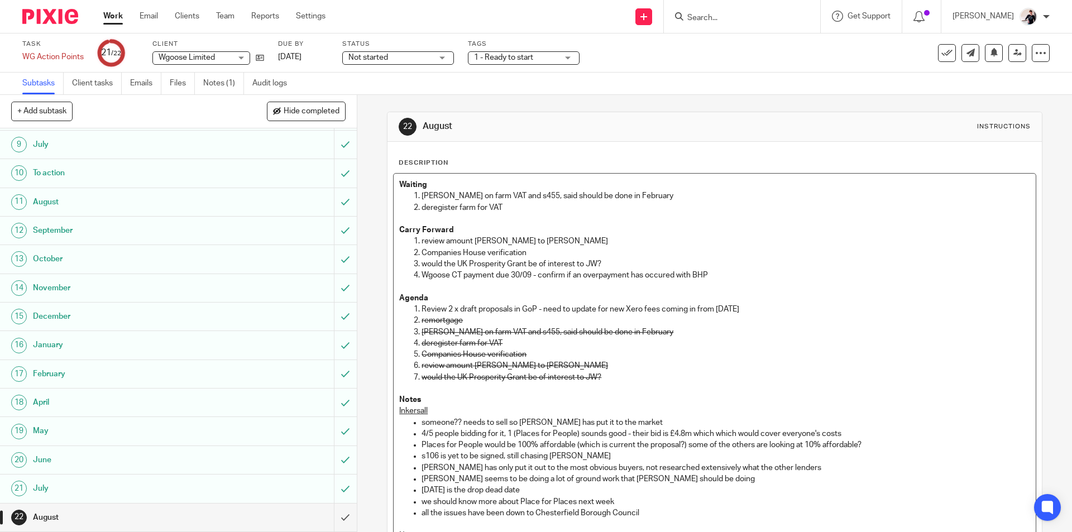
click at [675, 274] on p "Wgoose CT payment due 30/09 - confirm if an overpayment has occured with BHP" at bounding box center [725, 275] width 608 height 11
click at [723, 277] on p "Wgoose CT payment due 30/09 - confirm if an overpayment has occured with BHP" at bounding box center [725, 275] width 608 height 11
drag, startPoint x: 780, startPoint y: 272, endPoint x: 417, endPoint y: 281, distance: 362.9
click at [421, 281] on li "Wgoose CT payment due 30/09 - confirm if an overpayment has occurred with BHP p…" at bounding box center [725, 275] width 608 height 11
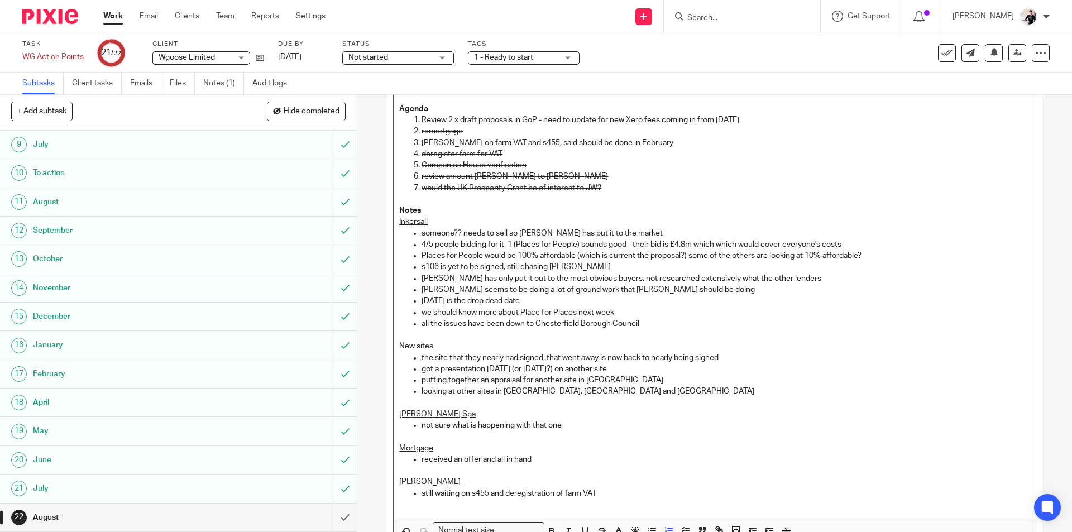
scroll to position [270, 0]
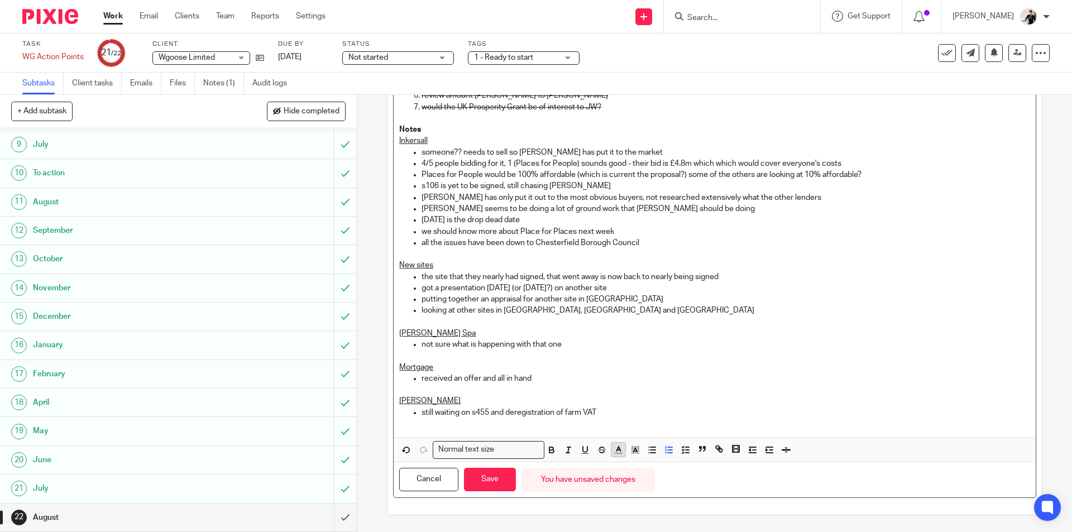
click at [619, 453] on icon "button" at bounding box center [618, 450] width 10 height 10
click at [707, 473] on li "color:#FA28FF" at bounding box center [711, 475] width 8 height 8
click at [506, 480] on button "Save" at bounding box center [490, 480] width 52 height 24
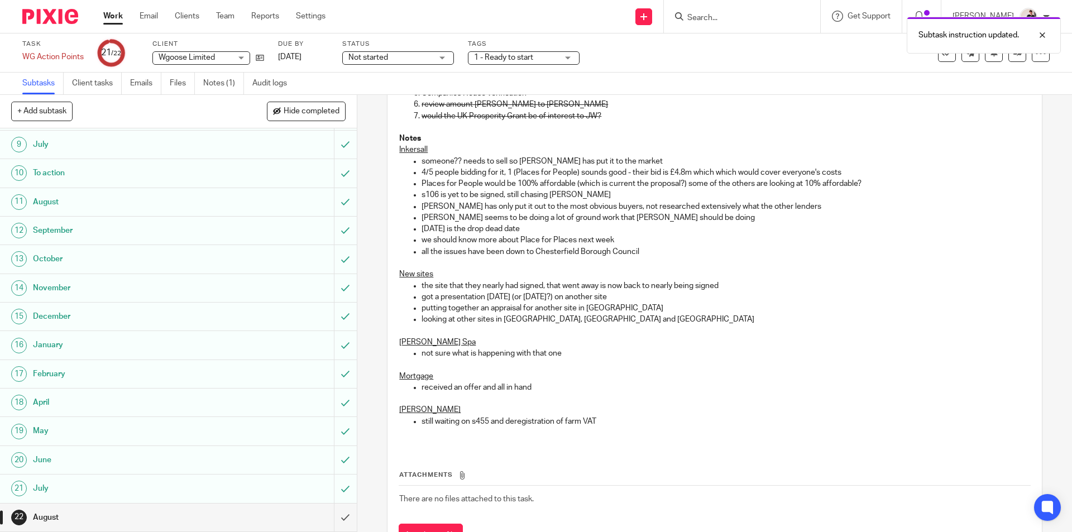
scroll to position [279, 0]
